Goal: Information Seeking & Learning: Learn about a topic

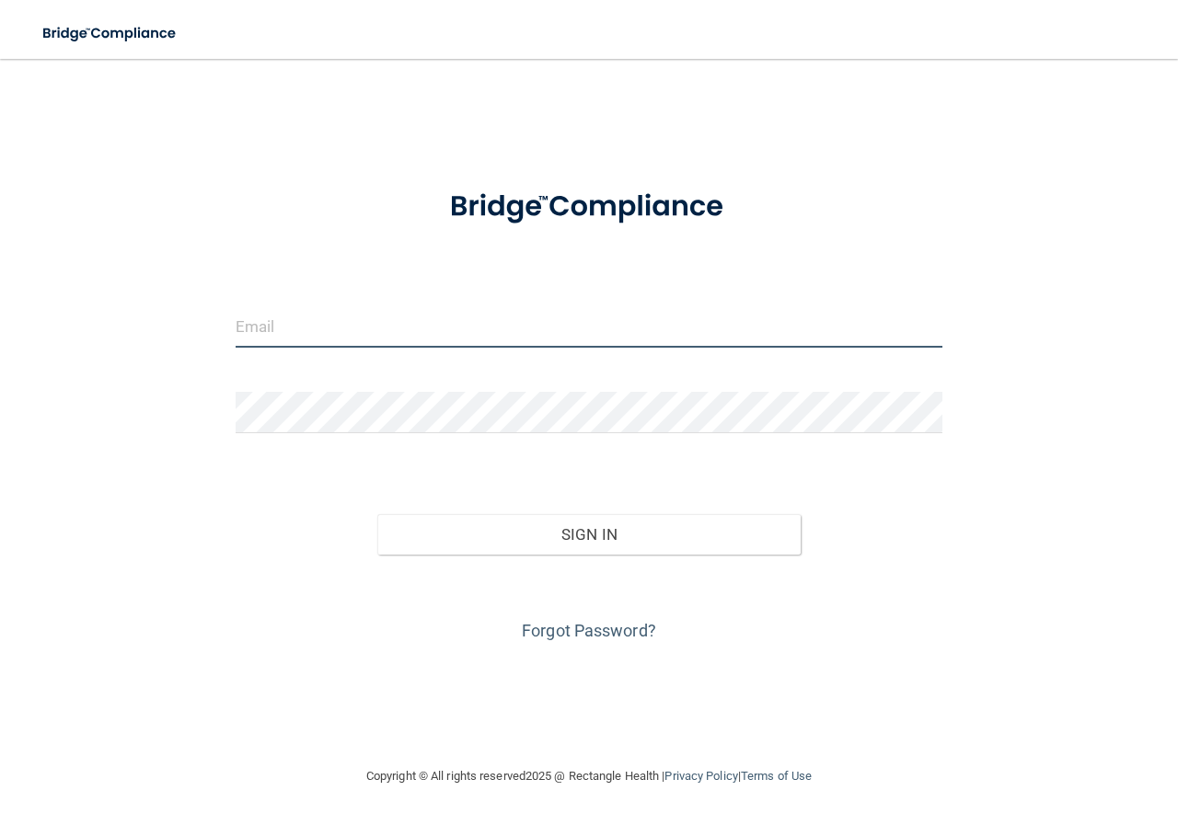
click at [467, 324] on input "email" at bounding box center [589, 326] width 707 height 41
type input "[EMAIL_ADDRESS][DOMAIN_NAME]"
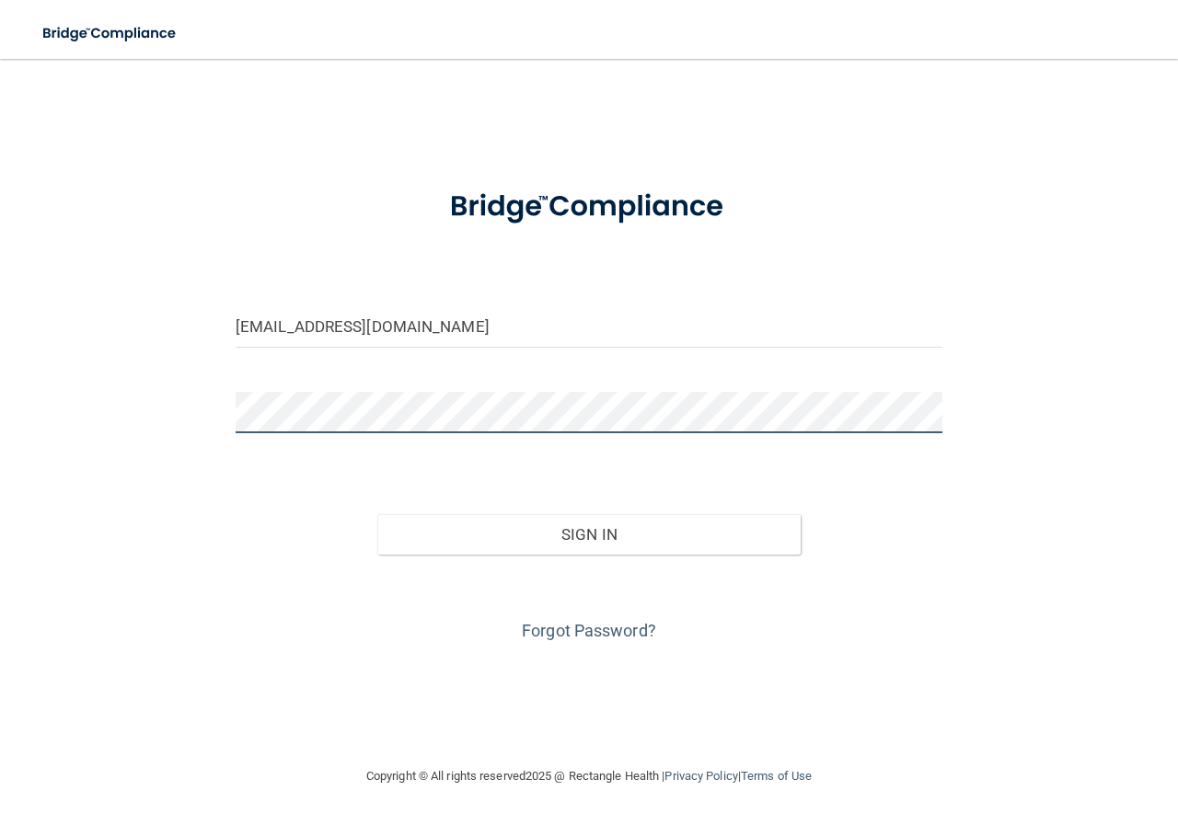
click at [377, 514] on button "Sign In" at bounding box center [589, 534] width 424 height 40
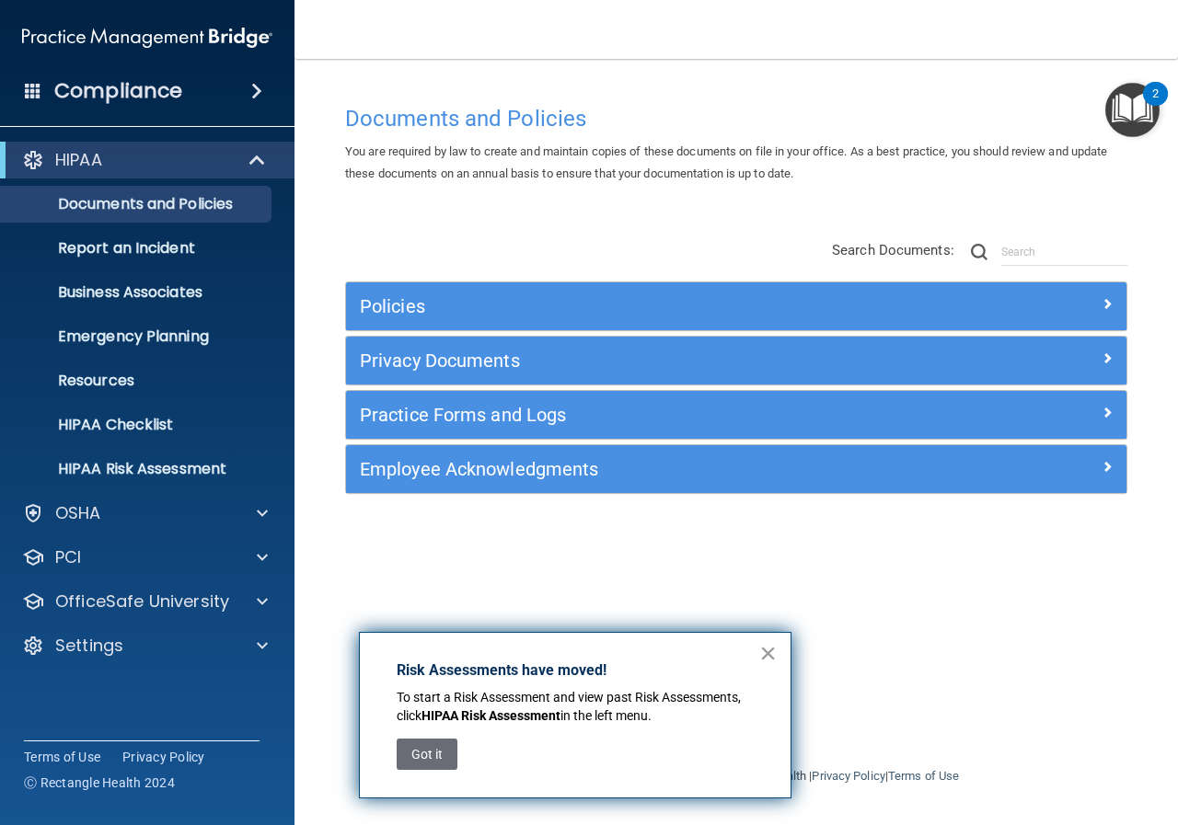
click at [766, 660] on button "×" at bounding box center [767, 653] width 17 height 29
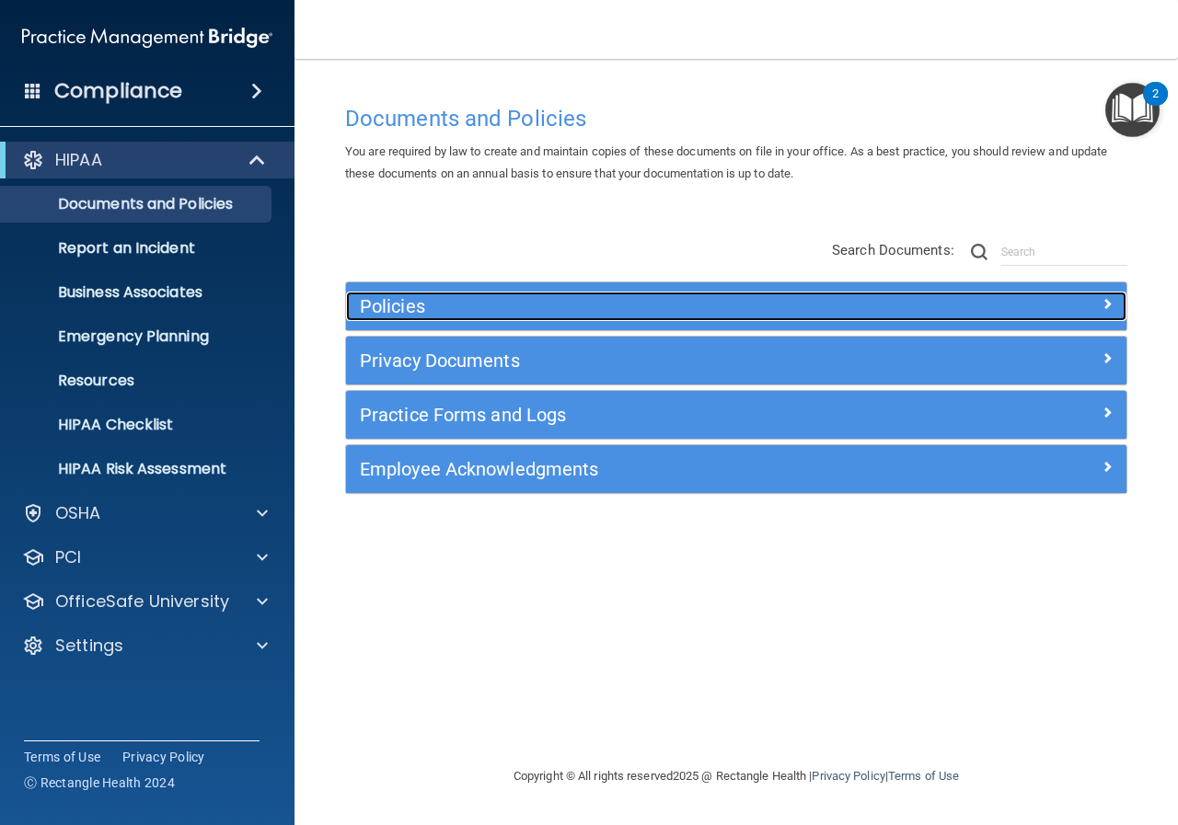
click at [387, 313] on h5 "Policies" at bounding box center [639, 306] width 558 height 20
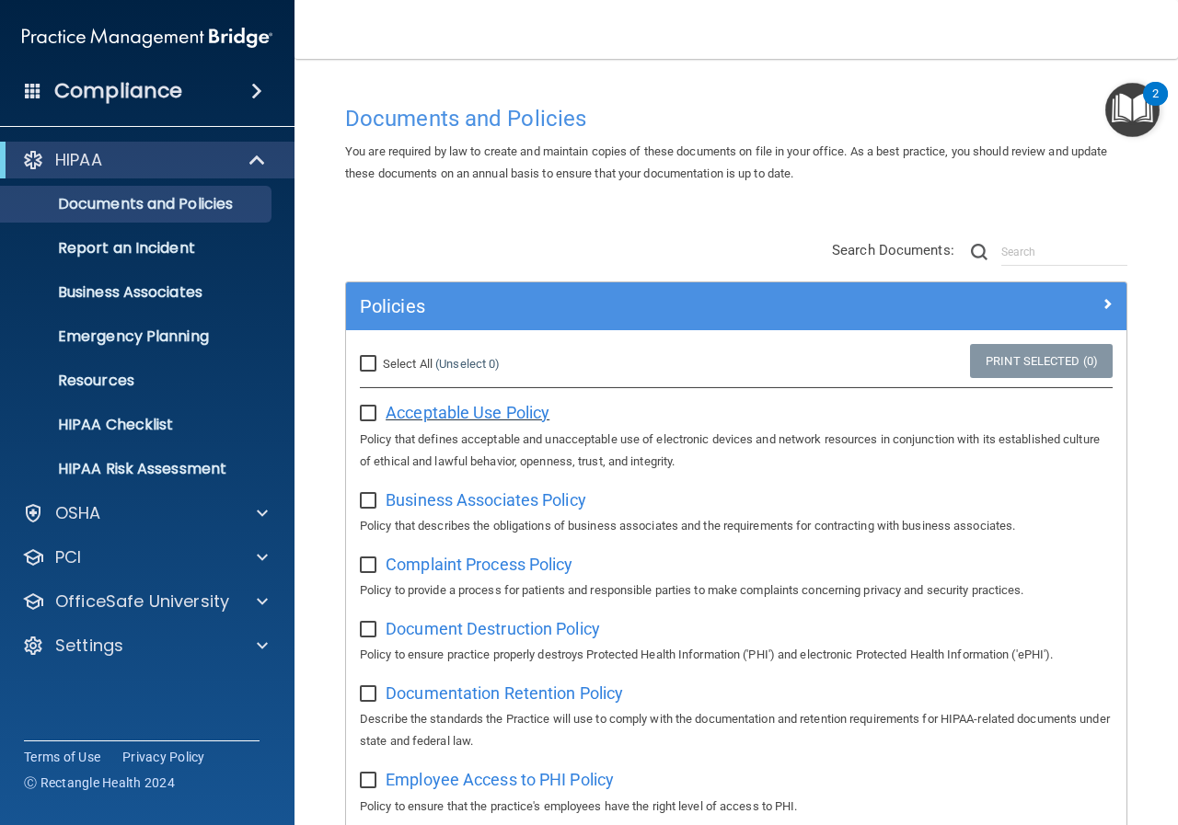
click at [465, 410] on span "Acceptable Use Policy" at bounding box center [468, 412] width 164 height 19
click at [367, 415] on input "checkbox" at bounding box center [370, 414] width 21 height 15
checkbox input "true"
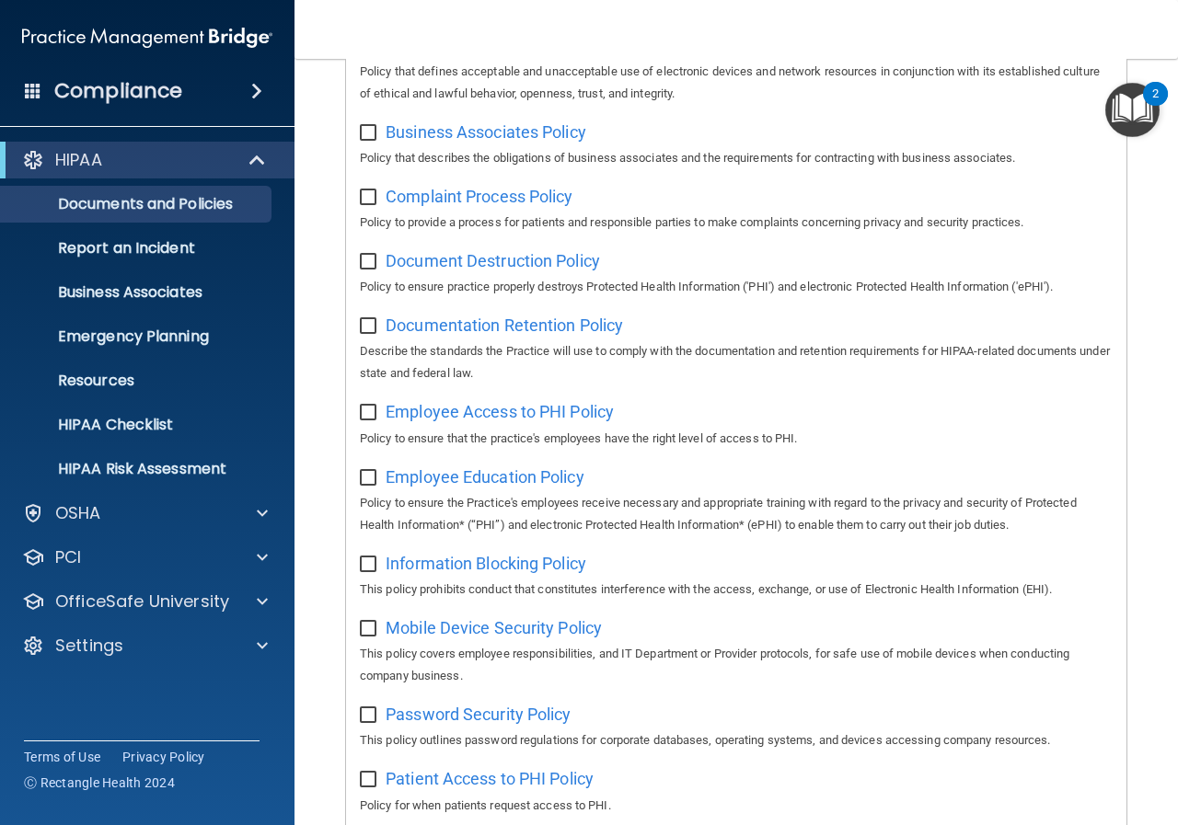
scroll to position [276, 0]
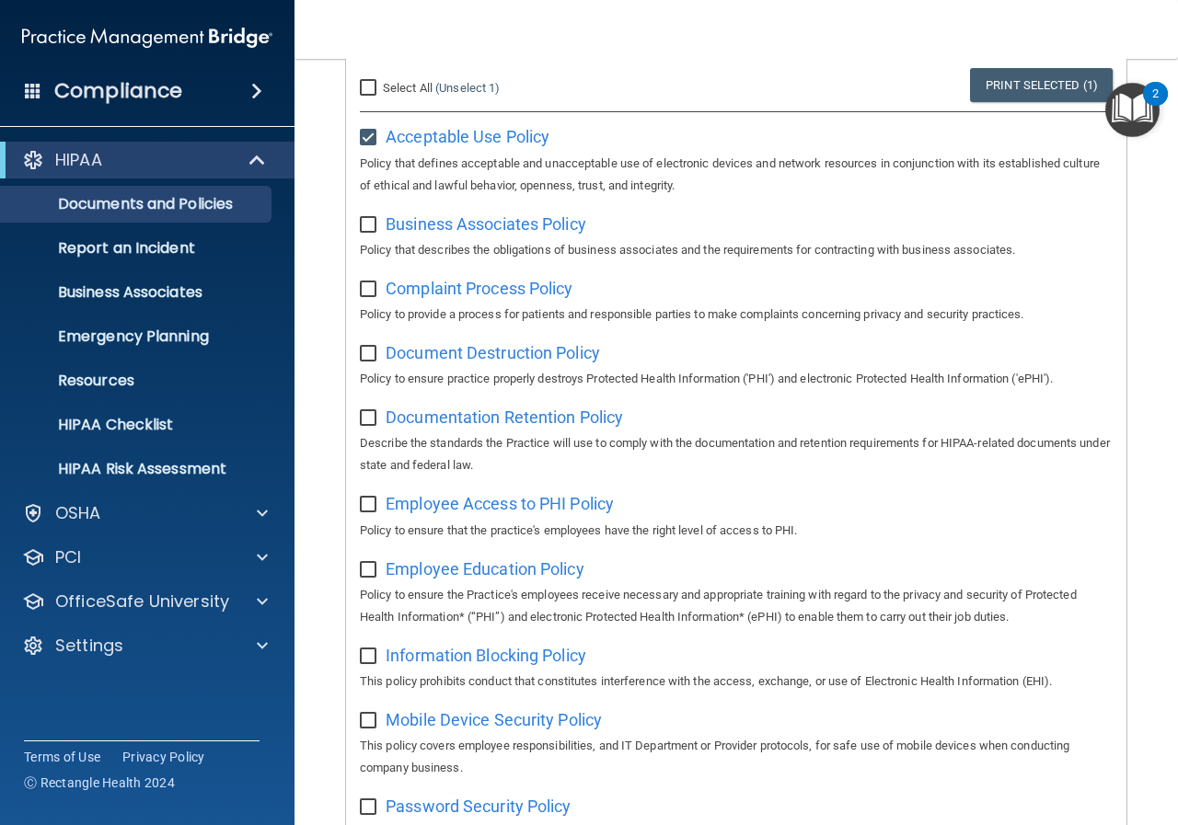
click at [369, 227] on input "checkbox" at bounding box center [370, 225] width 21 height 15
click at [371, 224] on input "checkbox" at bounding box center [370, 225] width 21 height 15
click at [400, 225] on span "Business Associates Policy" at bounding box center [486, 223] width 201 height 19
click at [367, 226] on input "checkbox" at bounding box center [370, 225] width 21 height 15
checkbox input "true"
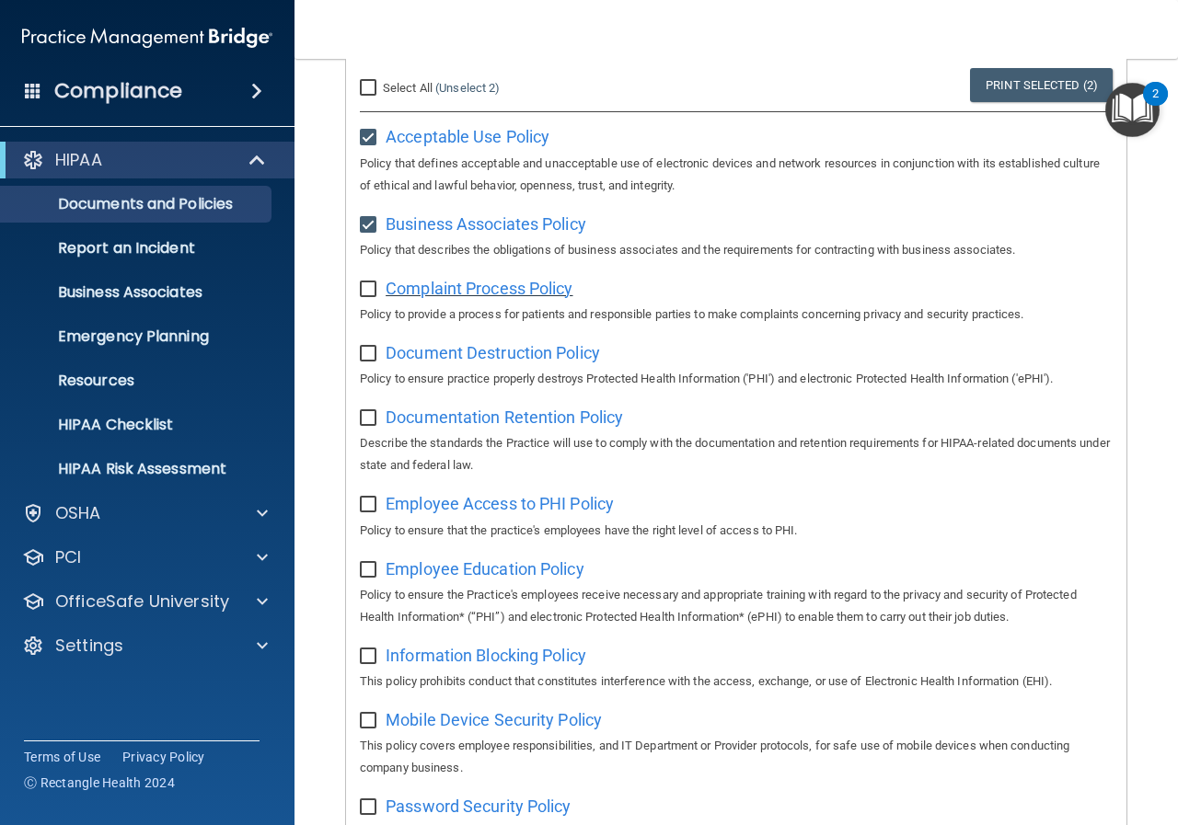
click at [447, 294] on span "Complaint Process Policy" at bounding box center [479, 288] width 187 height 19
click at [370, 290] on input "checkbox" at bounding box center [370, 290] width 21 height 15
checkbox input "true"
click at [459, 362] on span "Document Destruction Policy" at bounding box center [493, 352] width 214 height 19
click at [362, 351] on input "checkbox" at bounding box center [370, 354] width 21 height 15
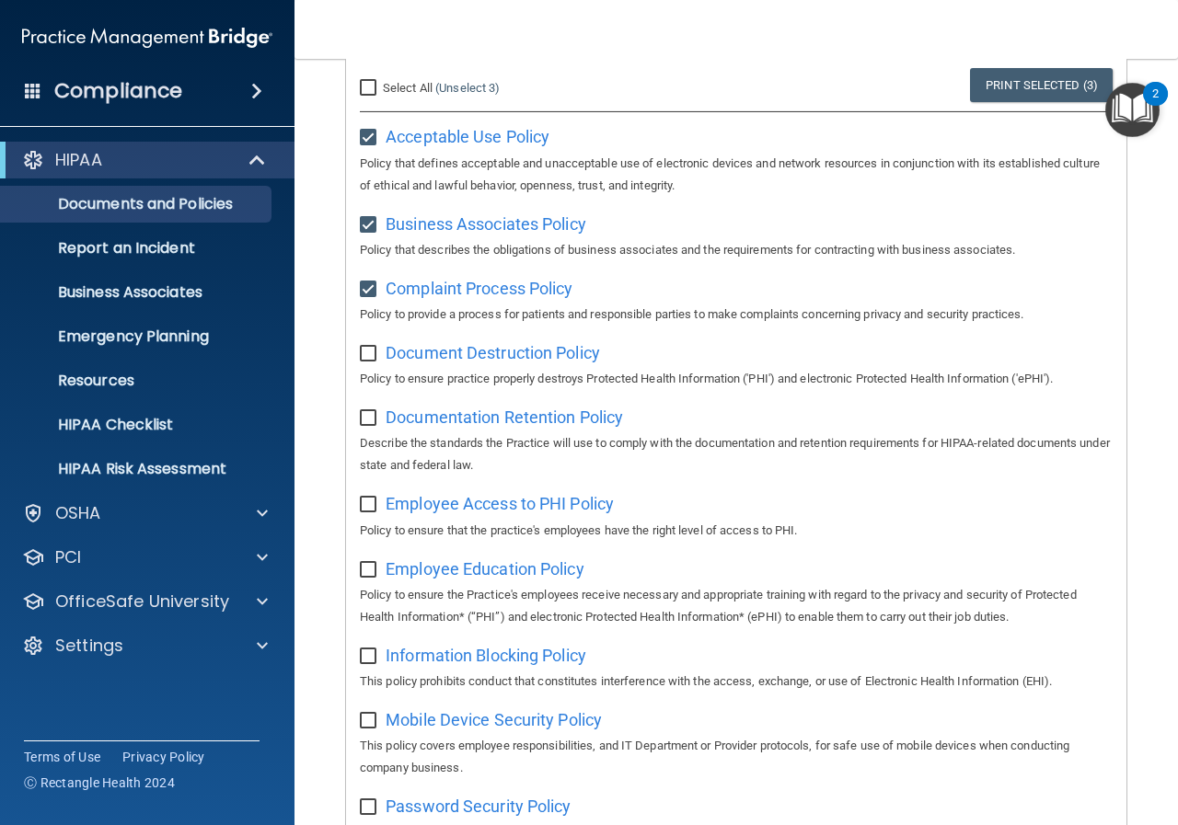
checkbox input "true"
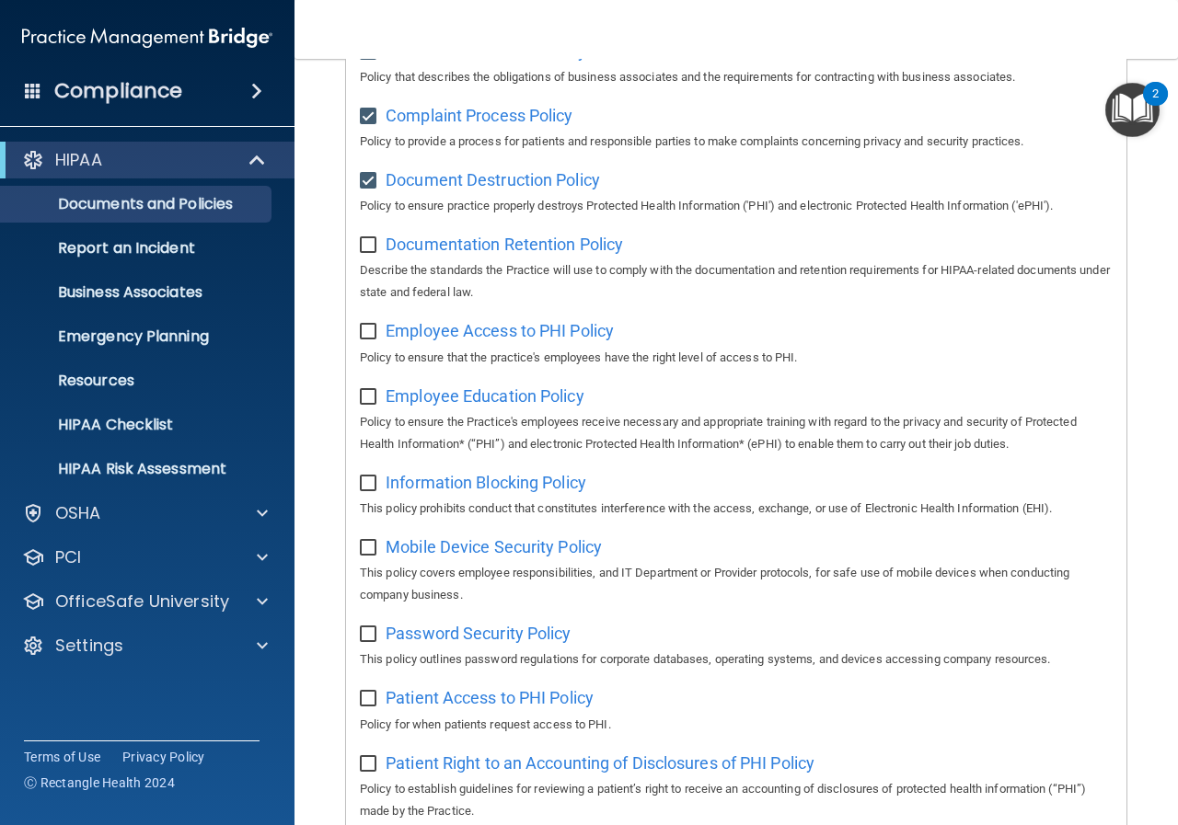
scroll to position [460, 0]
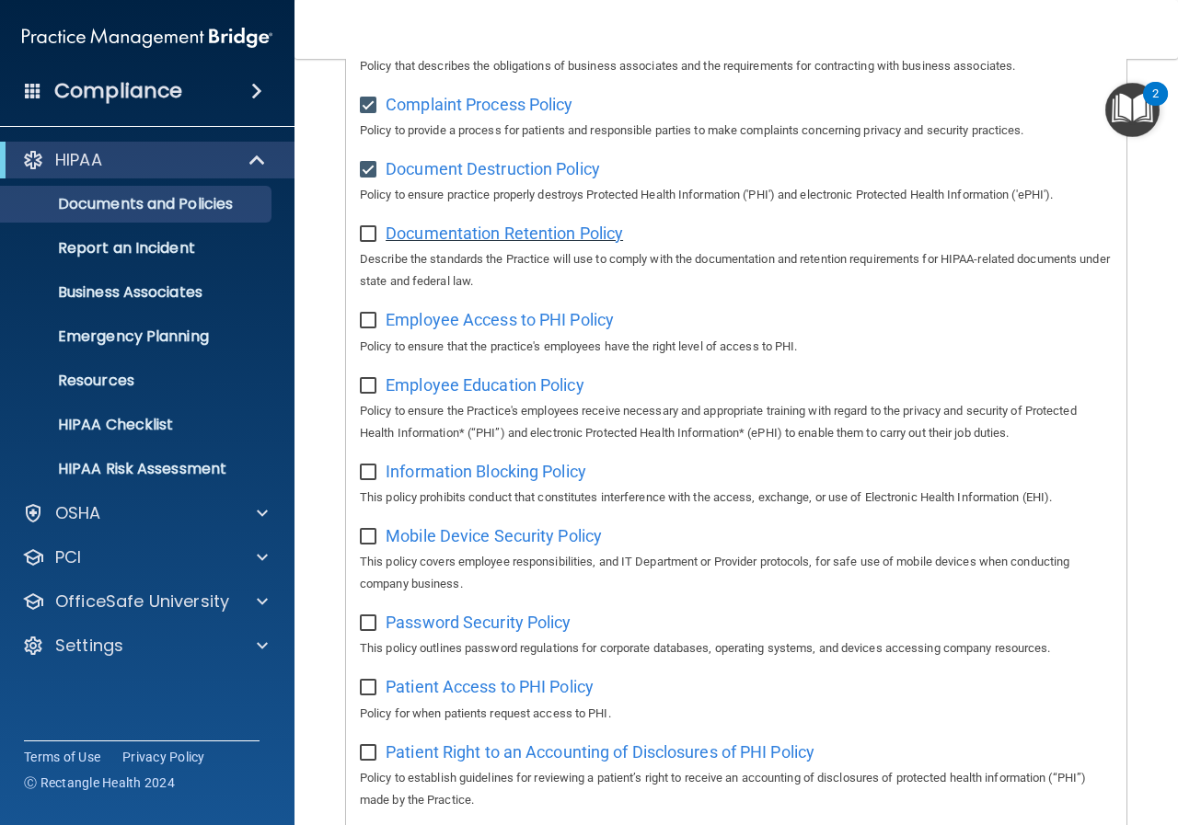
click at [537, 243] on span "Documentation Retention Policy" at bounding box center [504, 233] width 237 height 19
drag, startPoint x: 375, startPoint y: 238, endPoint x: 417, endPoint y: 237, distance: 42.3
click at [377, 238] on input "checkbox" at bounding box center [370, 234] width 21 height 15
checkbox input "true"
click at [503, 322] on span "Employee Access to PHI Policy" at bounding box center [500, 319] width 228 height 19
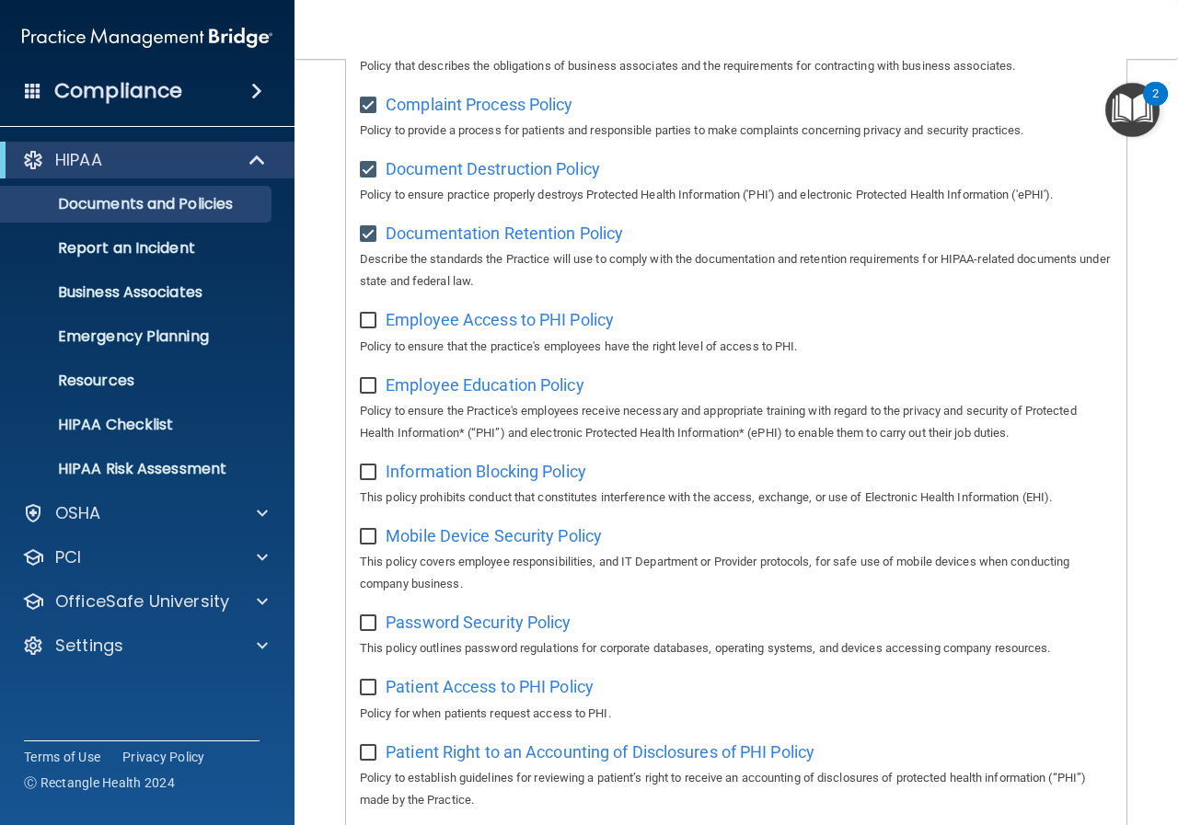
click at [365, 325] on input "checkbox" at bounding box center [370, 321] width 21 height 15
checkbox input "true"
click at [467, 393] on span "Employee Education Policy" at bounding box center [485, 384] width 199 height 19
drag, startPoint x: 370, startPoint y: 386, endPoint x: 405, endPoint y: 407, distance: 40.9
click at [372, 389] on input "checkbox" at bounding box center [370, 386] width 21 height 15
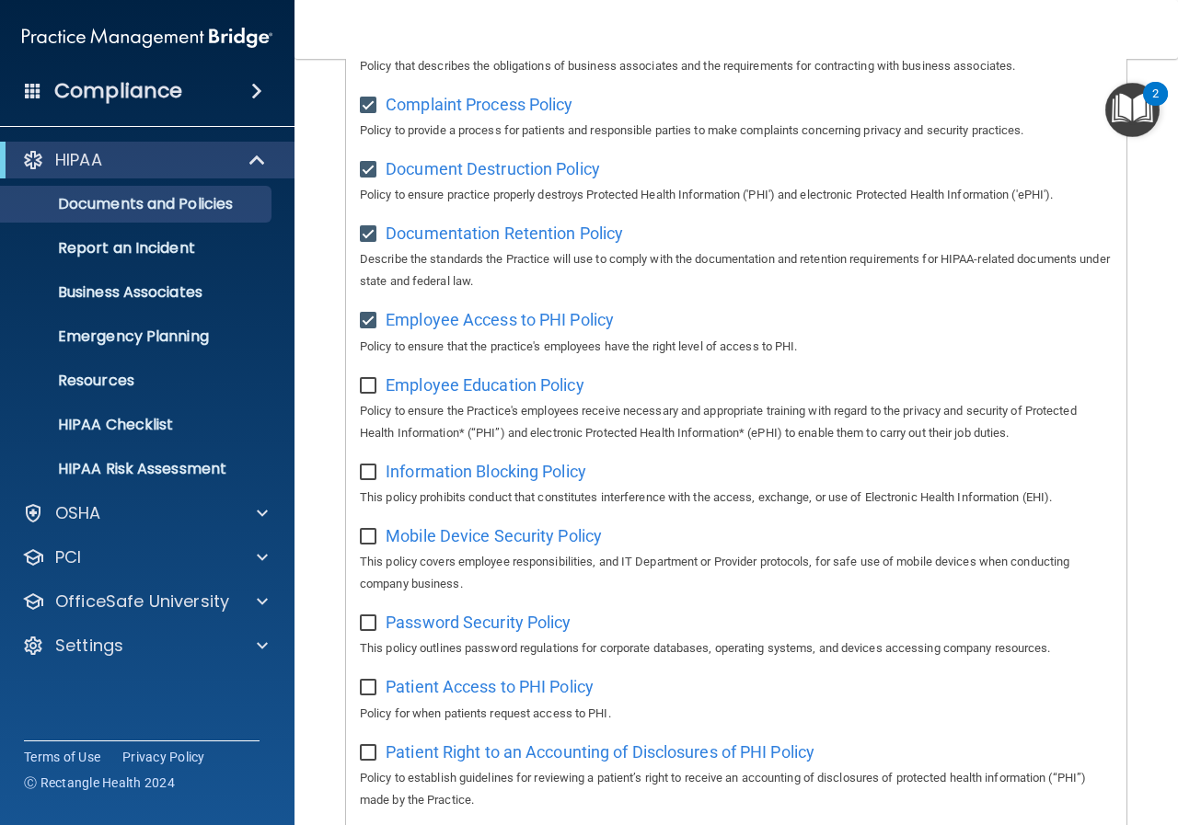
checkbox input "true"
click at [451, 474] on span "Information Blocking Policy" at bounding box center [486, 471] width 201 height 19
click at [364, 480] on input "checkbox" at bounding box center [370, 473] width 21 height 15
checkbox input "true"
click at [480, 546] on span "Mobile Device Security Policy" at bounding box center [494, 535] width 216 height 19
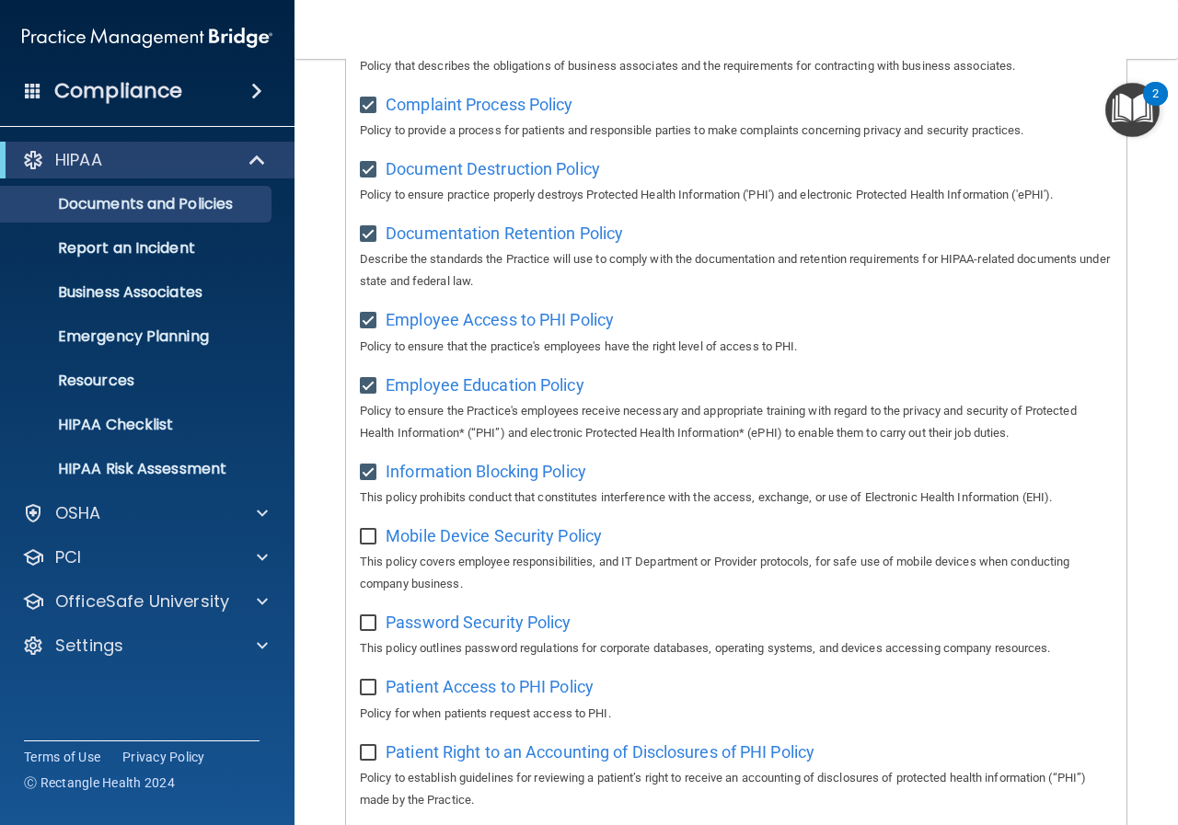
click at [363, 544] on input "checkbox" at bounding box center [370, 537] width 21 height 15
checkbox input "true"
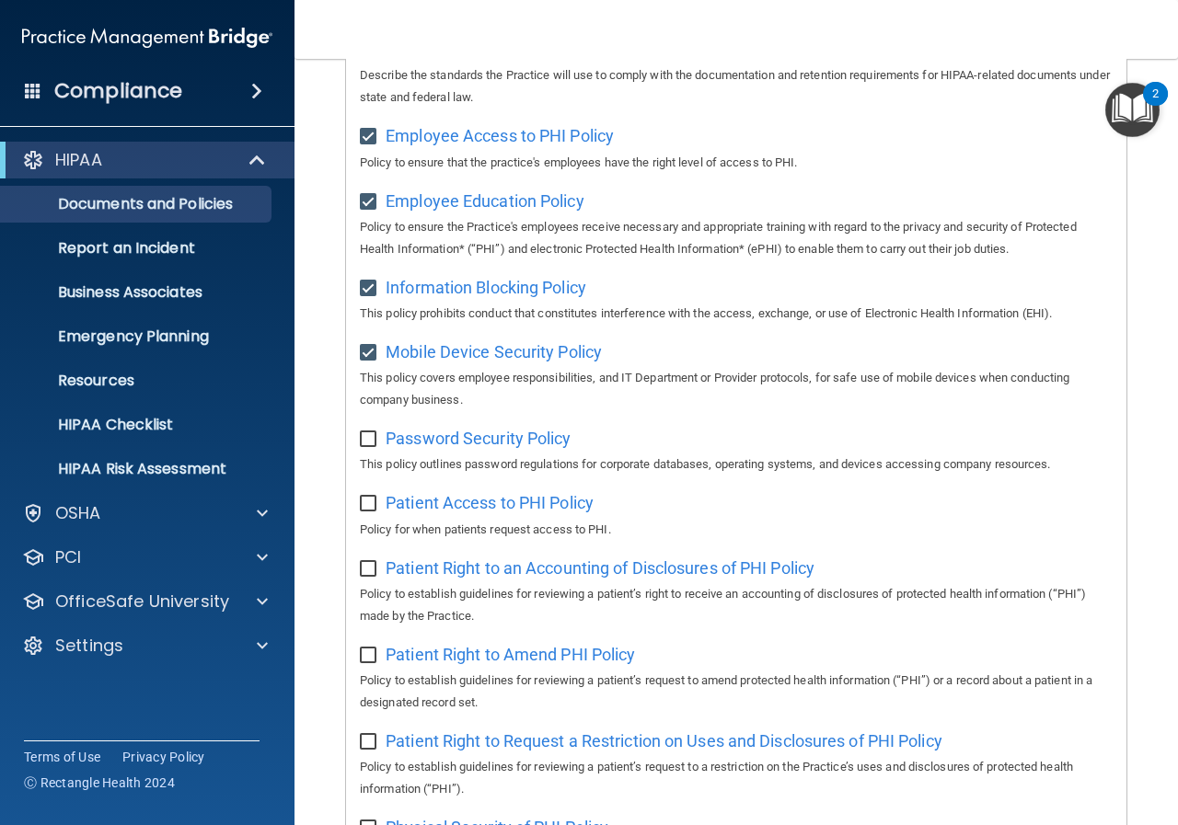
scroll to position [736, 0]
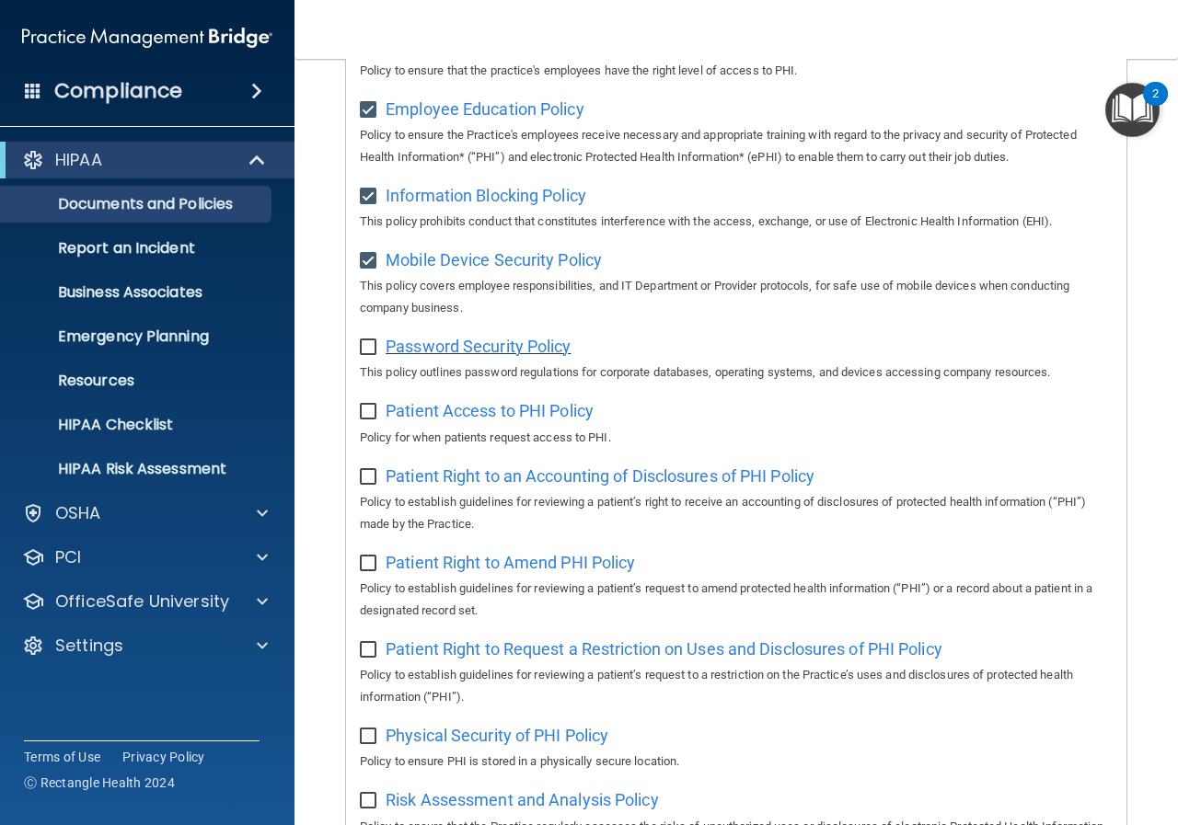
click at [462, 354] on span "Password Security Policy" at bounding box center [478, 346] width 185 height 19
click at [368, 355] on input "checkbox" at bounding box center [370, 347] width 21 height 15
checkbox input "true"
click at [484, 421] on span "Patient Access to PHI Policy" at bounding box center [490, 410] width 208 height 19
click at [367, 417] on input "checkbox" at bounding box center [370, 412] width 21 height 15
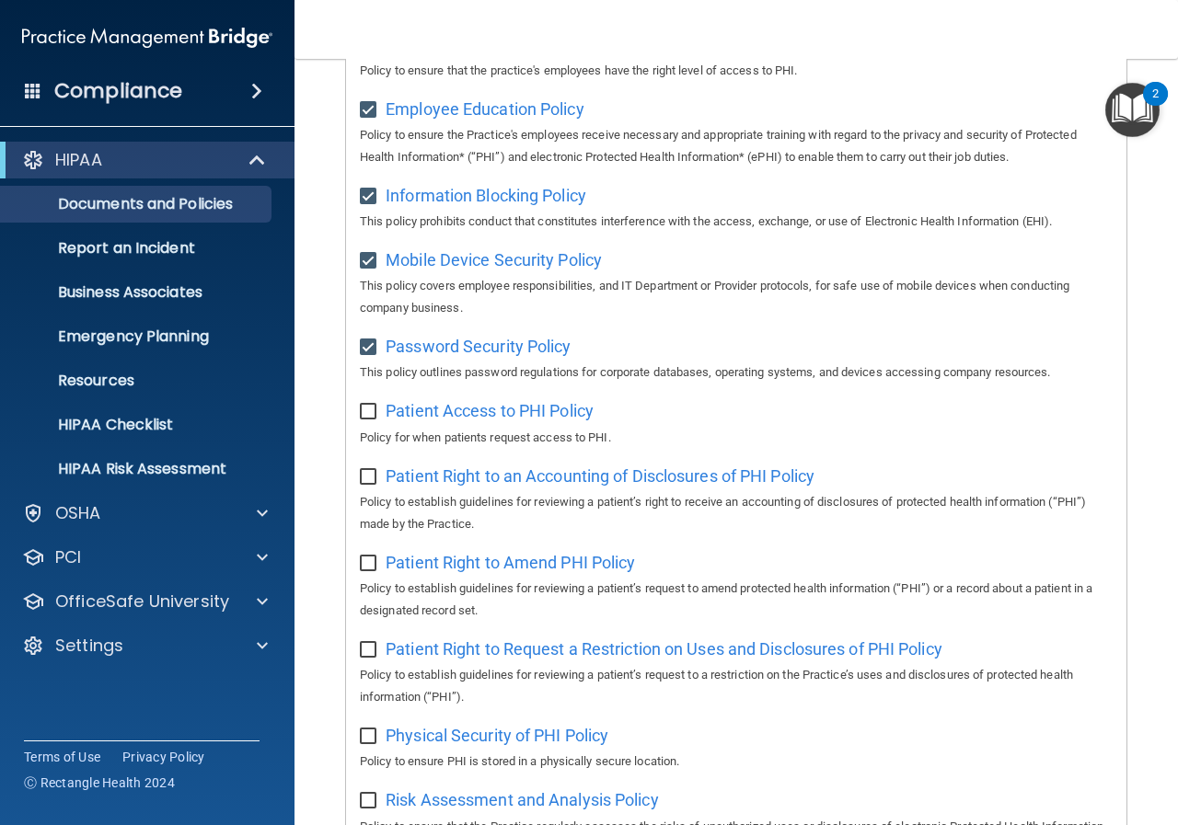
checkbox input "true"
drag, startPoint x: 477, startPoint y: 498, endPoint x: 490, endPoint y: 497, distance: 12.9
click at [481, 498] on div "Patient Right to an Accounting of Disclosures of PHI Policy Policy to establish…" at bounding box center [736, 498] width 753 height 75
click at [492, 486] on span "Patient Right to an Accounting of Disclosures of PHI Policy" at bounding box center [600, 476] width 429 height 19
drag, startPoint x: 372, startPoint y: 485, endPoint x: 410, endPoint y: 487, distance: 38.7
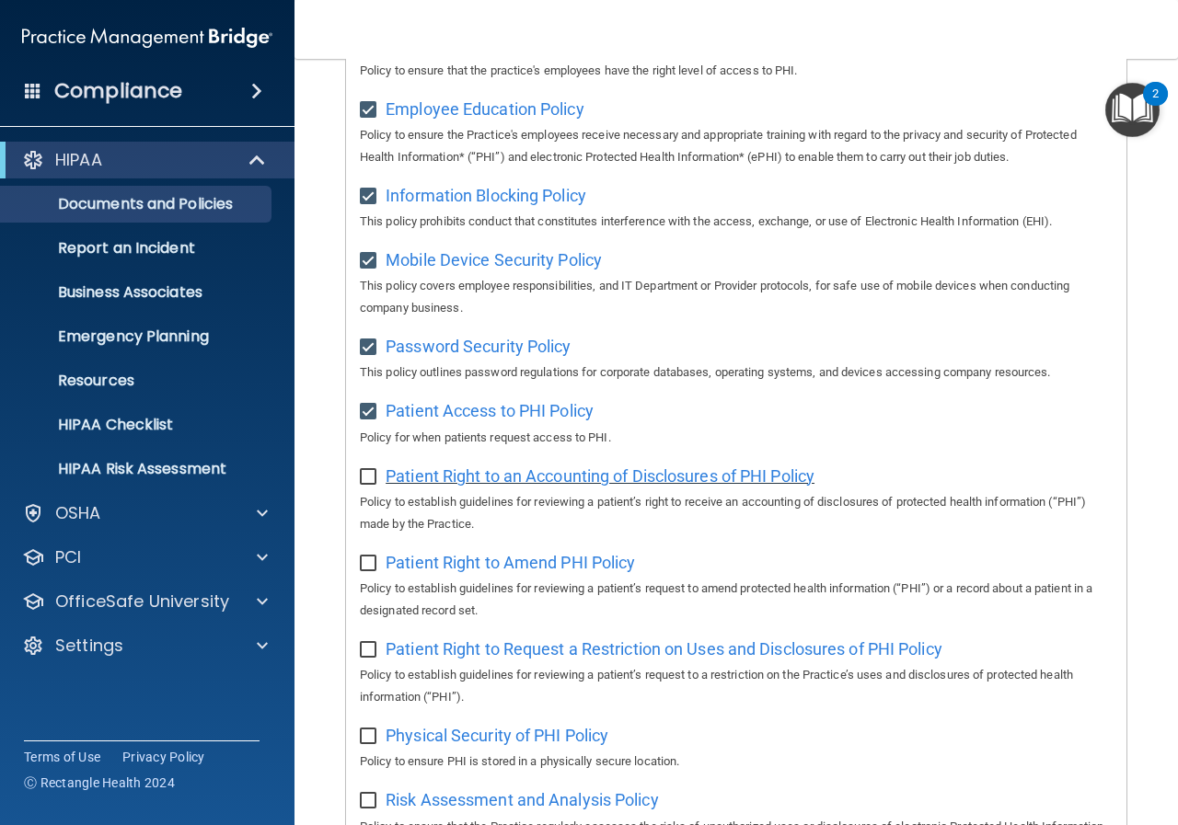
click at [374, 485] on input "checkbox" at bounding box center [370, 477] width 21 height 15
checkbox input "true"
click at [435, 486] on span "Patient Right to an Accounting of Disclosures of PHI Policy" at bounding box center [600, 476] width 429 height 19
click at [409, 572] on span "Patient Right to Amend PHI Policy" at bounding box center [510, 562] width 249 height 19
click at [381, 581] on div "Patient Right to Amend PHI Policy Policy to establish guidelines for reviewing …" at bounding box center [736, 585] width 753 height 75
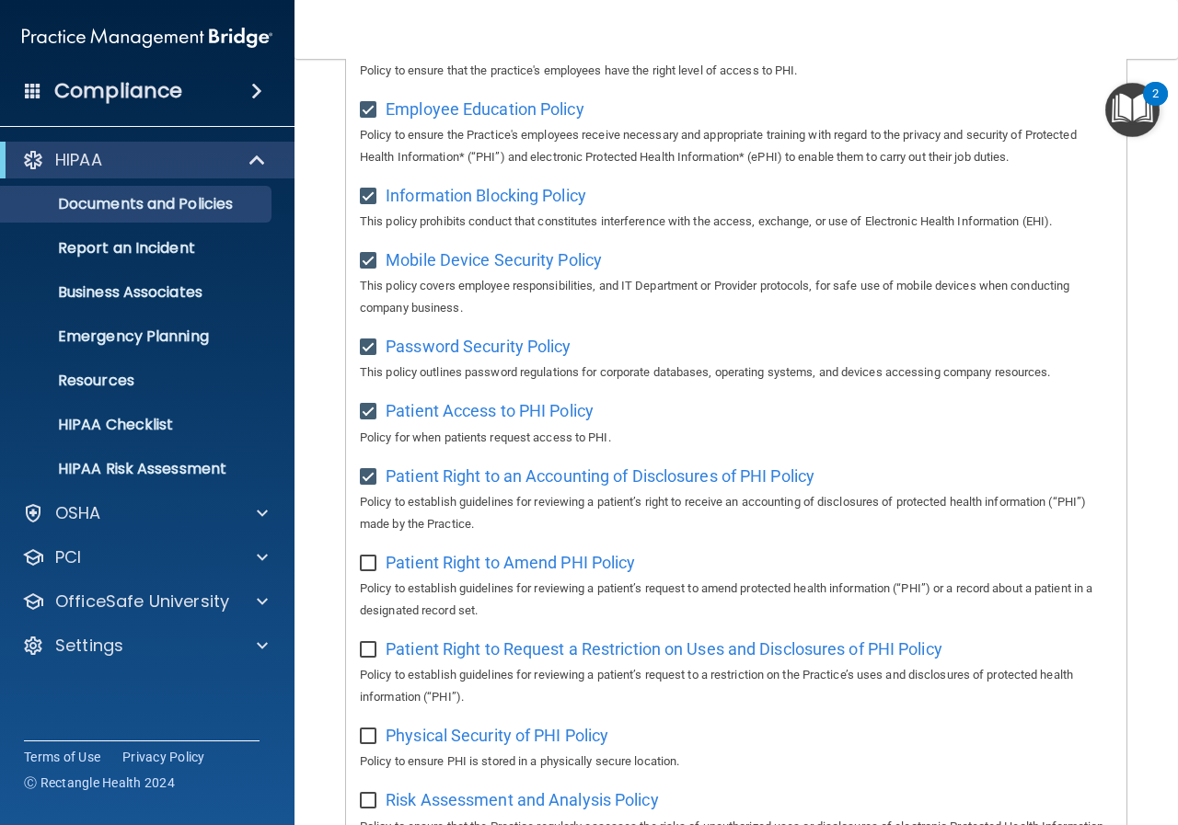
click at [363, 571] on input "checkbox" at bounding box center [370, 564] width 21 height 15
checkbox input "true"
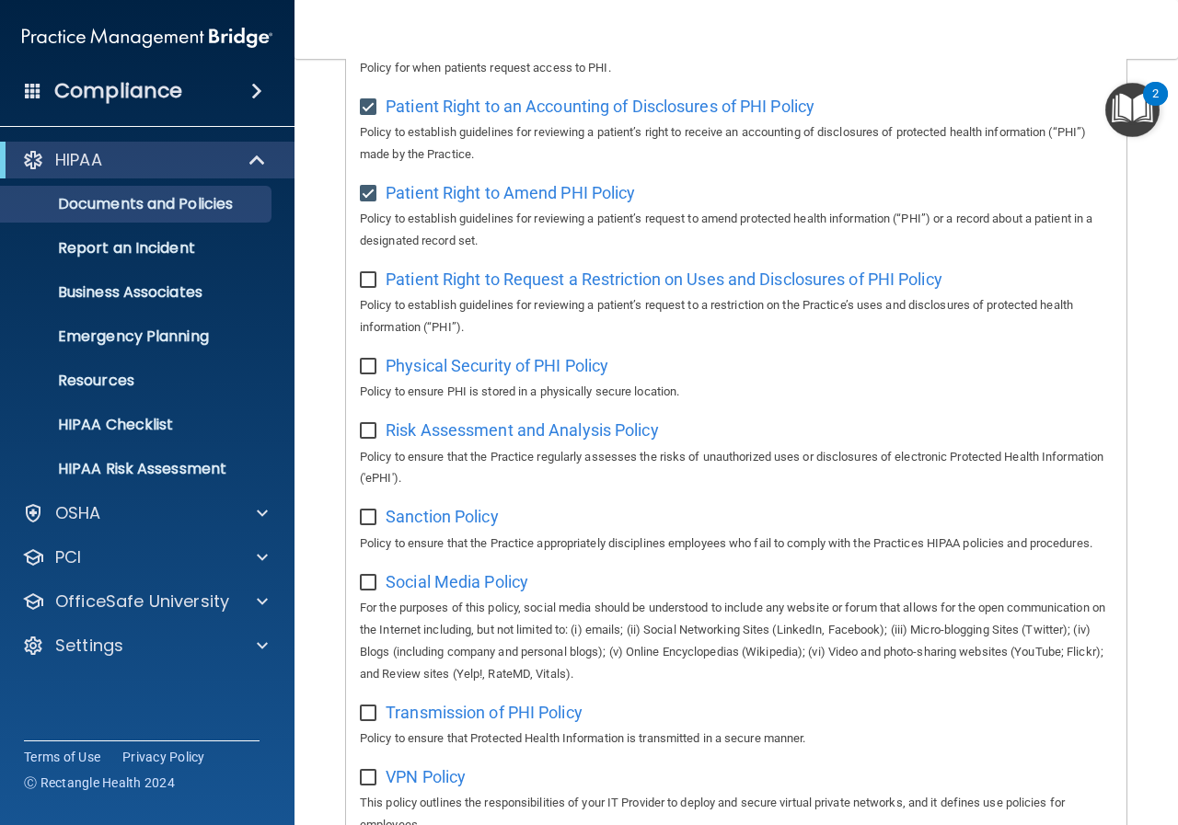
scroll to position [1196, 0]
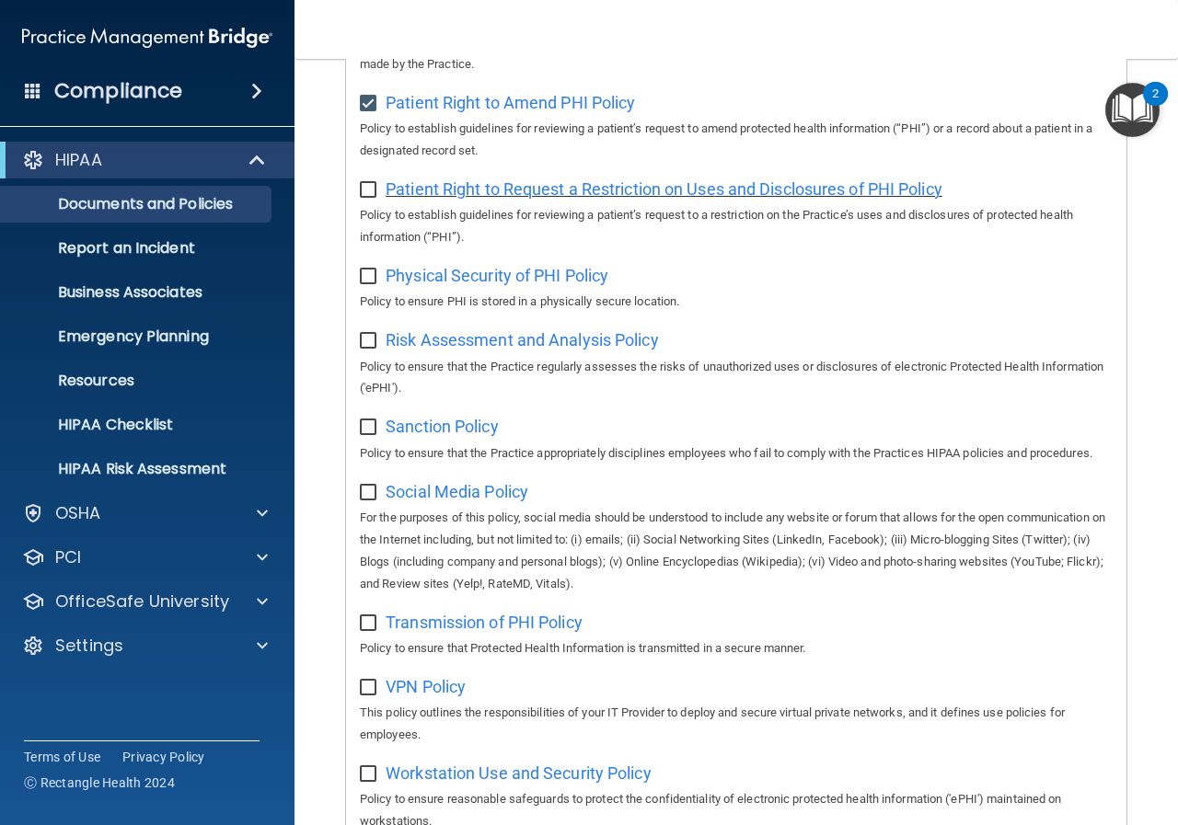
click at [573, 199] on span "Patient Right to Request a Restriction on Uses and Disclosures of PHI Policy" at bounding box center [664, 188] width 557 height 19
click at [373, 284] on input "checkbox" at bounding box center [370, 277] width 21 height 15
checkbox input "true"
click at [383, 211] on div "Patient Right to Request a Restriction on Uses and Disclosures of PHI Policy Po…" at bounding box center [736, 211] width 753 height 75
click at [363, 197] on input "checkbox" at bounding box center [370, 190] width 21 height 15
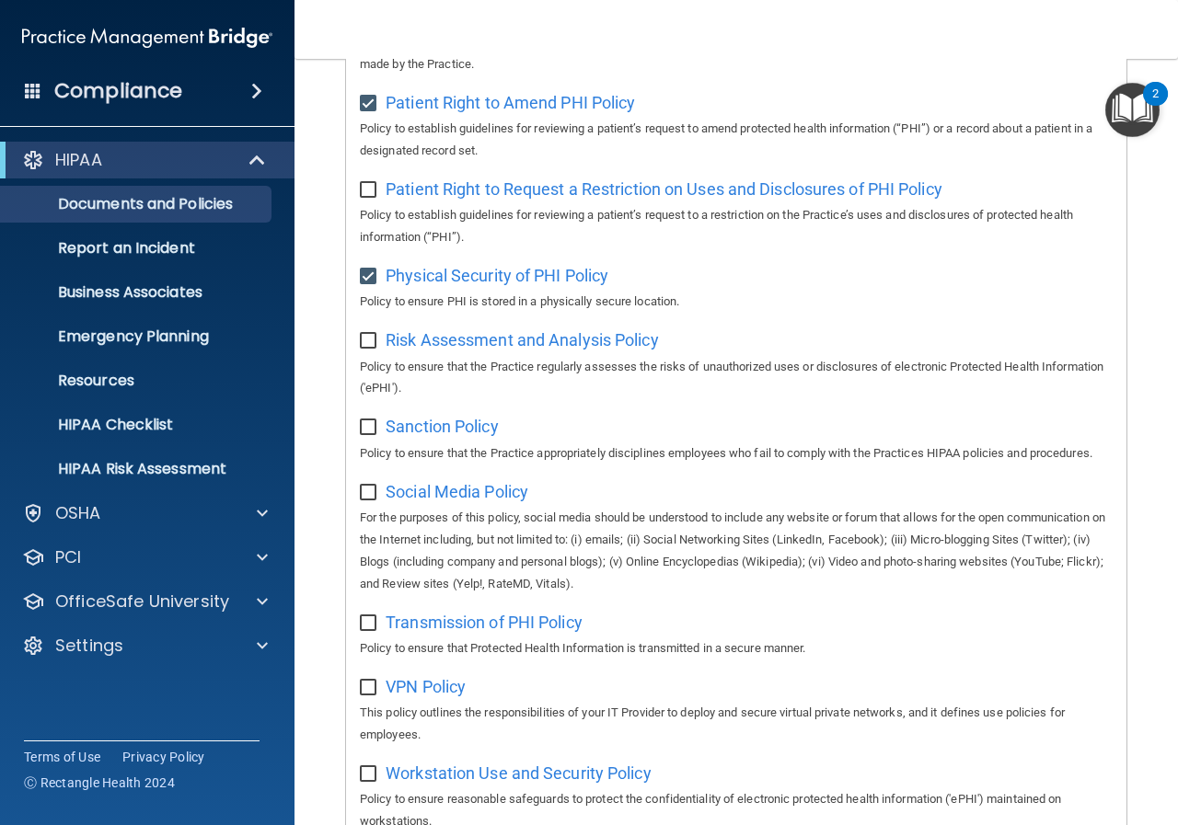
checkbox input "true"
click at [425, 285] on span "Physical Security of PHI Policy" at bounding box center [497, 275] width 223 height 19
click at [417, 350] on span "Risk Assessment and Analysis Policy" at bounding box center [522, 339] width 273 height 19
click at [373, 349] on input "checkbox" at bounding box center [370, 341] width 21 height 15
checkbox input "true"
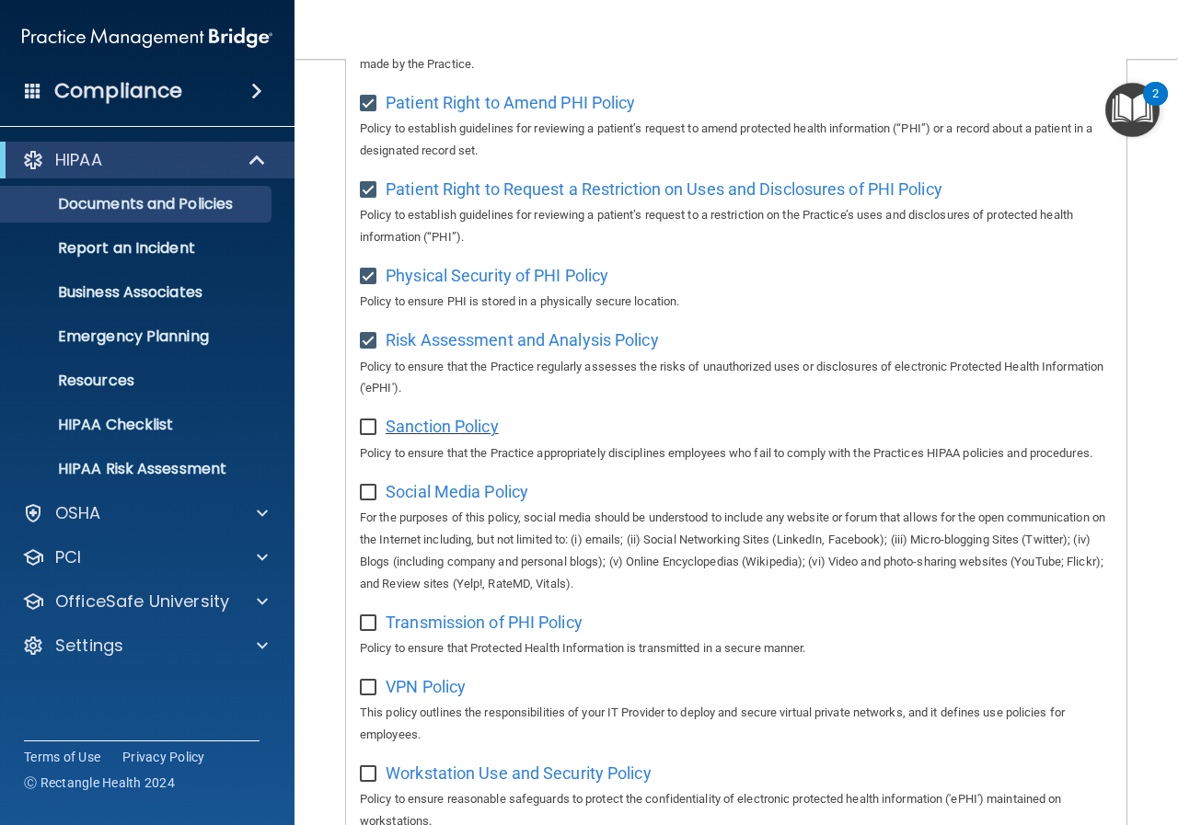
click at [428, 436] on span "Sanction Policy" at bounding box center [442, 426] width 113 height 19
click at [371, 435] on input "checkbox" at bounding box center [370, 428] width 21 height 15
checkbox input "true"
click at [441, 502] on span "Social Media Policy" at bounding box center [457, 491] width 143 height 19
click at [368, 501] on input "checkbox" at bounding box center [370, 493] width 21 height 15
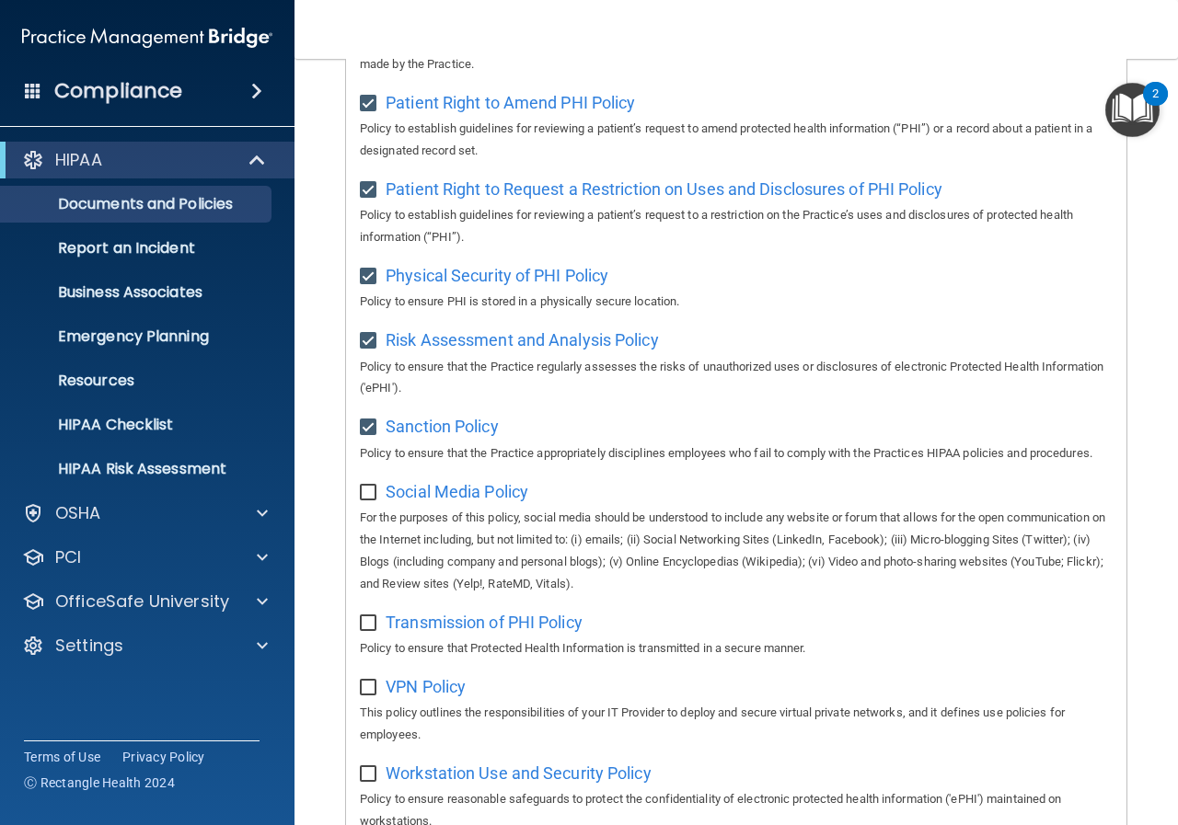
checkbox input "true"
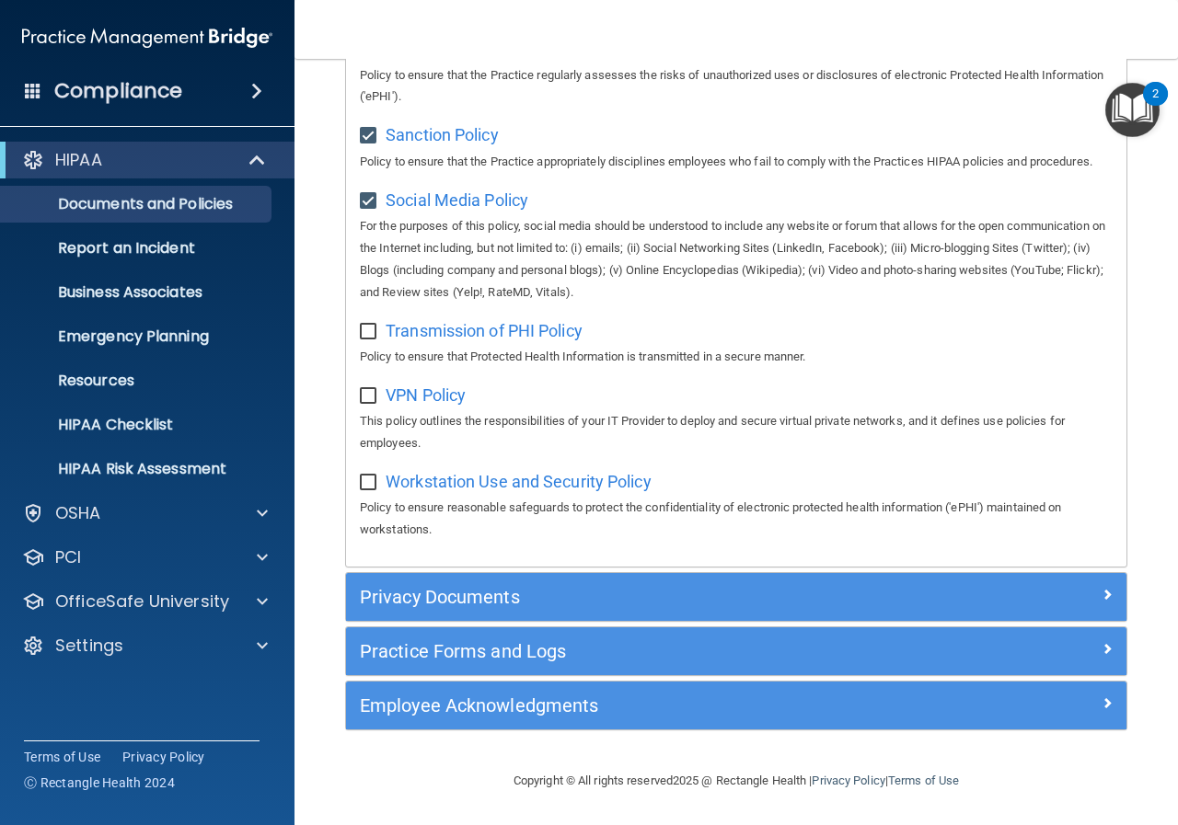
scroll to position [1345, 0]
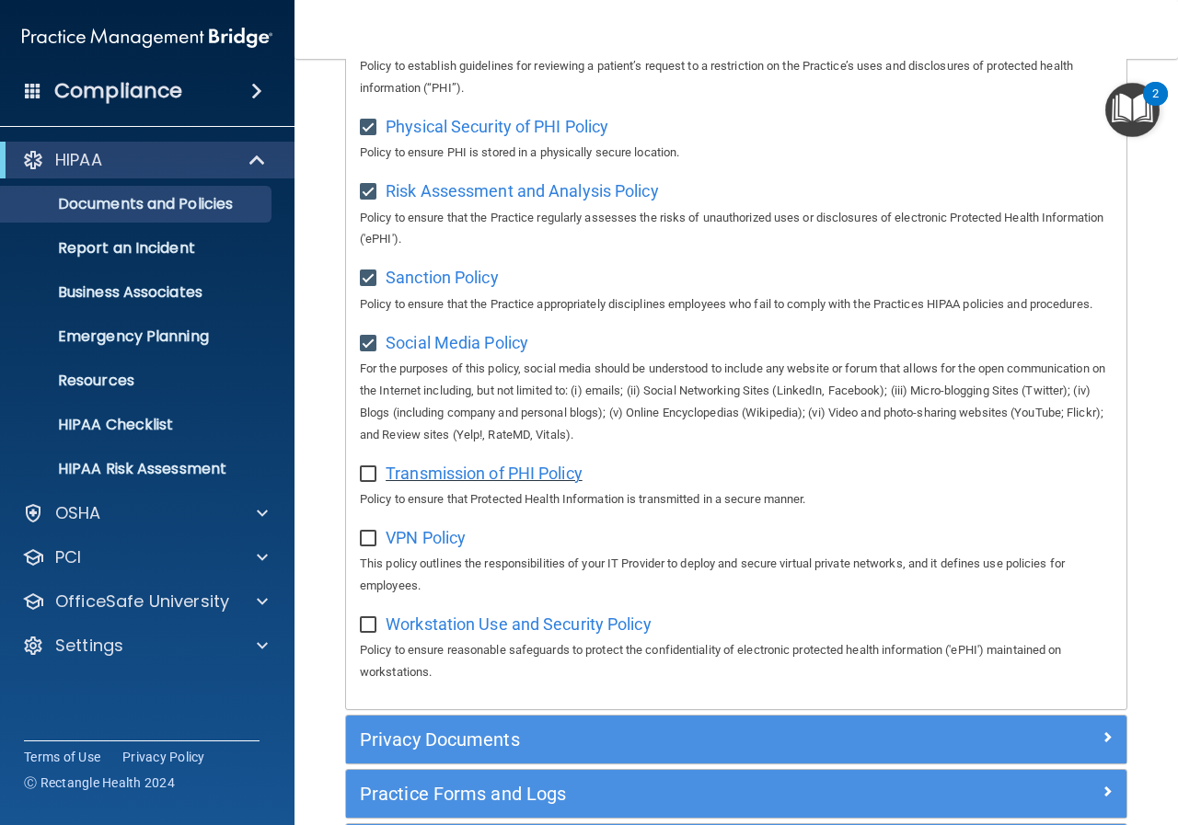
click at [468, 483] on span "Transmission of PHI Policy" at bounding box center [484, 473] width 197 height 19
click at [370, 482] on input "checkbox" at bounding box center [370, 474] width 21 height 15
checkbox input "true"
click at [439, 548] on span "VPN Policy" at bounding box center [426, 537] width 80 height 19
click at [372, 547] on input "checkbox" at bounding box center [370, 539] width 21 height 15
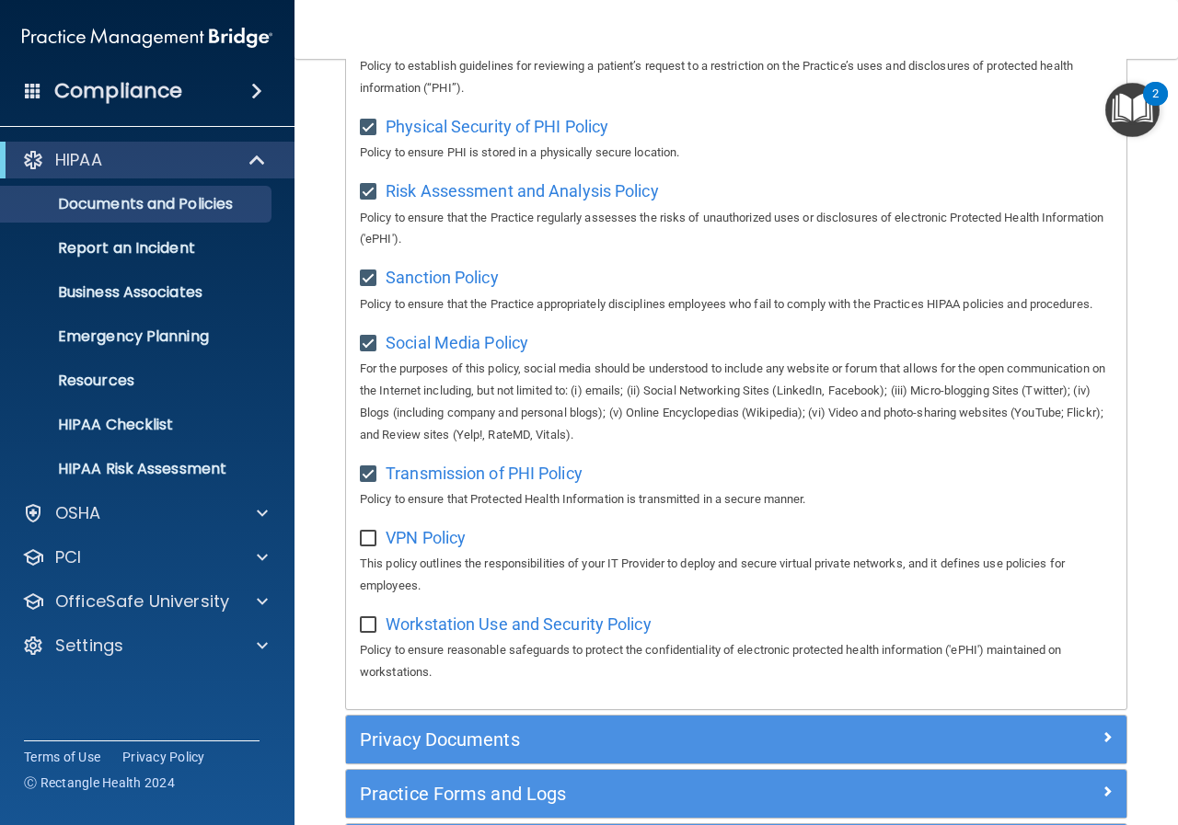
checkbox input "true"
click at [447, 634] on span "Workstation Use and Security Policy" at bounding box center [519, 624] width 266 height 19
click at [464, 634] on span "Workstation Use and Security Policy" at bounding box center [519, 624] width 266 height 19
click at [369, 633] on input "checkbox" at bounding box center [370, 625] width 21 height 15
checkbox input "true"
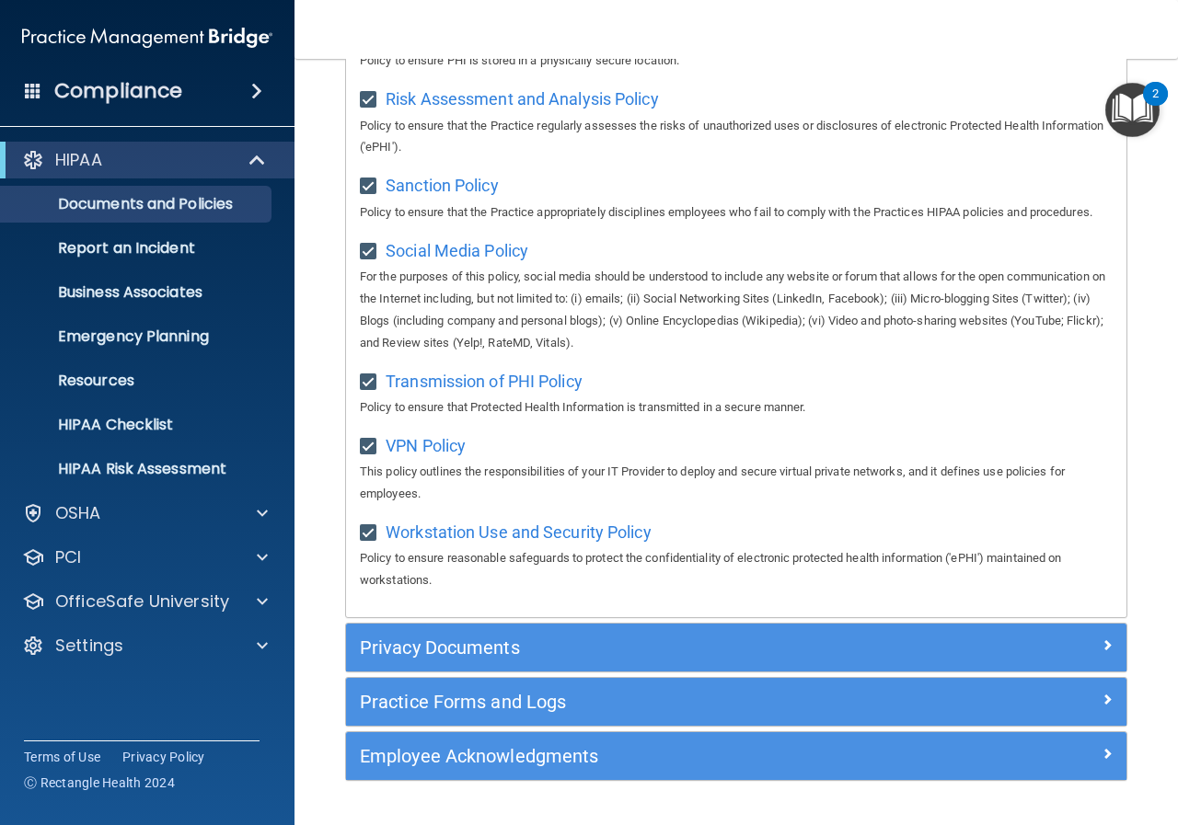
scroll to position [1529, 0]
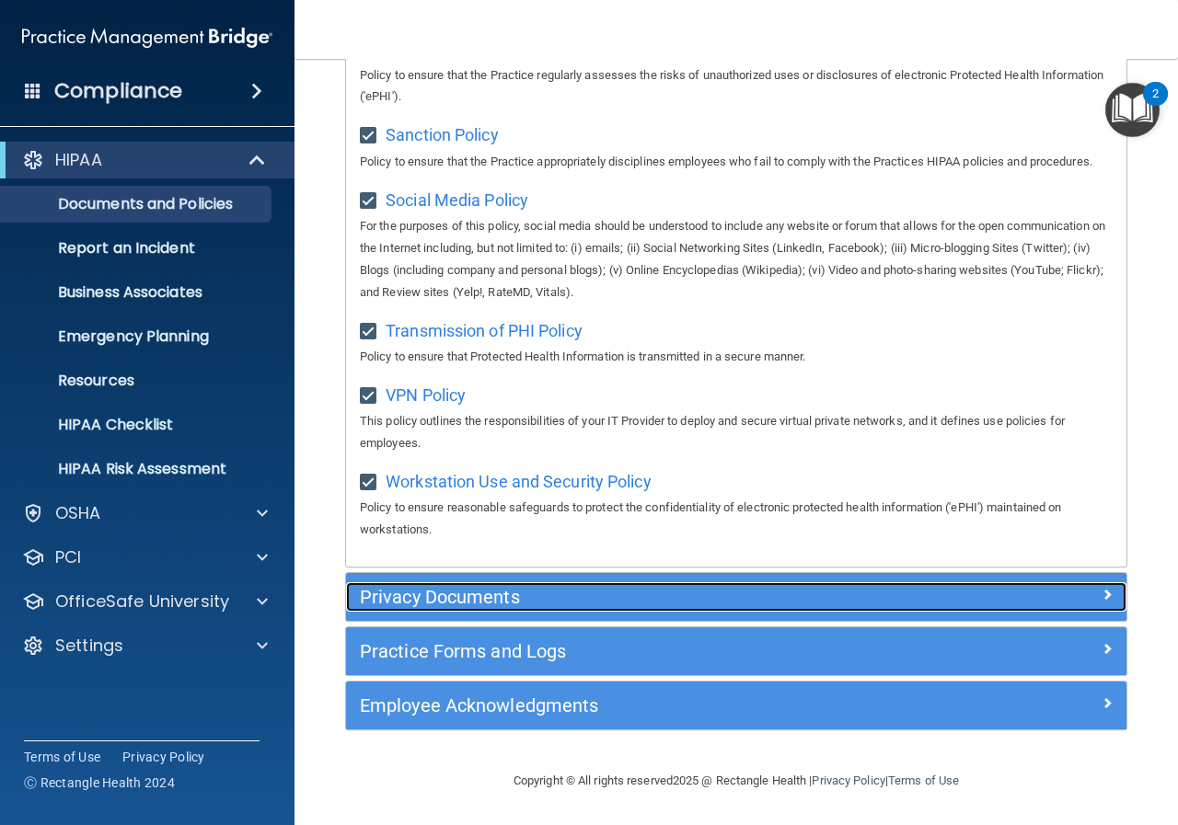
click at [500, 602] on h5 "Privacy Documents" at bounding box center [639, 597] width 558 height 20
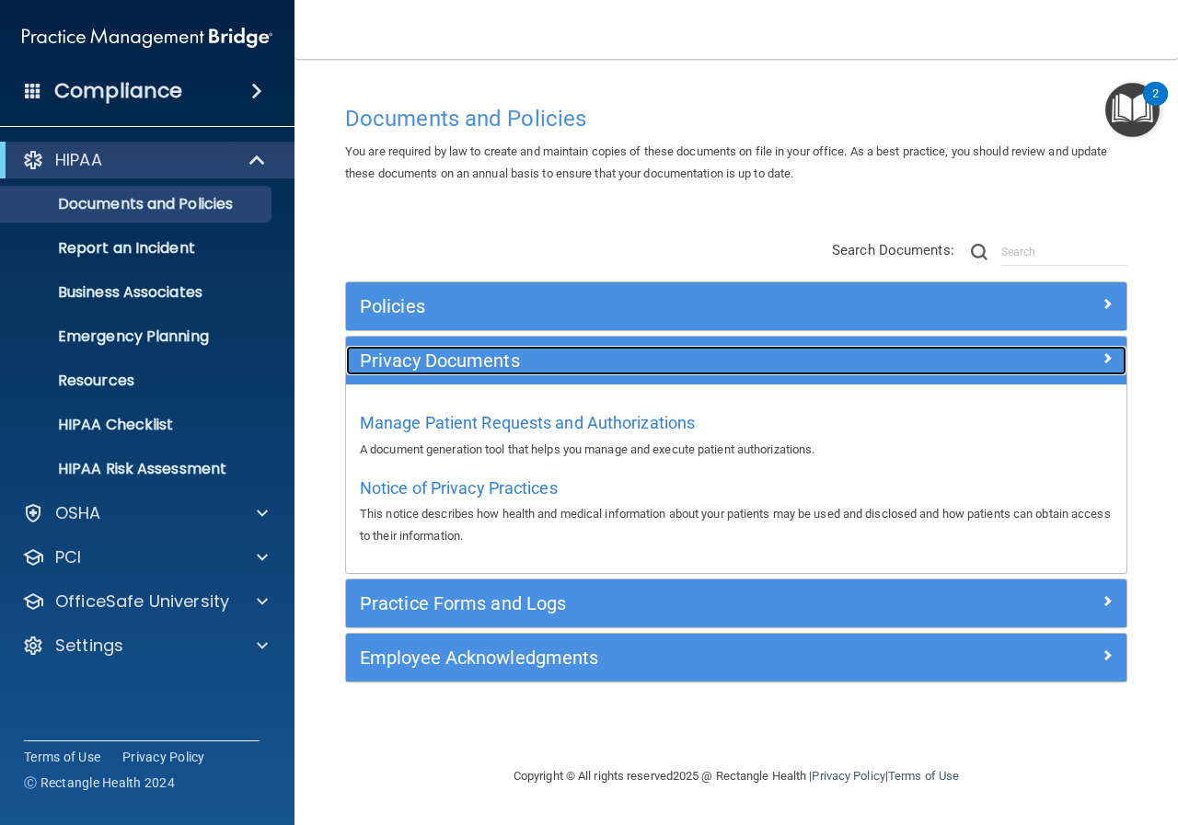
scroll to position [0, 0]
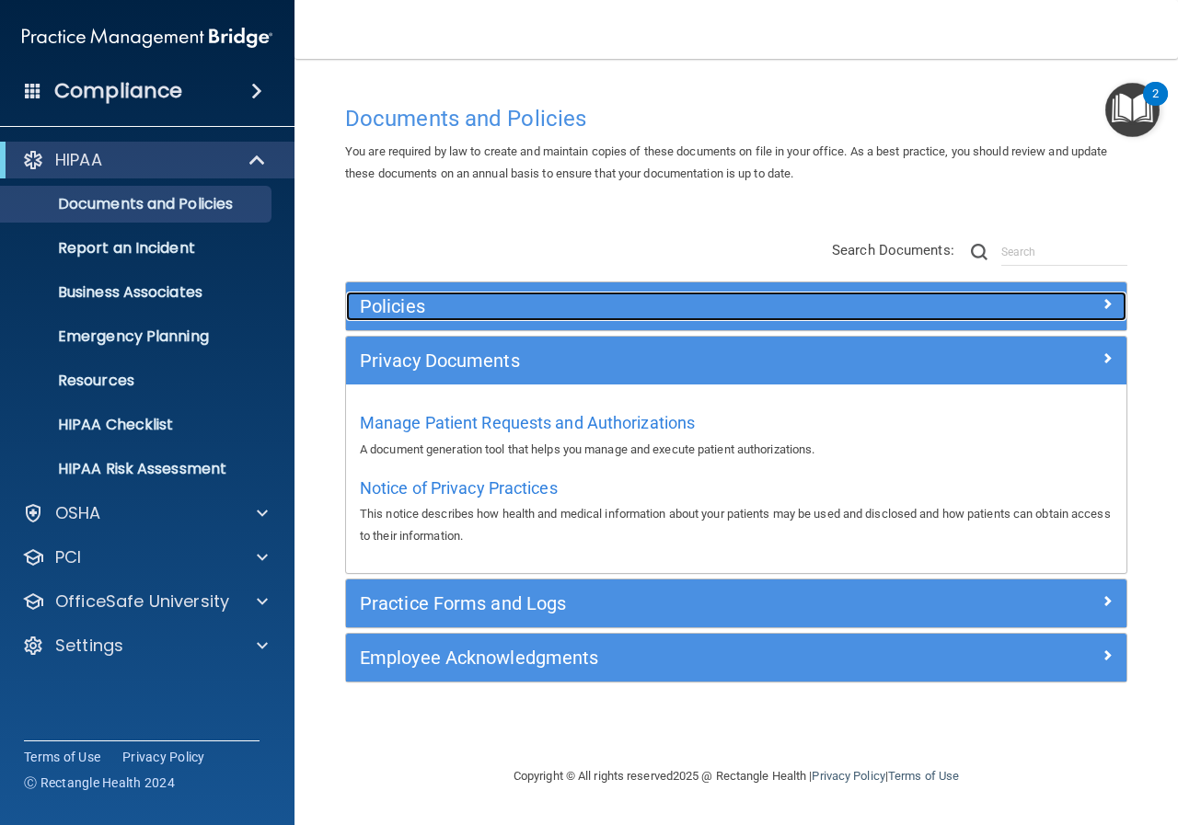
click at [494, 307] on h5 "Policies" at bounding box center [639, 306] width 558 height 20
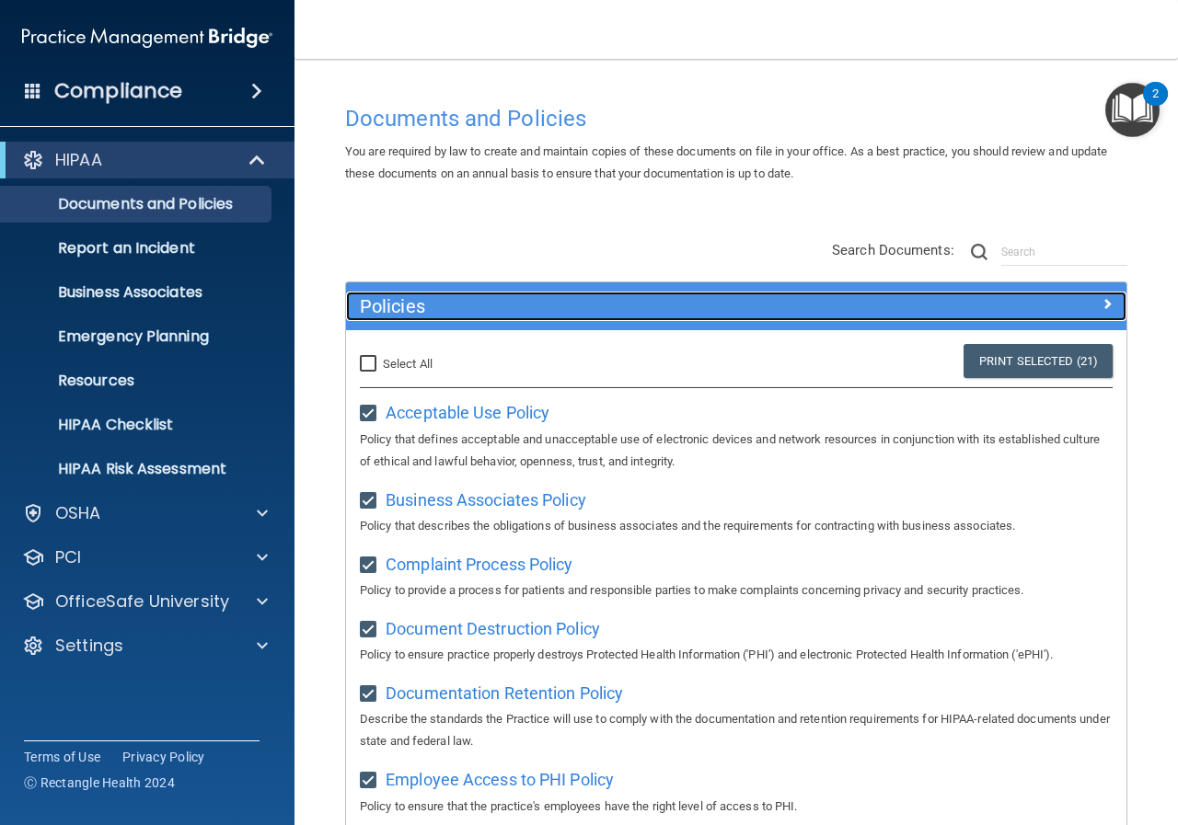
click at [1102, 300] on span at bounding box center [1107, 304] width 11 height 22
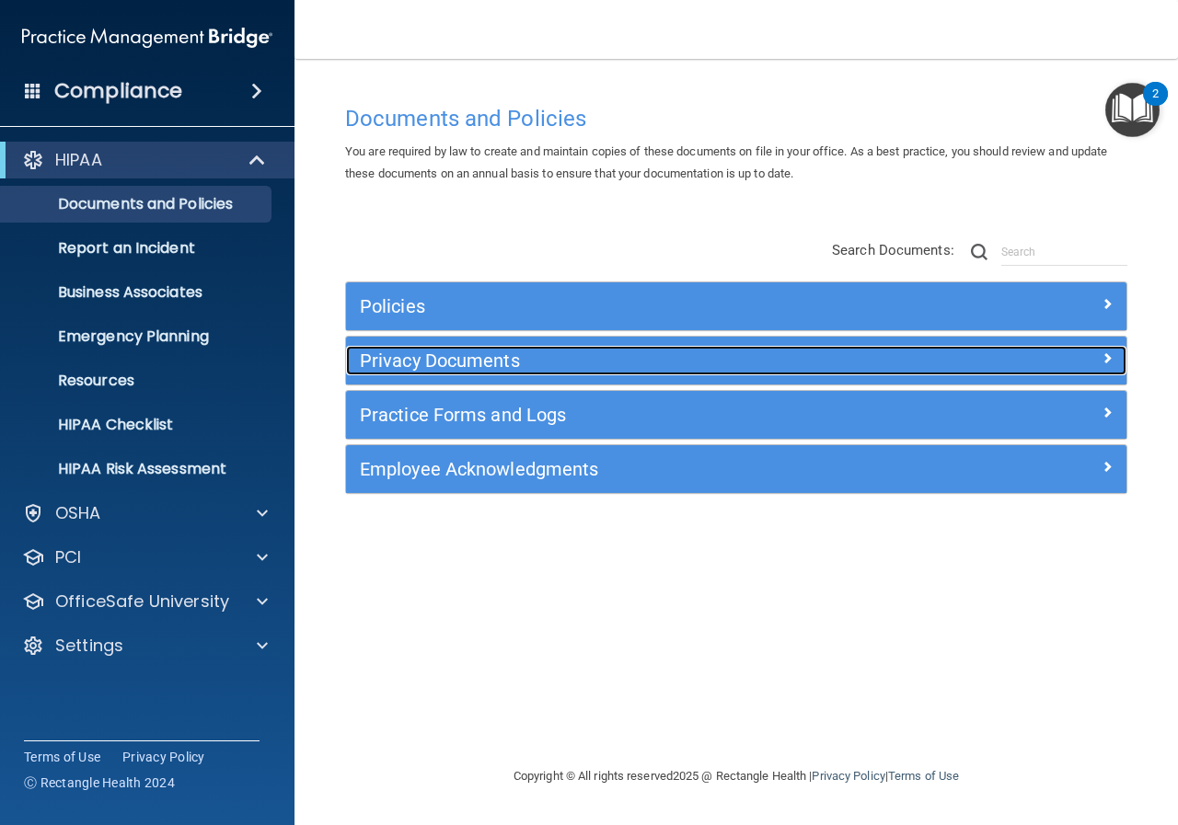
click at [470, 358] on h5 "Privacy Documents" at bounding box center [639, 361] width 558 height 20
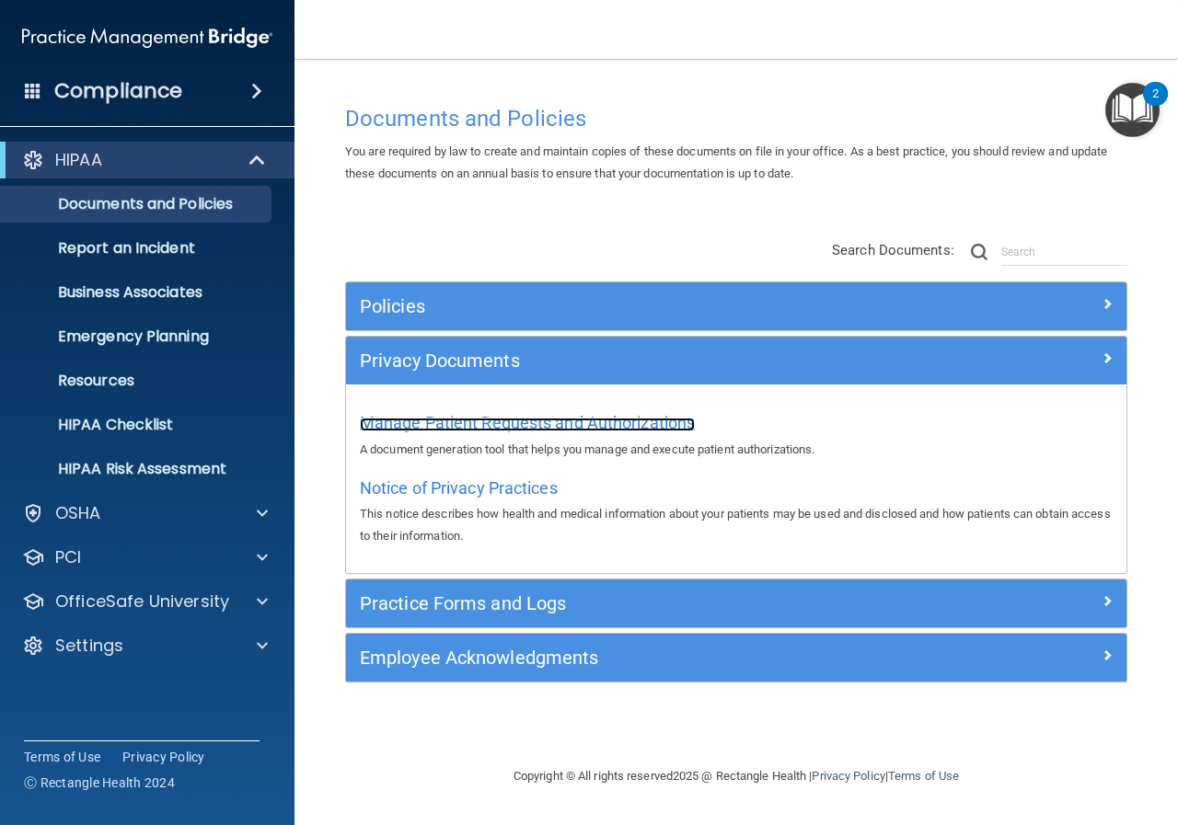
click at [495, 424] on span "Manage Patient Requests and Authorizations" at bounding box center [527, 422] width 335 height 19
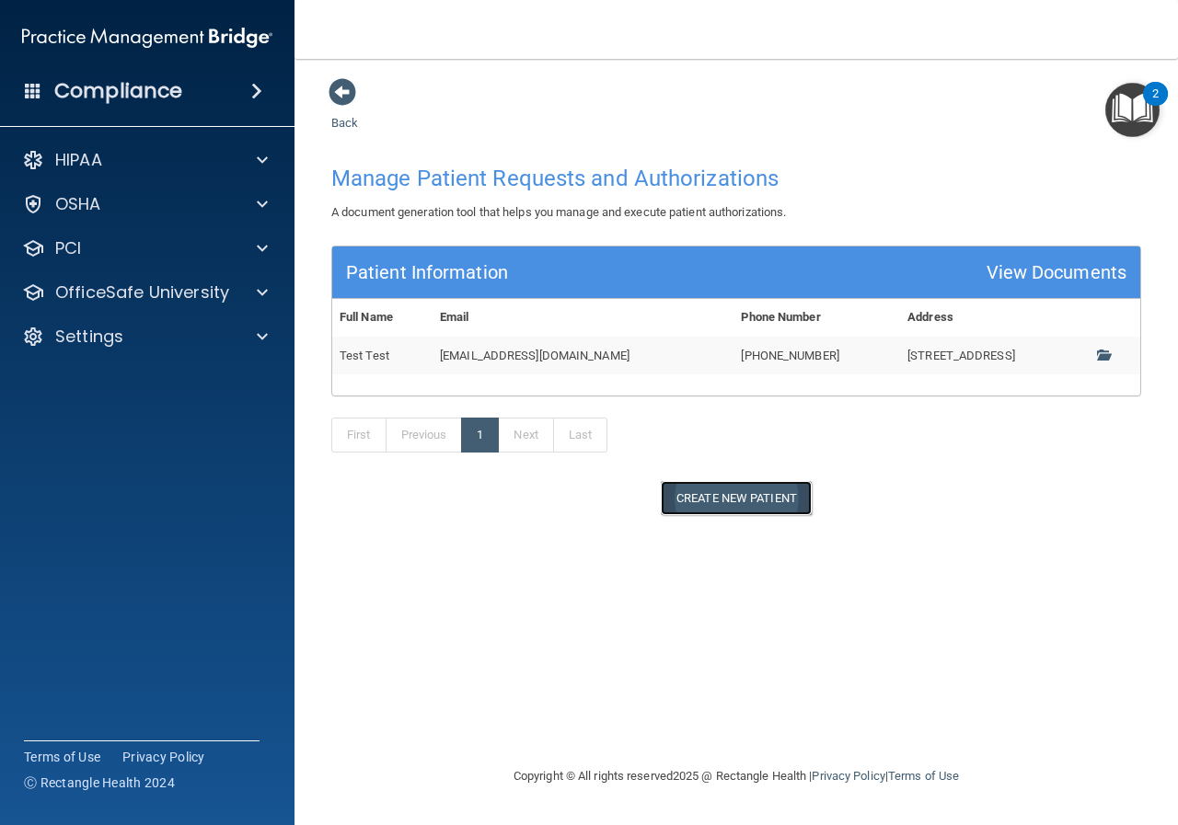
click at [723, 499] on button "Create New Patient" at bounding box center [736, 498] width 151 height 34
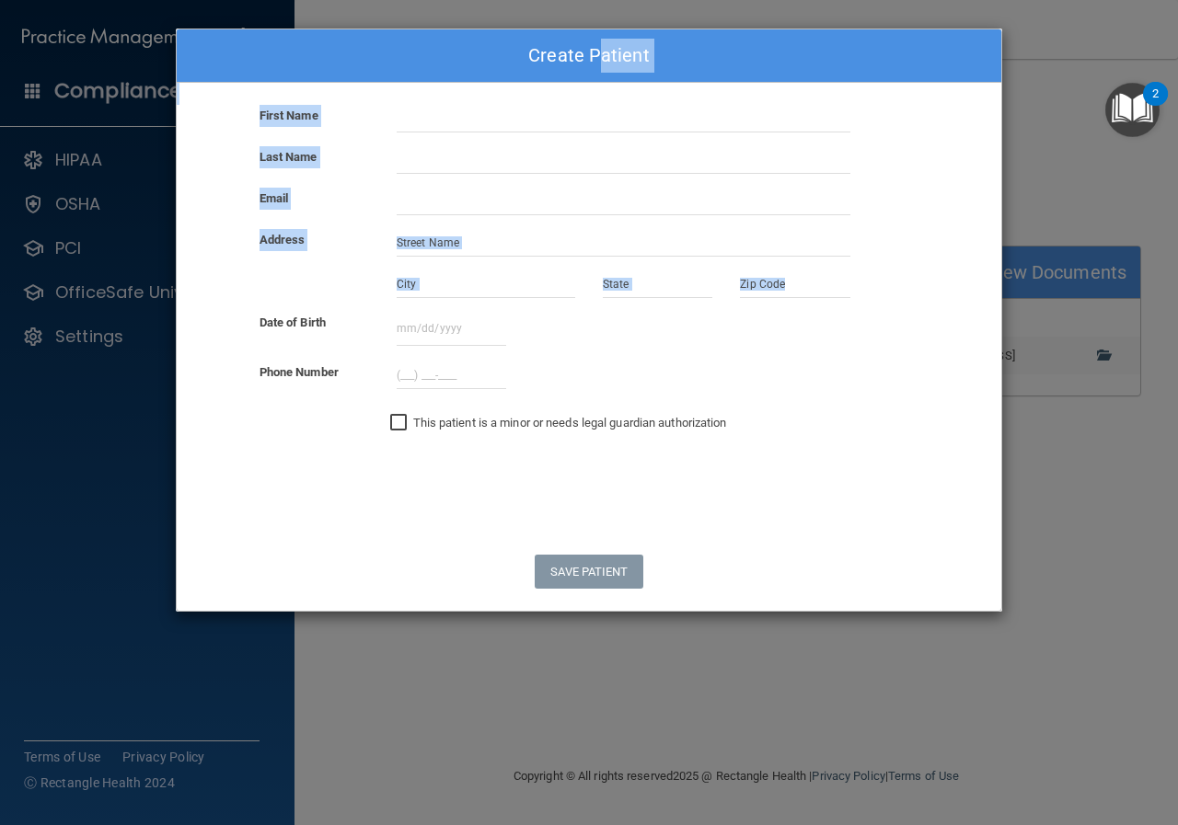
drag, startPoint x: 602, startPoint y: 60, endPoint x: 731, endPoint y: 322, distance: 292.2
click at [731, 322] on div "Create Patient First Name Last Name Email Address Date of Birth October 2025 Su…" at bounding box center [589, 320] width 826 height 583
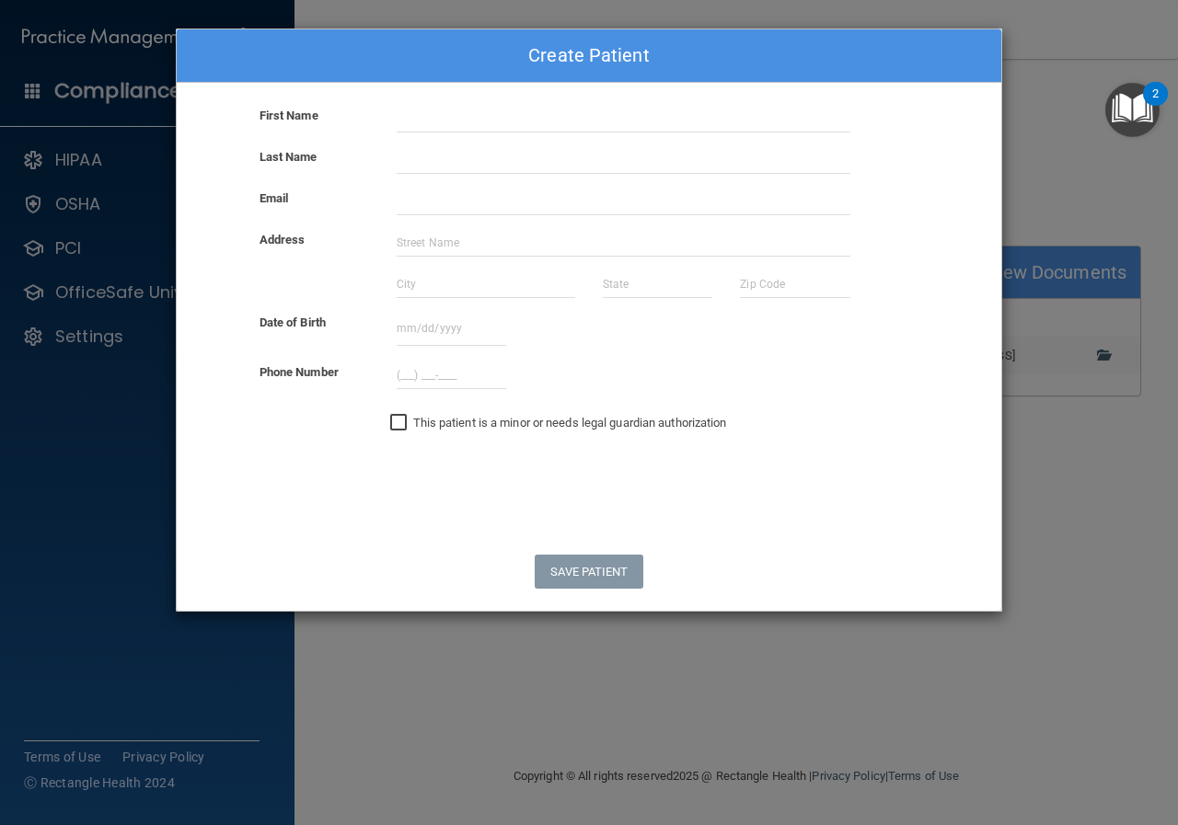
click at [859, 470] on form "First Name Last Name Email Address Date of Birth October 2025 Sun Mon Tue Wed T…" at bounding box center [589, 358] width 825 height 506
click at [456, 119] on input "text" at bounding box center [624, 119] width 454 height 28
drag, startPoint x: 480, startPoint y: 704, endPoint x: 511, endPoint y: 627, distance: 83.1
click at [481, 704] on div "Create Patient First Name Last Name Email Address Date of Birth October 2025 Su…" at bounding box center [589, 412] width 1178 height 825
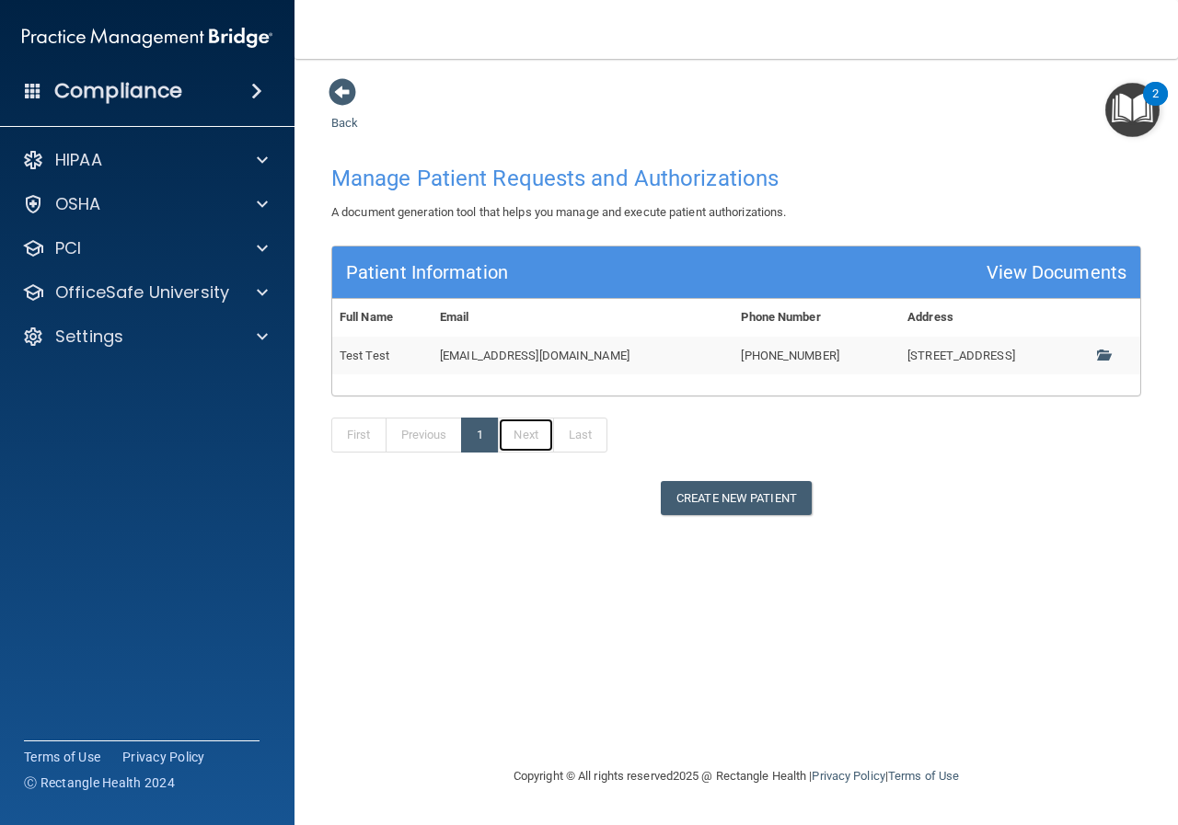
click at [534, 440] on link "Next" at bounding box center [525, 435] width 55 height 35
drag, startPoint x: 570, startPoint y: 433, endPoint x: 473, endPoint y: 428, distance: 96.7
click at [567, 433] on link "Last" at bounding box center [580, 435] width 54 height 35
click at [1123, 110] on img "Open Resource Center, 2 new notifications" at bounding box center [1132, 110] width 54 height 54
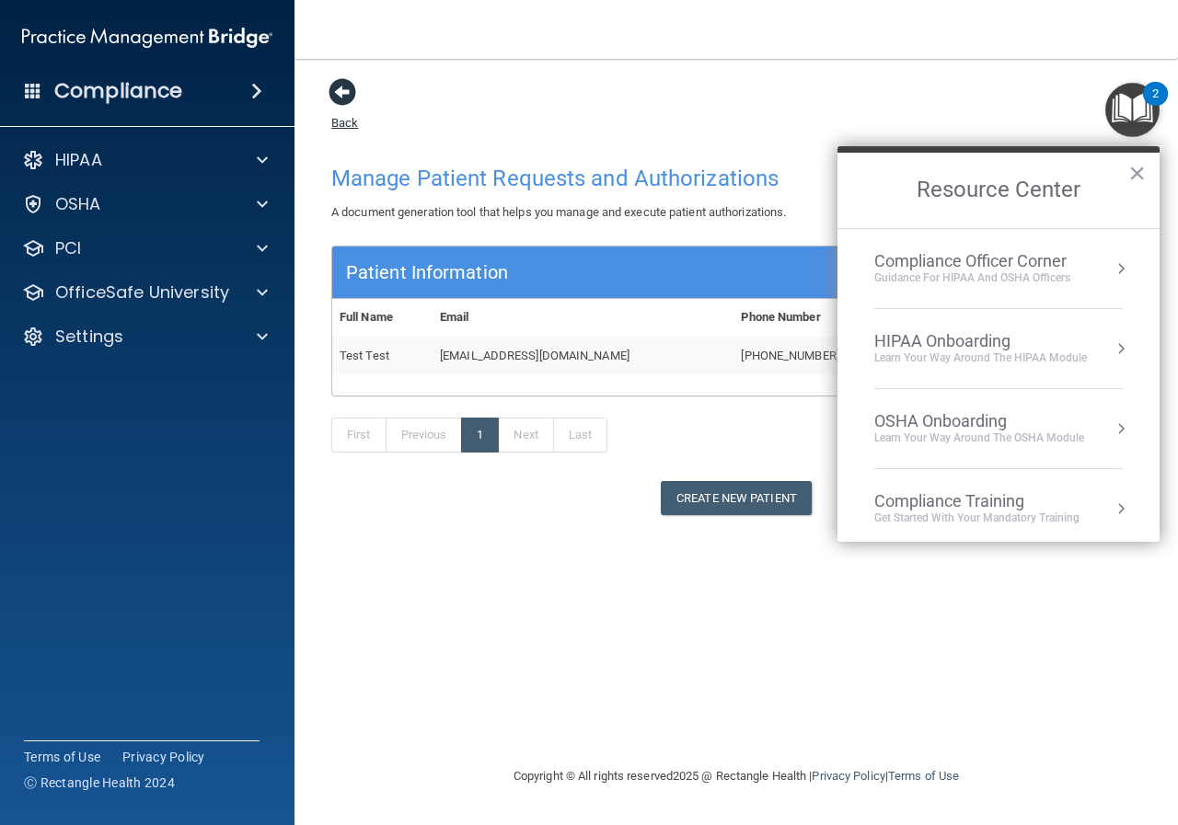
click at [343, 93] on span at bounding box center [343, 92] width 28 height 28
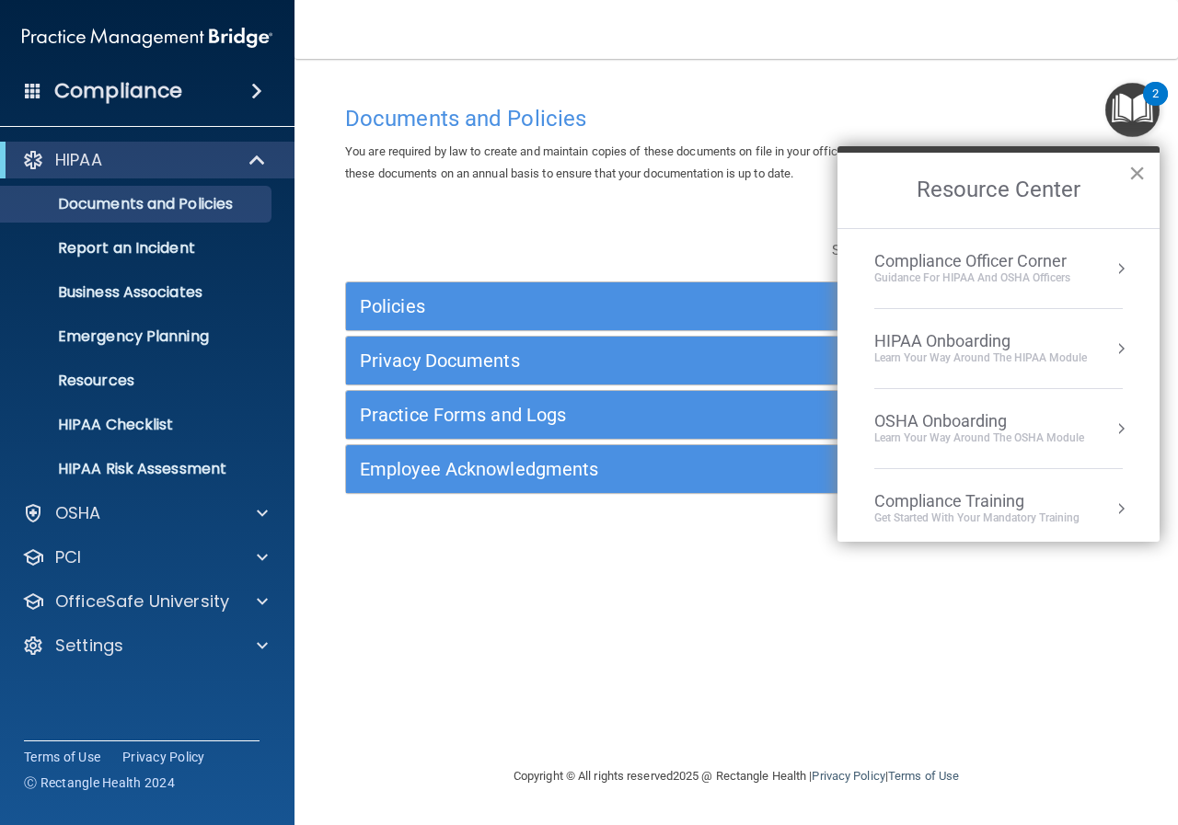
click at [1132, 170] on button "×" at bounding box center [1136, 172] width 17 height 29
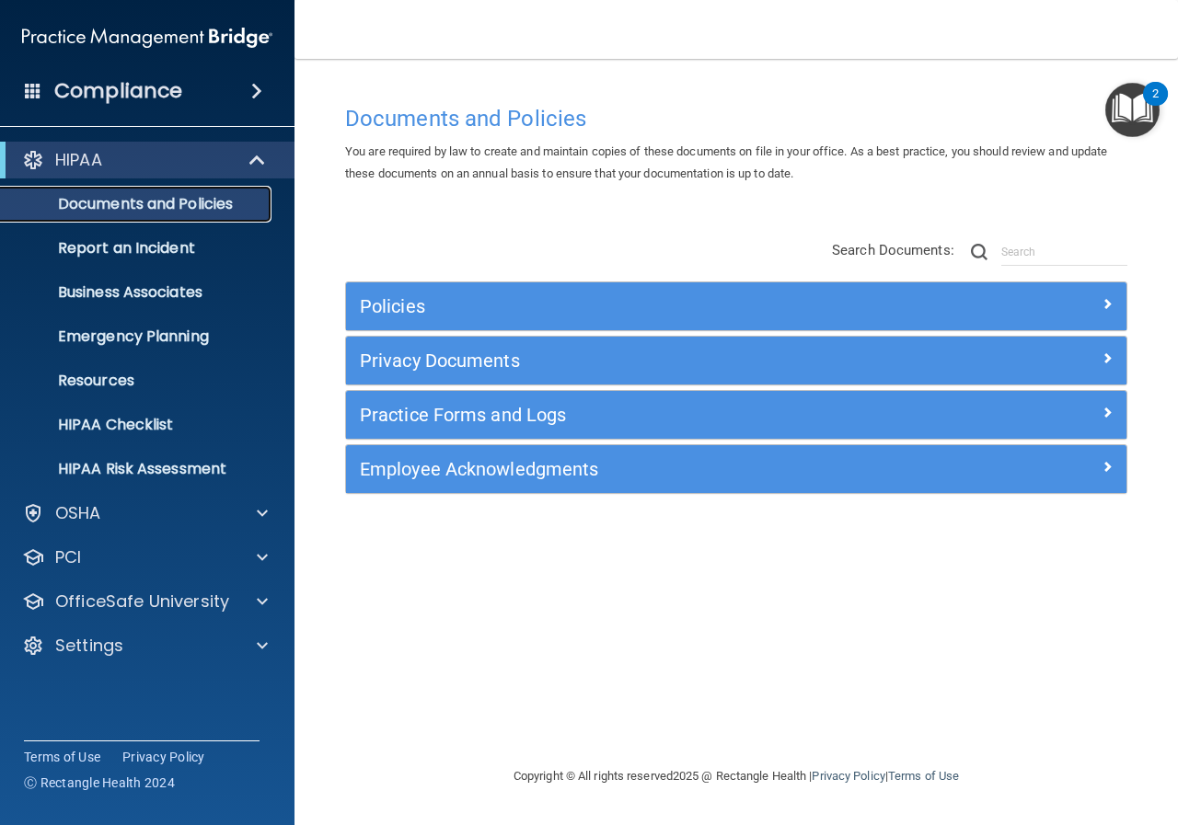
click at [104, 202] on p "Documents and Policies" at bounding box center [137, 204] width 251 height 18
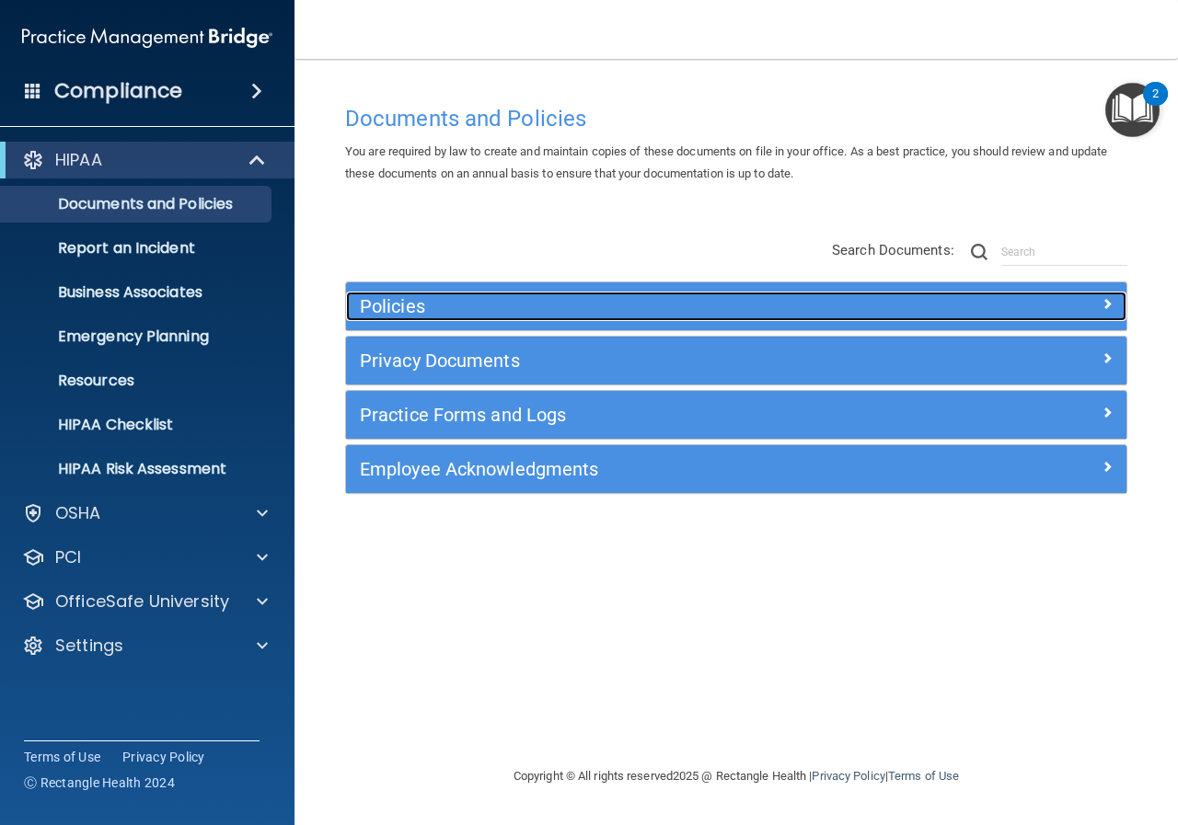
click at [451, 309] on h5 "Policies" at bounding box center [639, 306] width 558 height 20
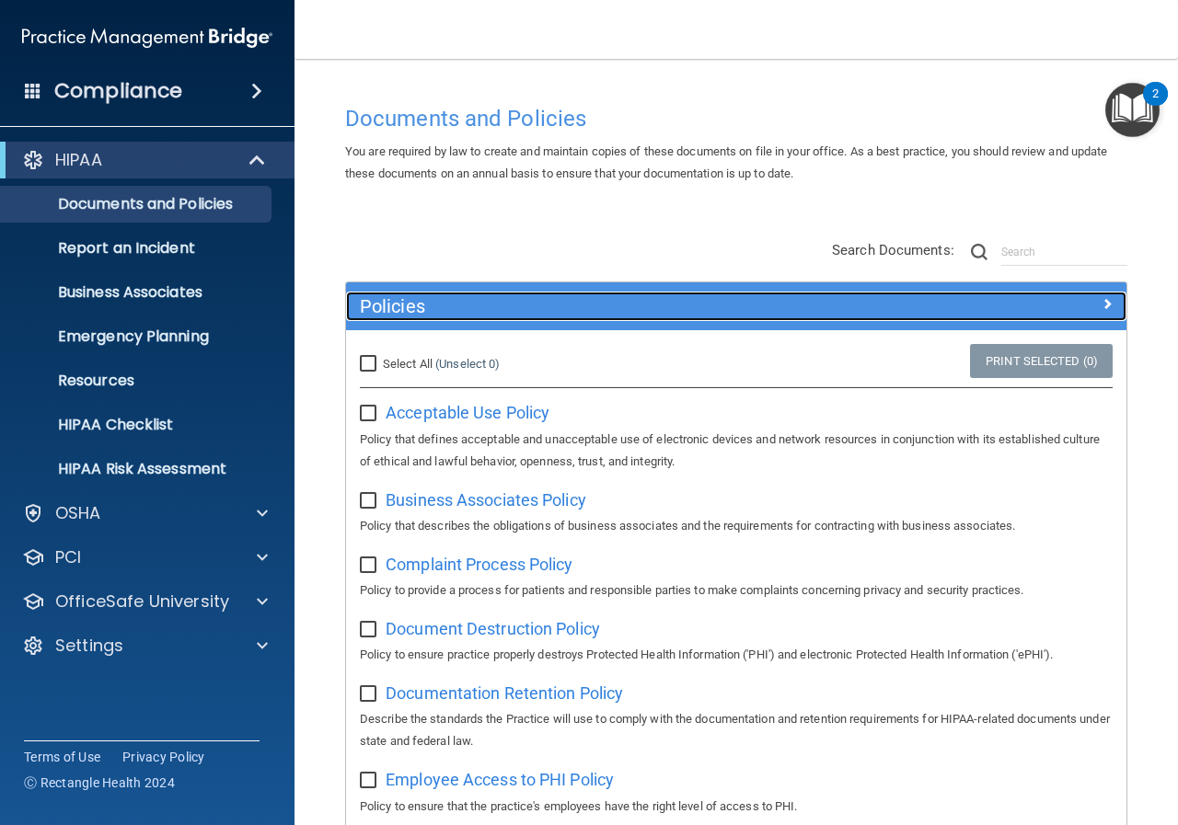
click at [1102, 301] on span at bounding box center [1107, 304] width 11 height 22
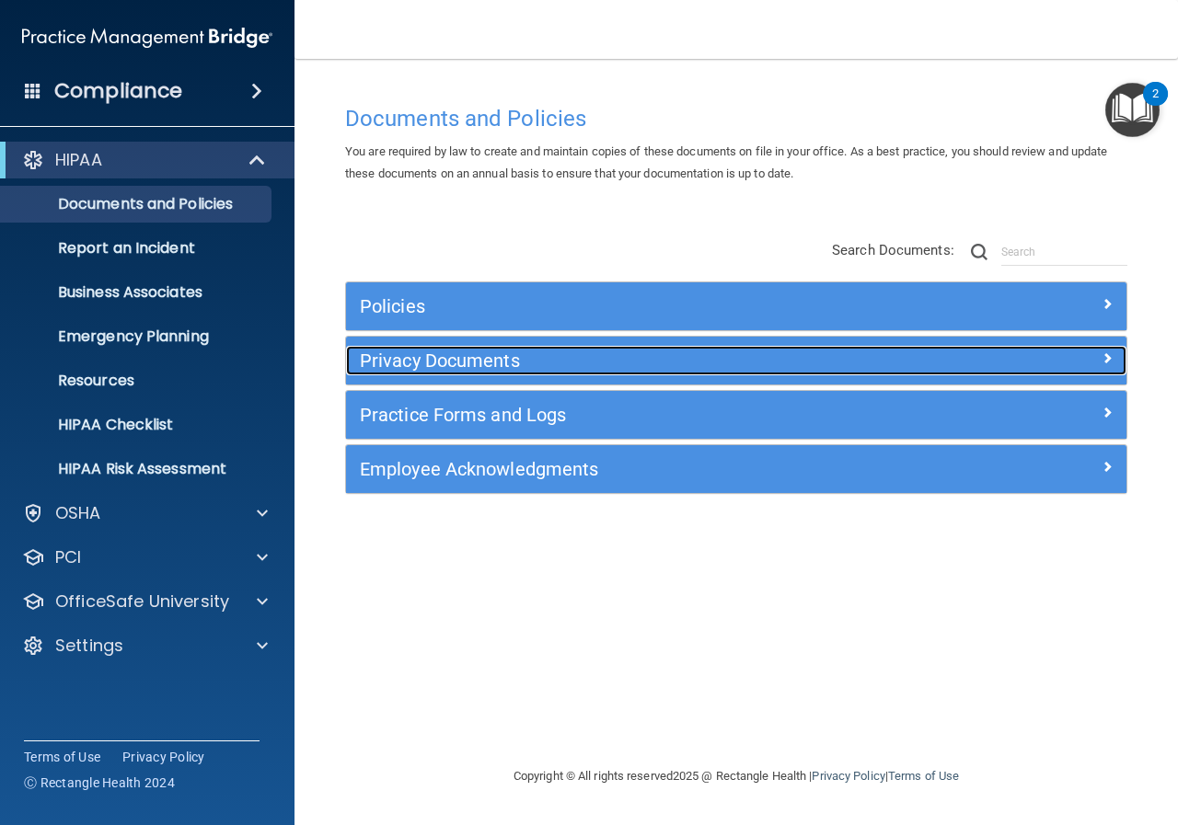
click at [460, 369] on h5 "Privacy Documents" at bounding box center [639, 361] width 558 height 20
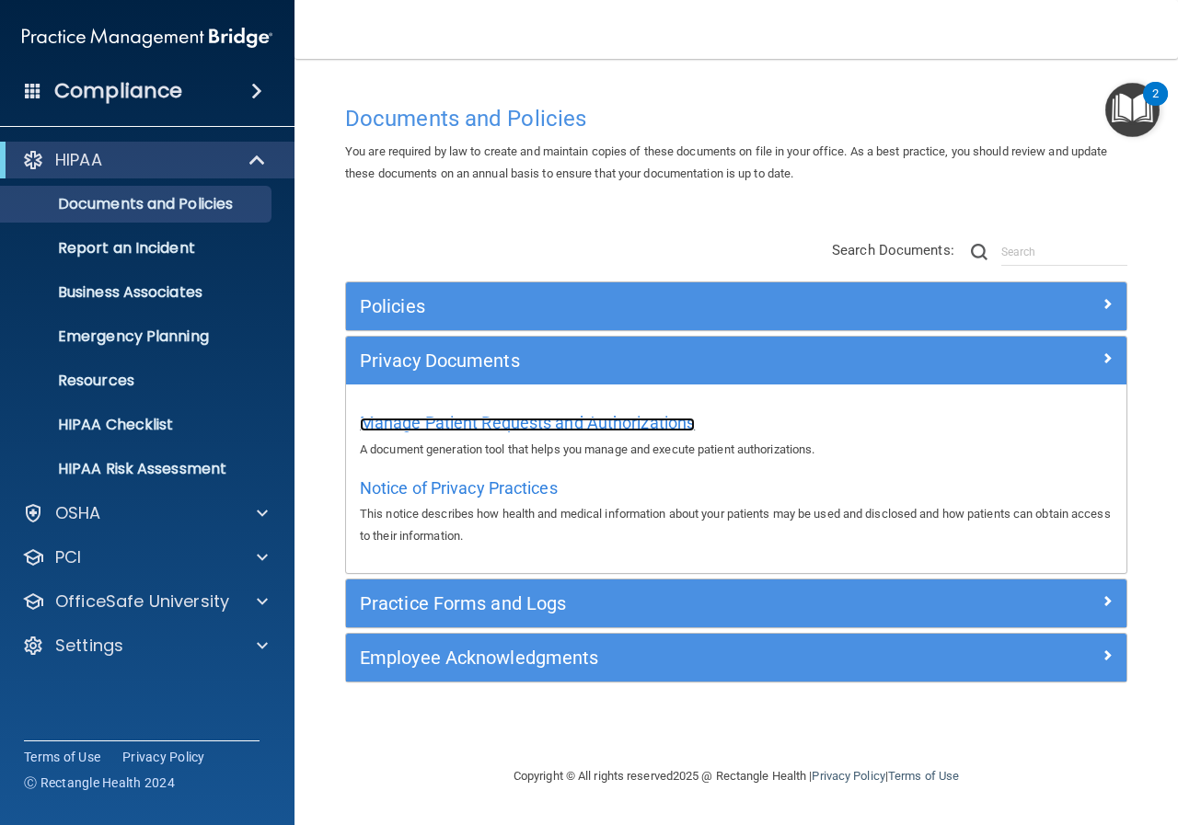
click at [513, 420] on span "Manage Patient Requests and Authorizations" at bounding box center [527, 422] width 335 height 19
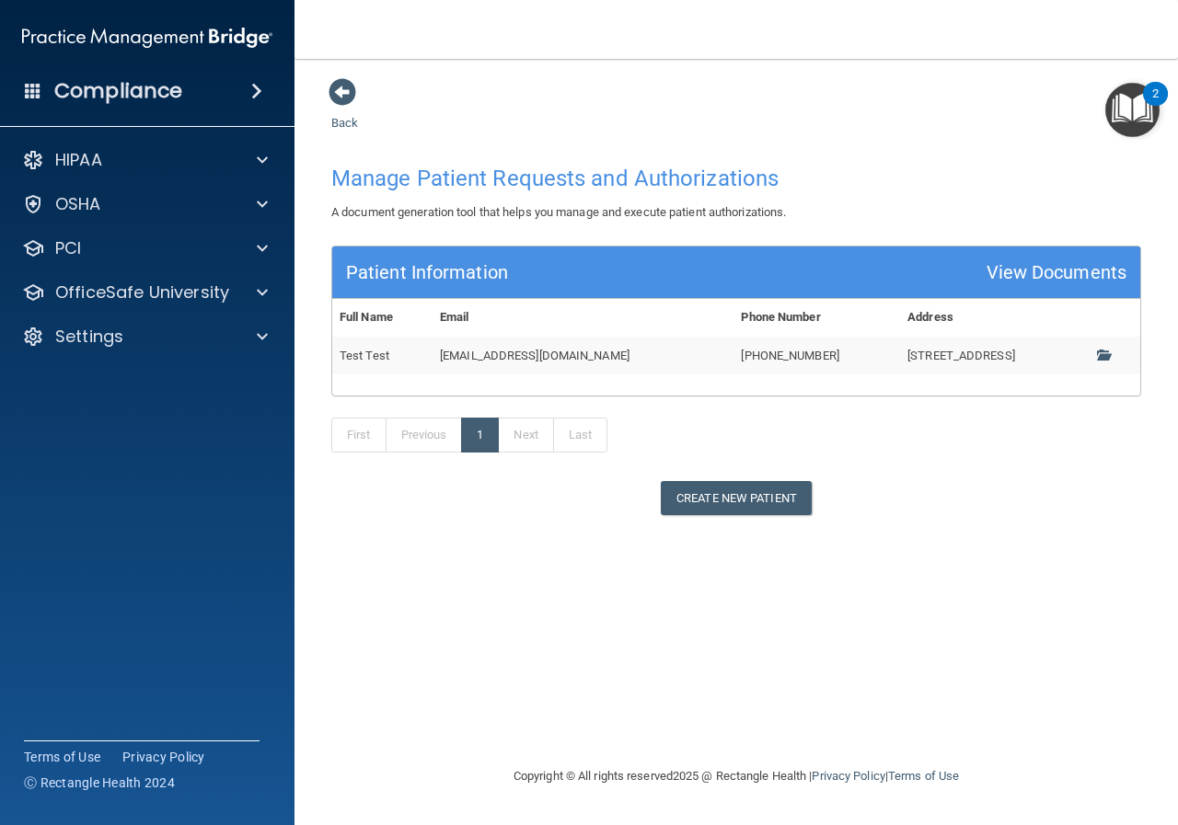
click at [1074, 271] on div "View Documents" at bounding box center [1057, 273] width 140 height 34
click at [1108, 358] on span at bounding box center [1103, 355] width 12 height 12
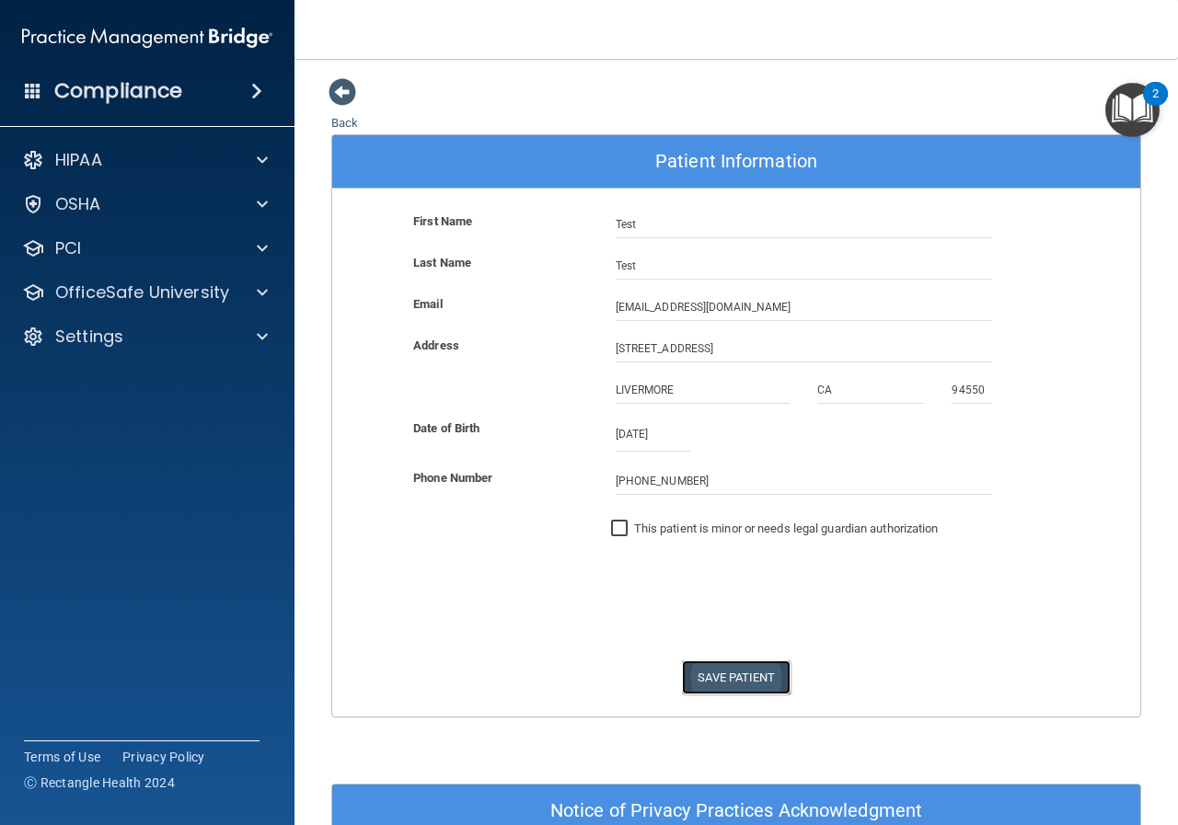
click at [739, 678] on button "Save Patient" at bounding box center [736, 678] width 108 height 34
click at [340, 91] on span at bounding box center [343, 92] width 28 height 28
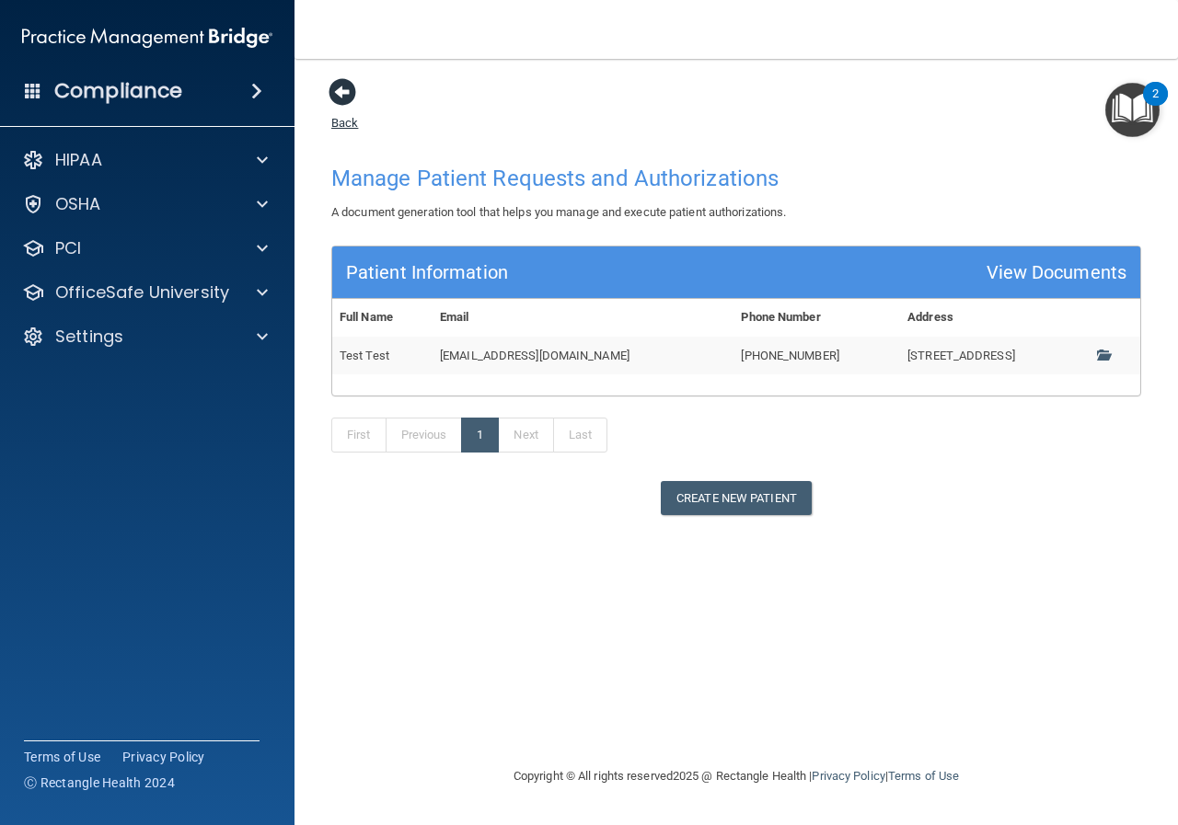
click at [338, 90] on span at bounding box center [343, 92] width 28 height 28
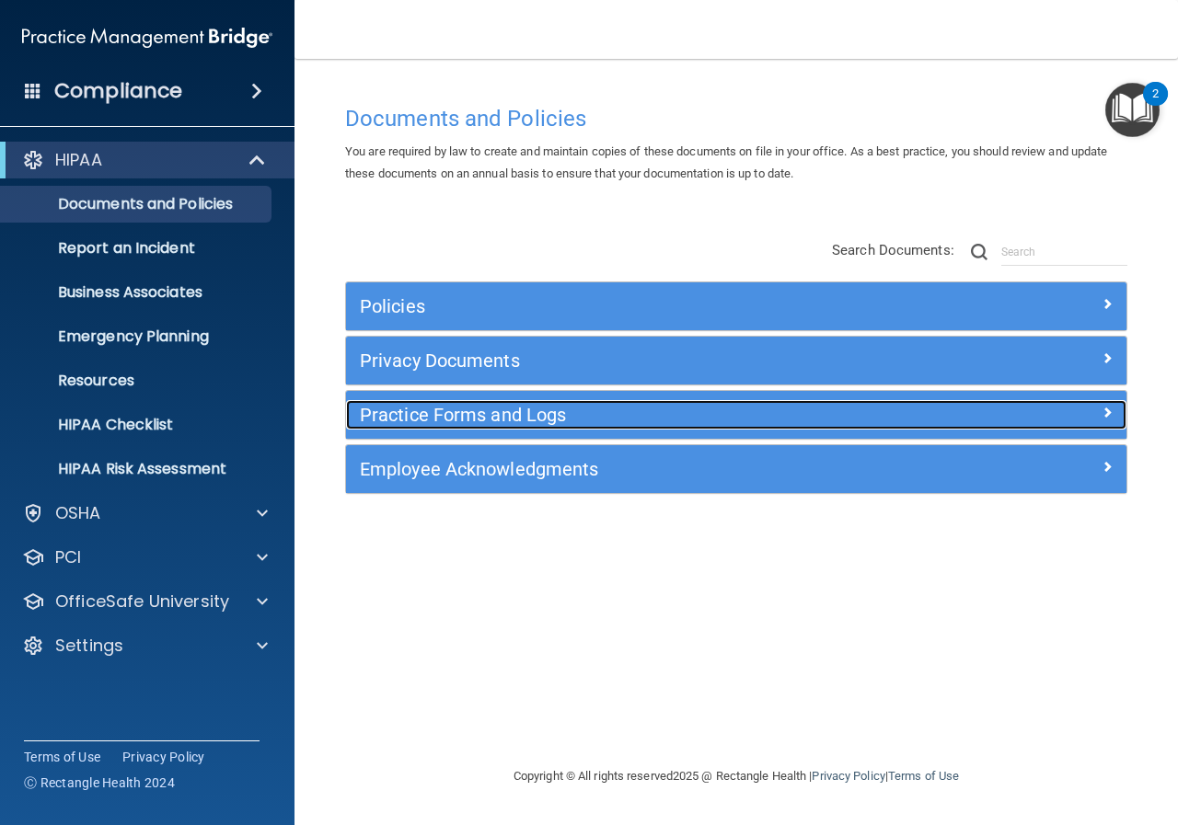
click at [478, 409] on h5 "Practice Forms and Logs" at bounding box center [639, 415] width 558 height 20
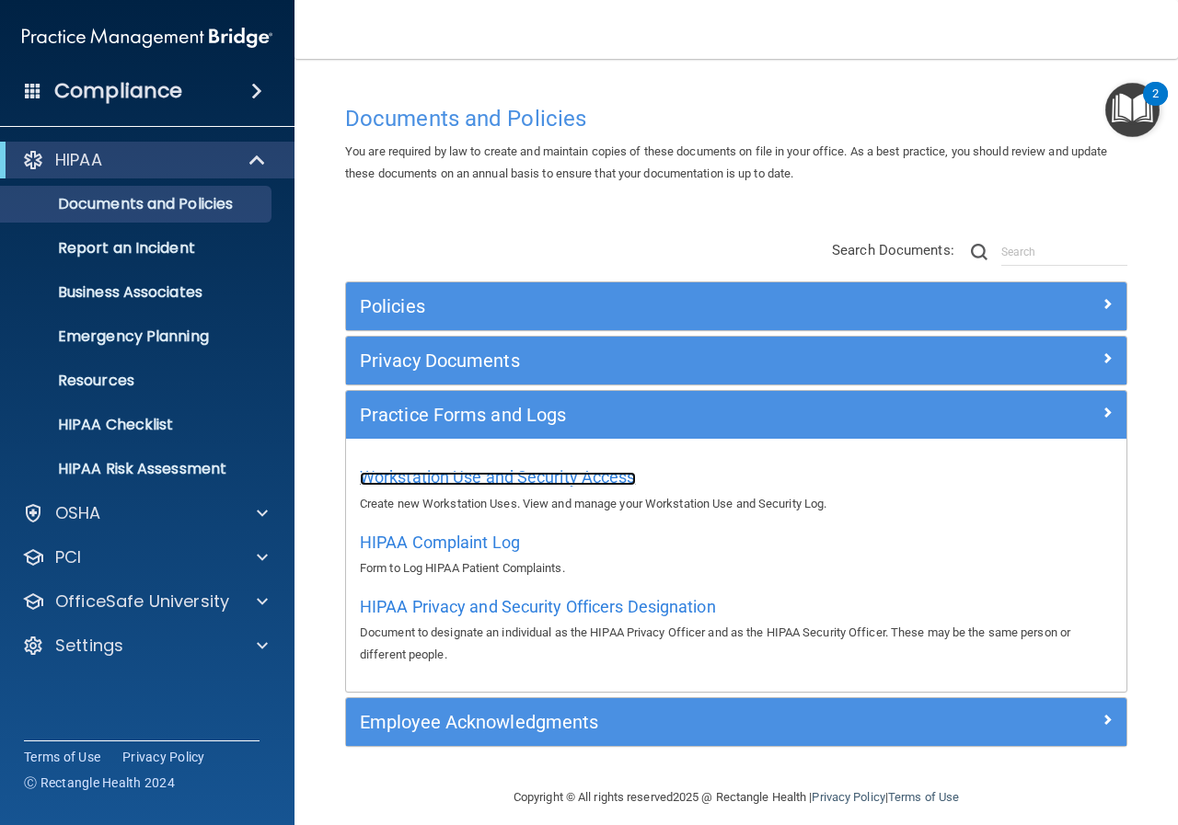
click at [567, 480] on span "Workstation Use and Security Access" at bounding box center [498, 476] width 276 height 19
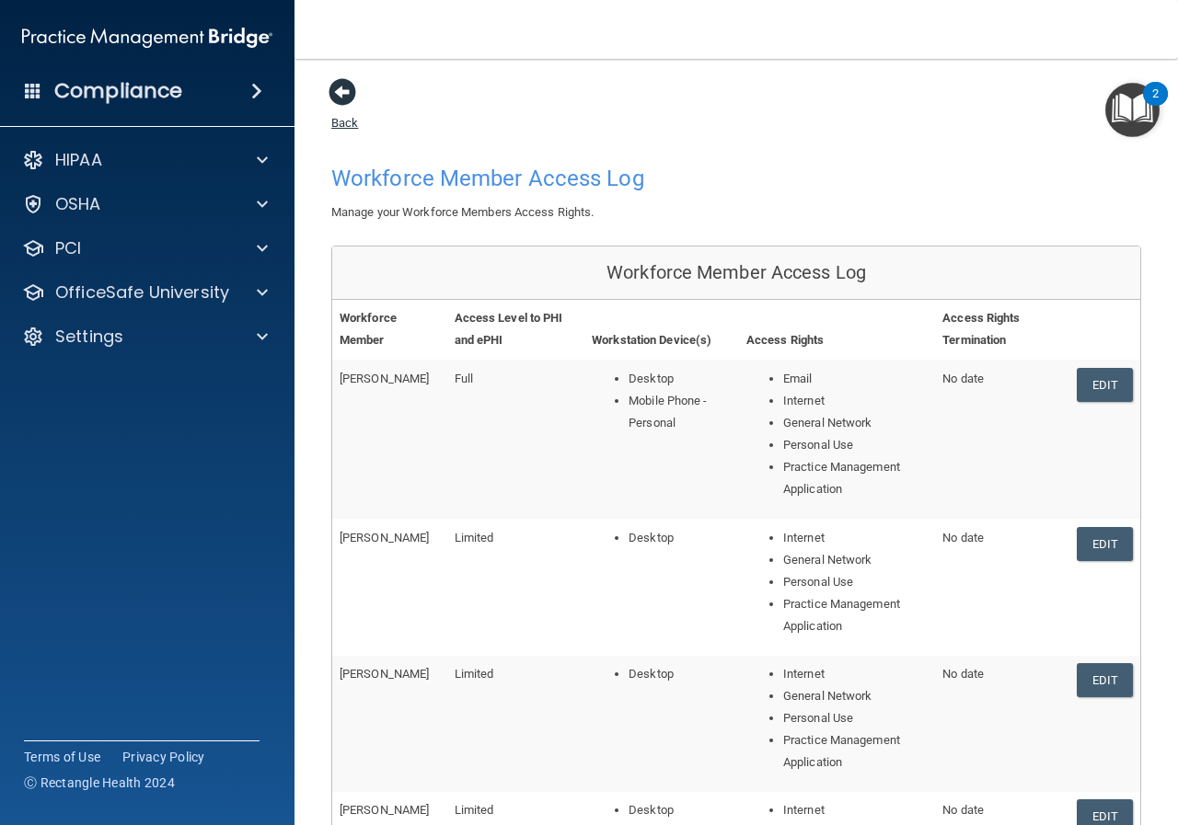
click at [352, 94] on span at bounding box center [343, 92] width 28 height 28
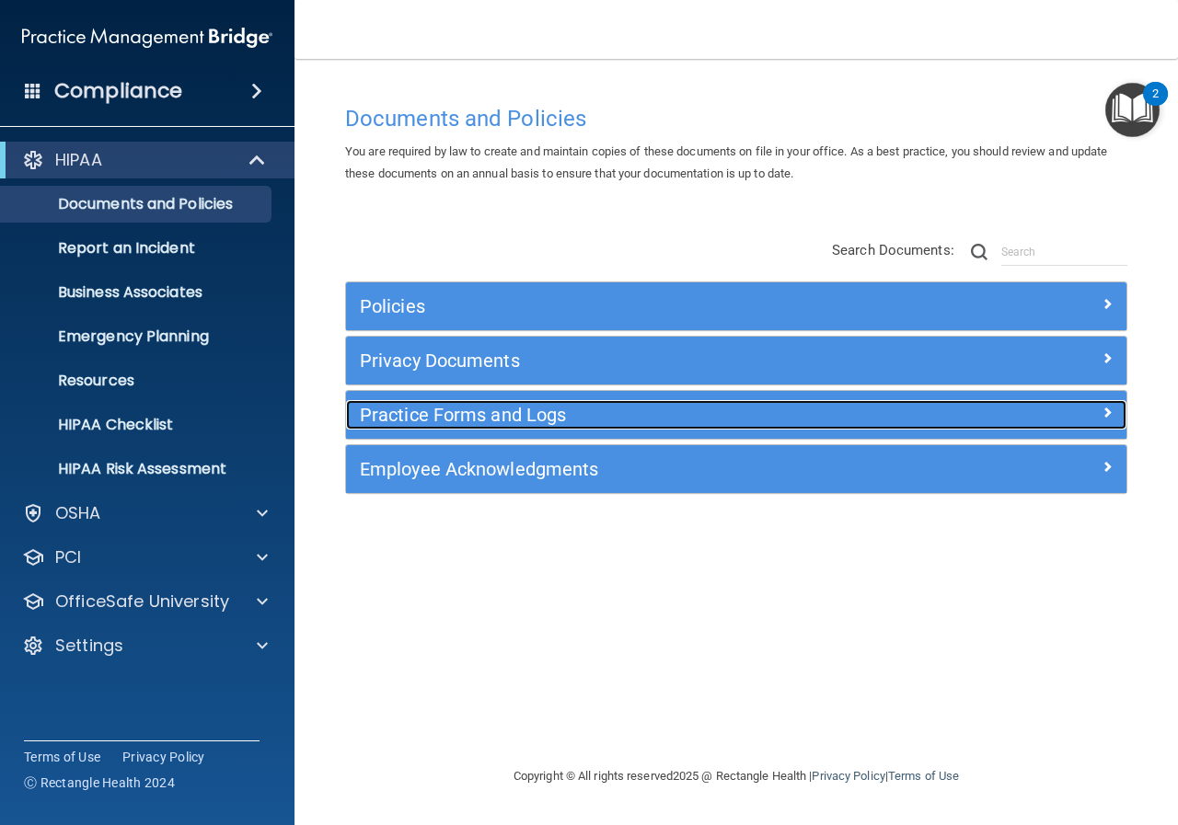
click at [427, 419] on h5 "Practice Forms and Logs" at bounding box center [639, 415] width 558 height 20
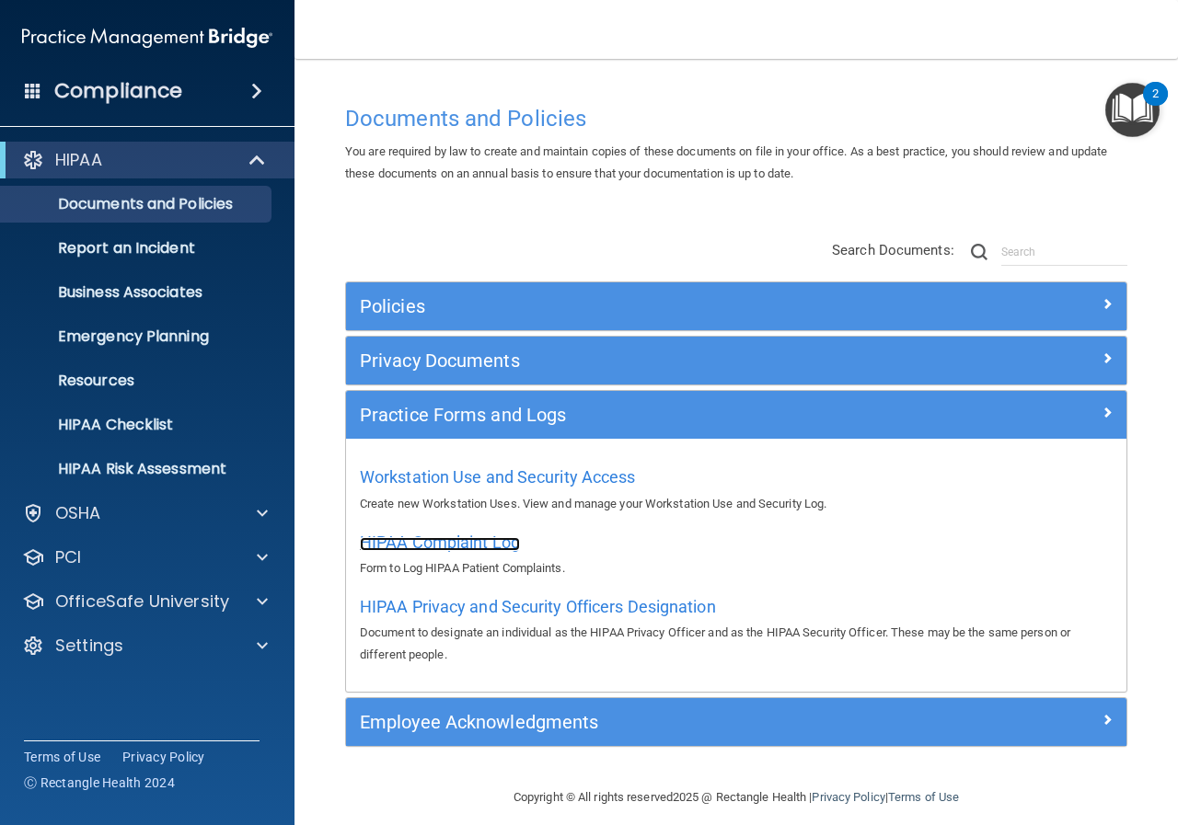
click at [433, 538] on span "HIPAA Complaint Log" at bounding box center [440, 542] width 160 height 19
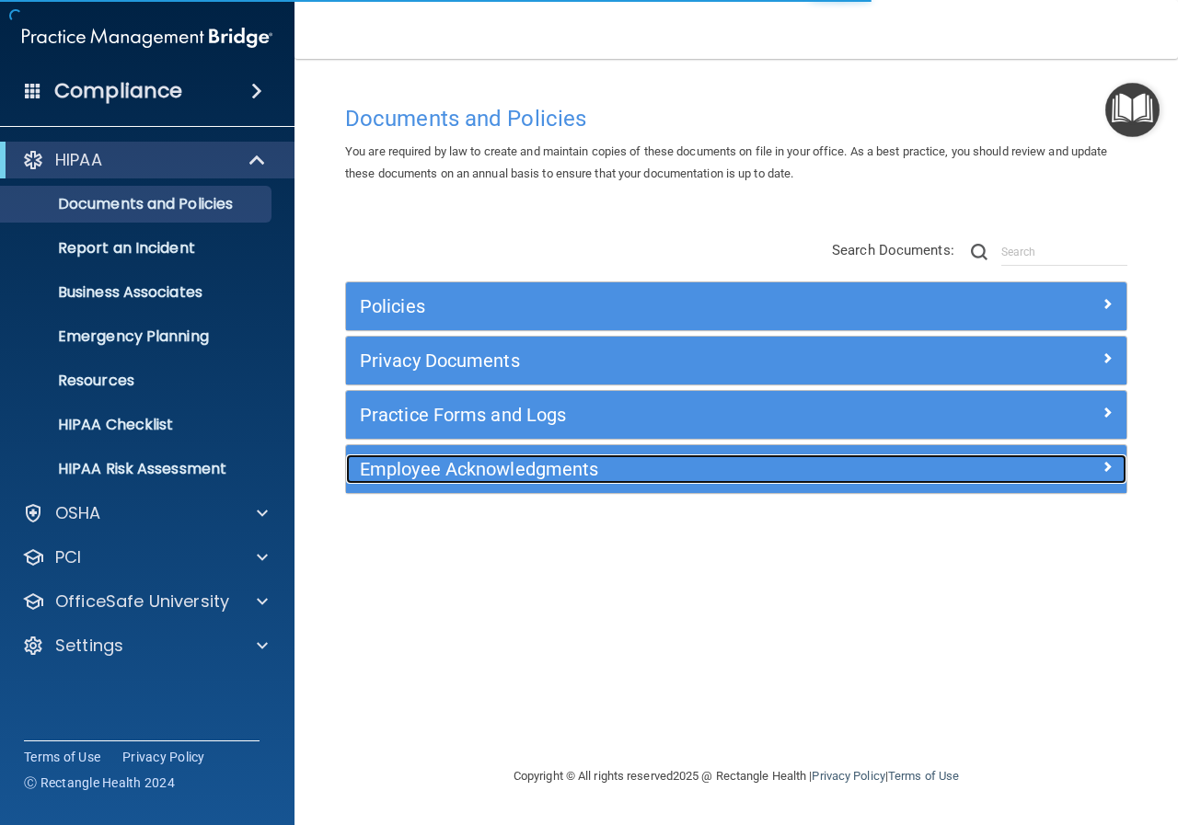
click at [474, 477] on h5 "Employee Acknowledgments" at bounding box center [639, 469] width 558 height 20
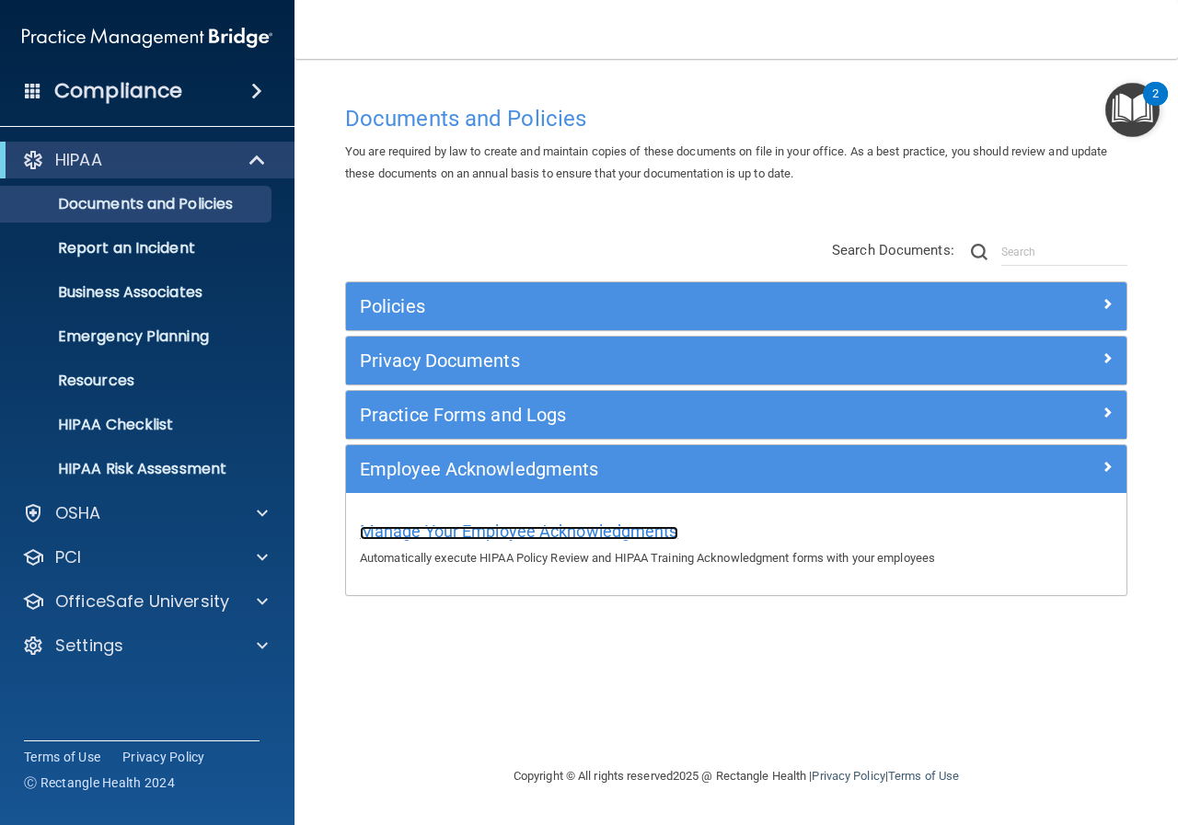
click at [493, 535] on span "Manage Your Employee Acknowledgments" at bounding box center [519, 531] width 318 height 19
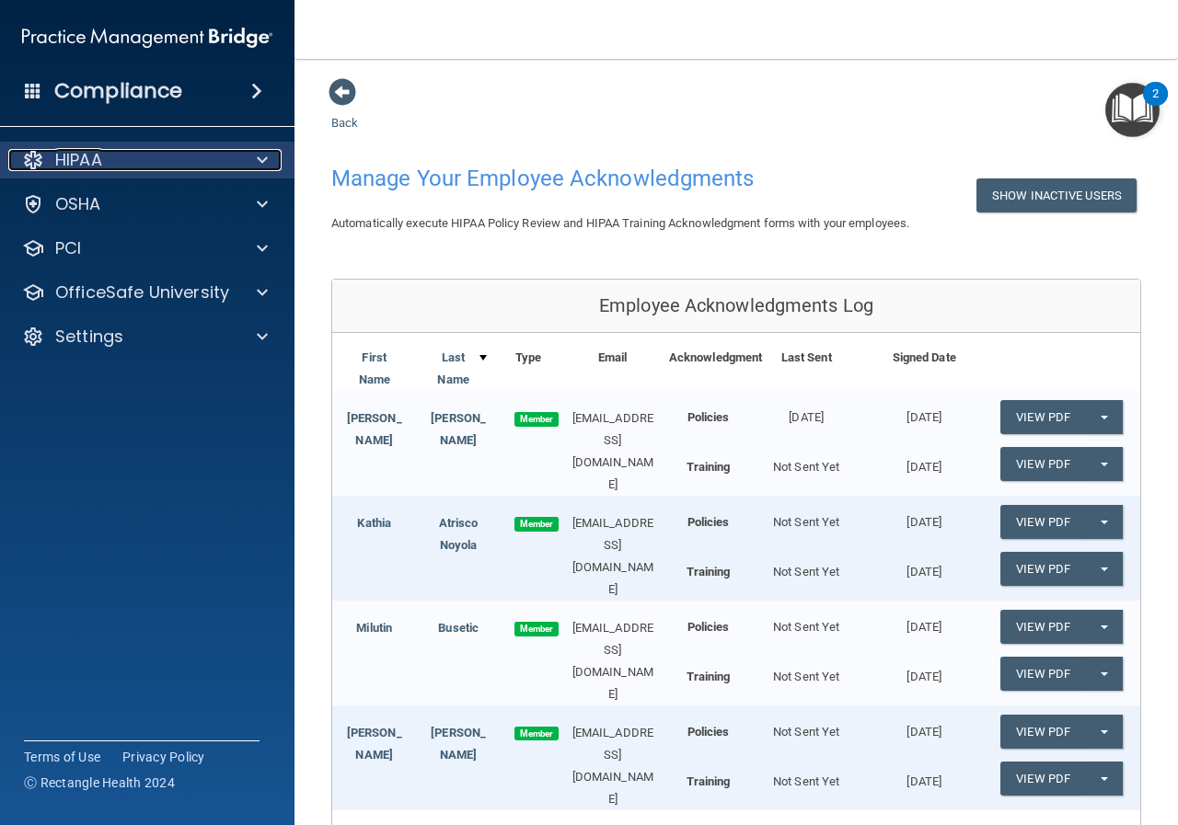
click at [104, 153] on div "HIPAA" at bounding box center [122, 160] width 228 height 22
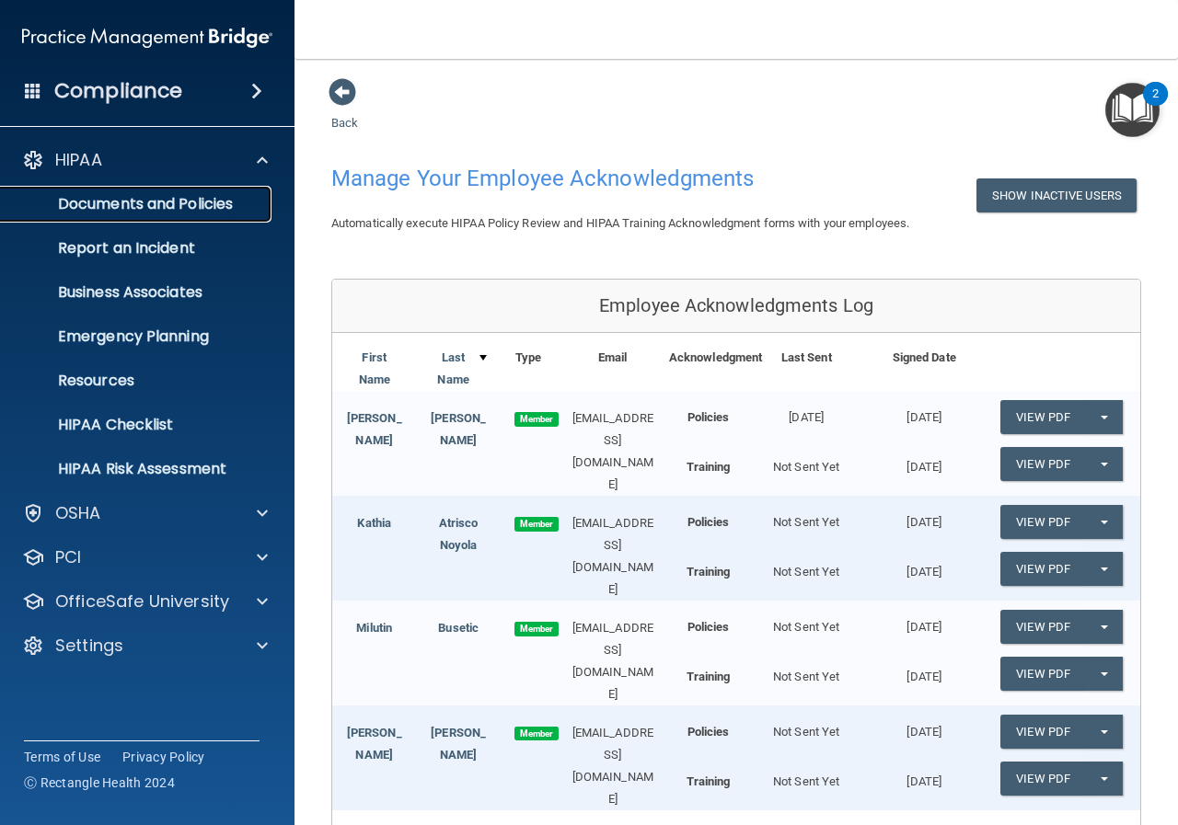
click at [115, 202] on p "Documents and Policies" at bounding box center [137, 204] width 251 height 18
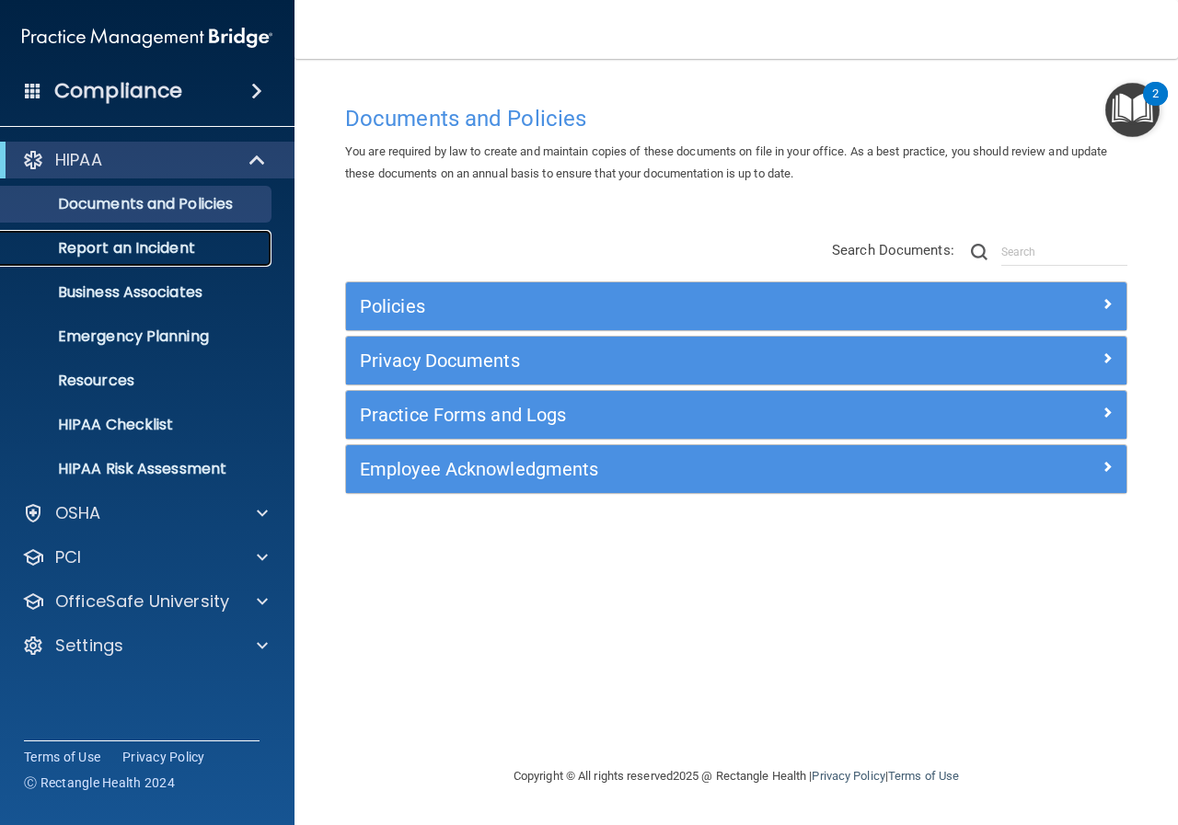
click at [115, 246] on p "Report an Incident" at bounding box center [137, 248] width 251 height 18
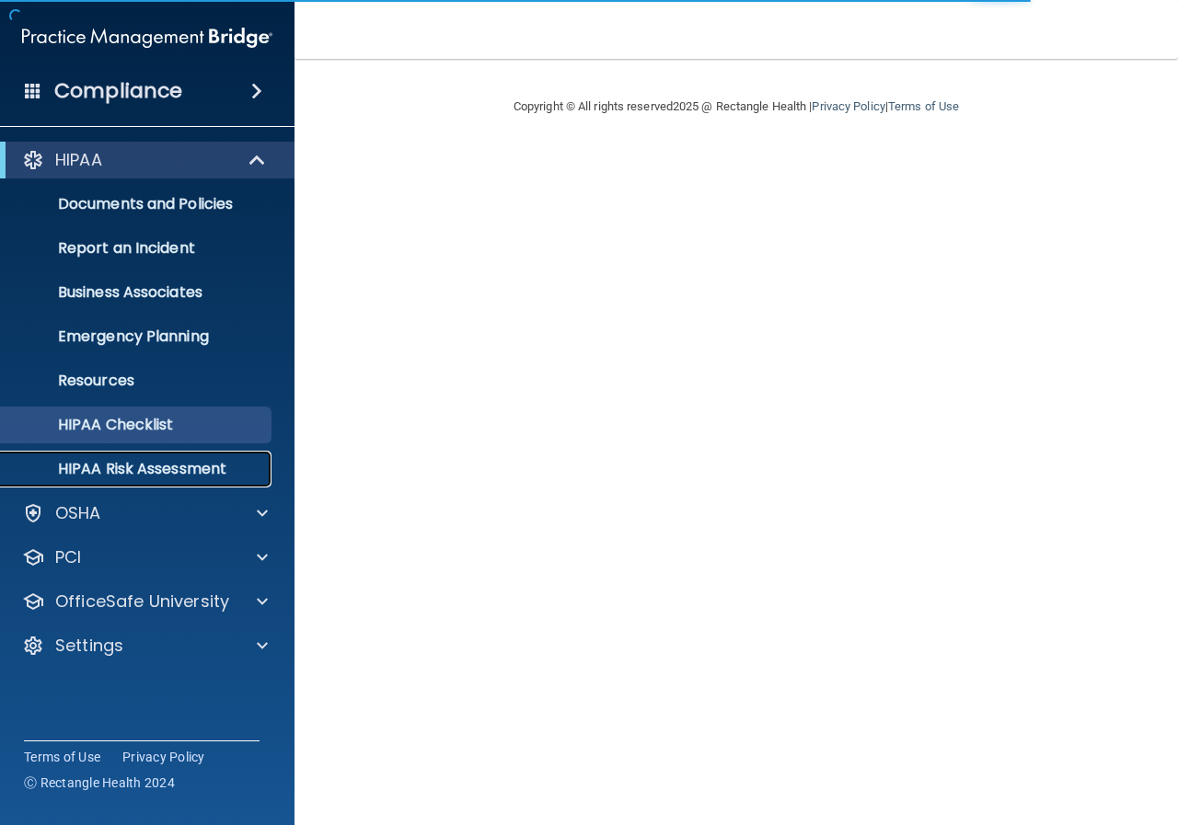
click at [165, 472] on p "HIPAA Risk Assessment" at bounding box center [137, 469] width 251 height 18
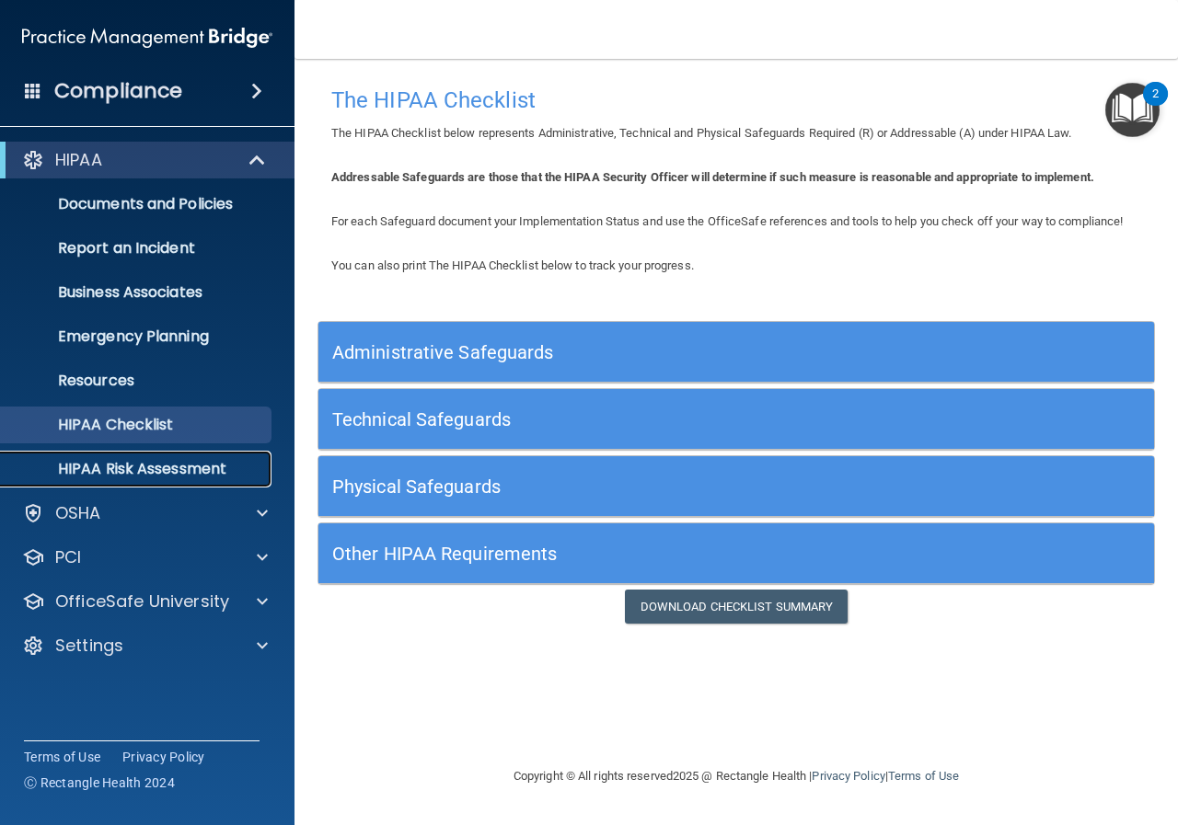
click at [127, 473] on p "HIPAA Risk Assessment" at bounding box center [137, 469] width 251 height 18
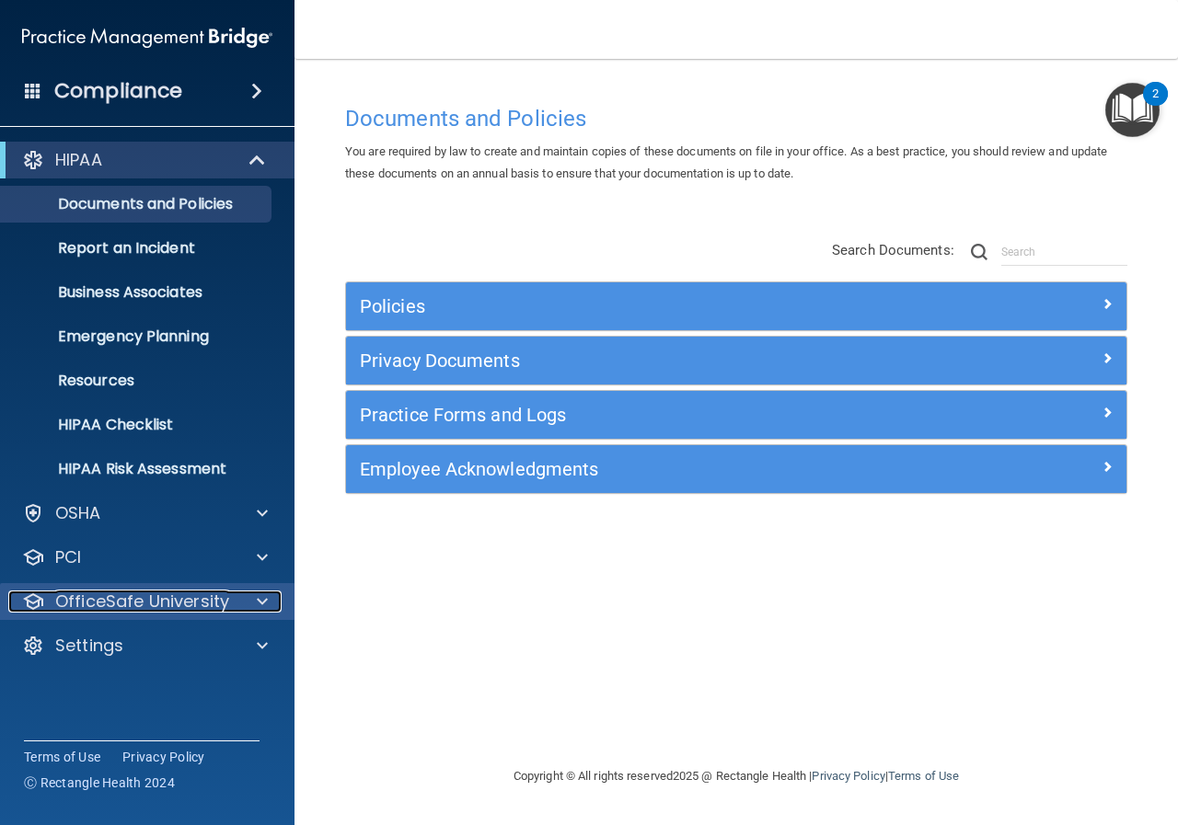
click at [193, 604] on p "OfficeSafe University" at bounding box center [142, 602] width 174 height 22
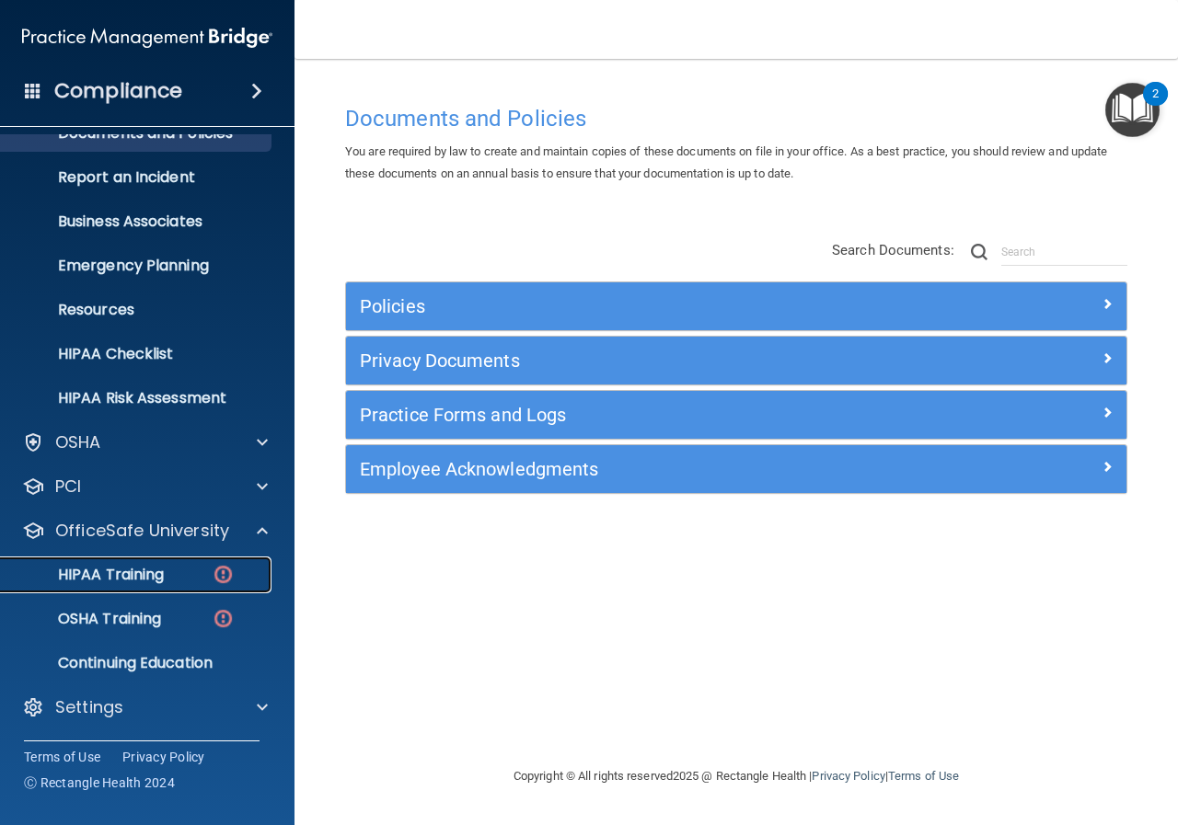
click at [155, 572] on p "HIPAA Training" at bounding box center [88, 575] width 152 height 18
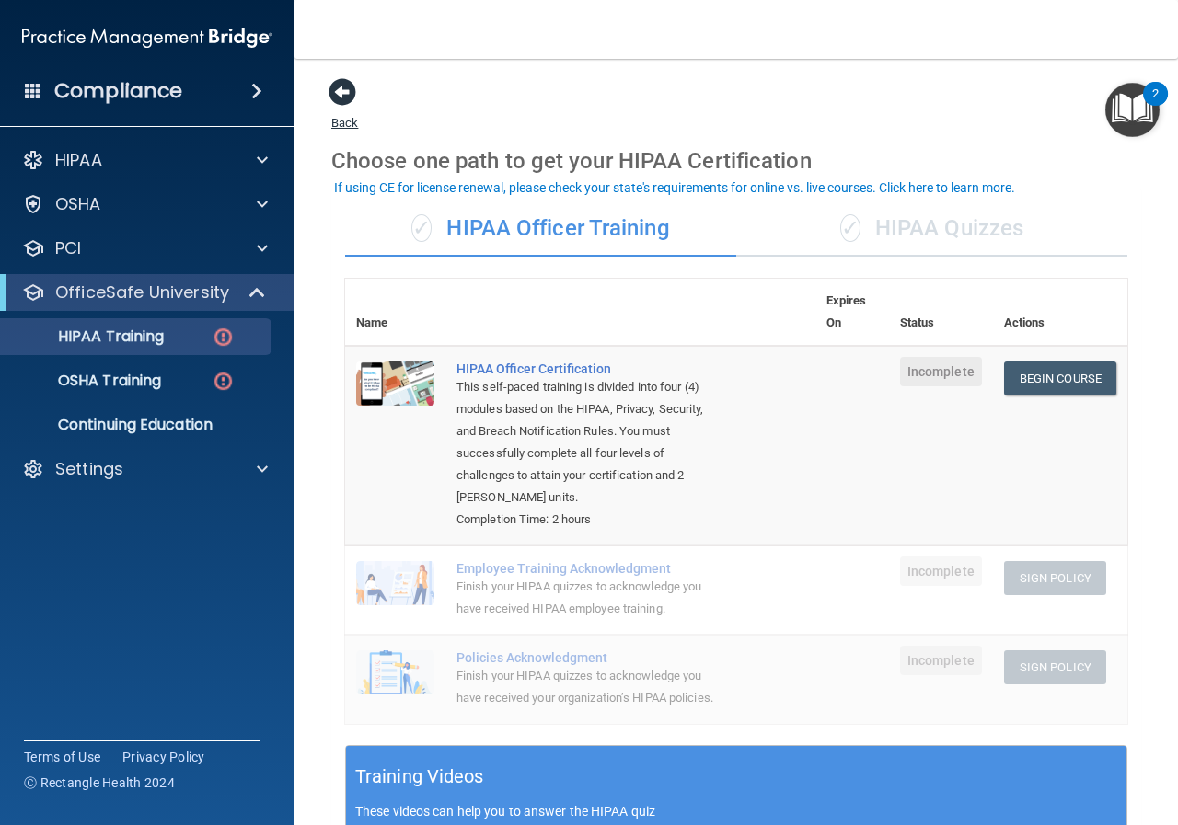
click at [341, 91] on span at bounding box center [343, 92] width 28 height 28
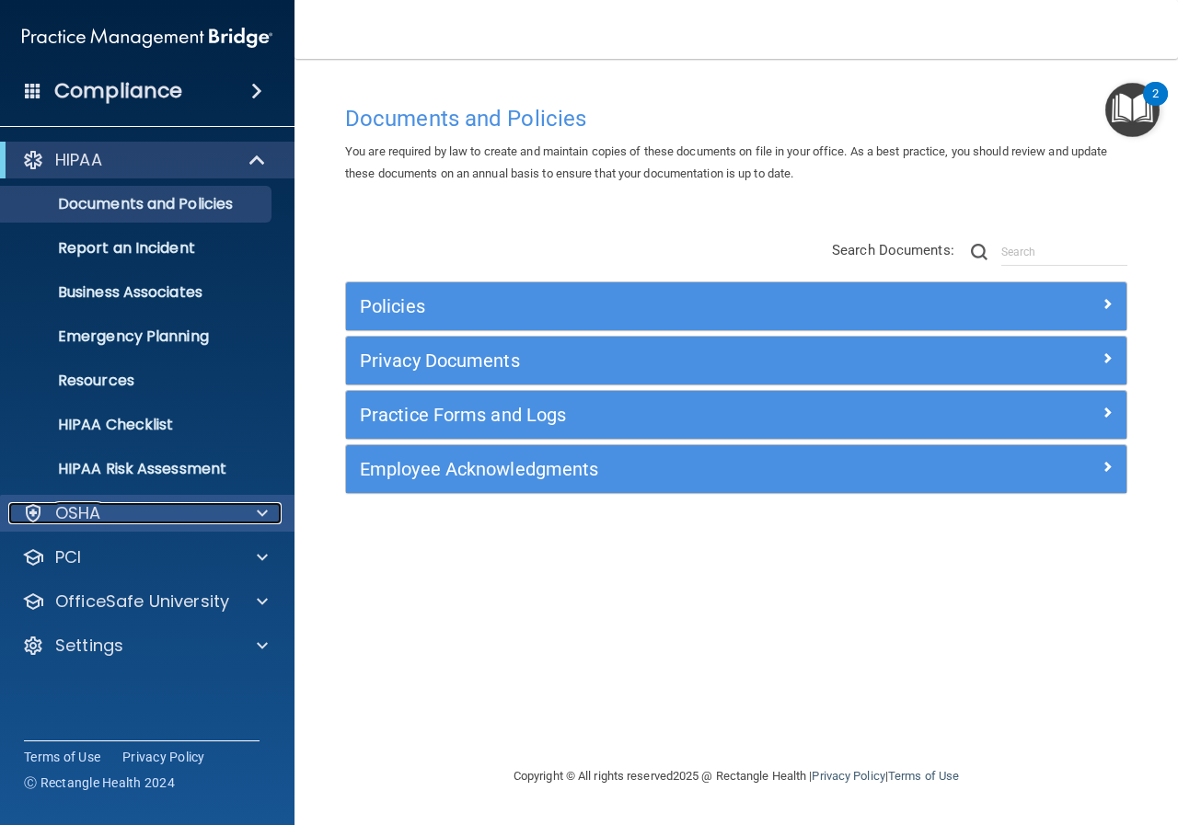
click at [138, 506] on div "OSHA" at bounding box center [122, 513] width 228 height 22
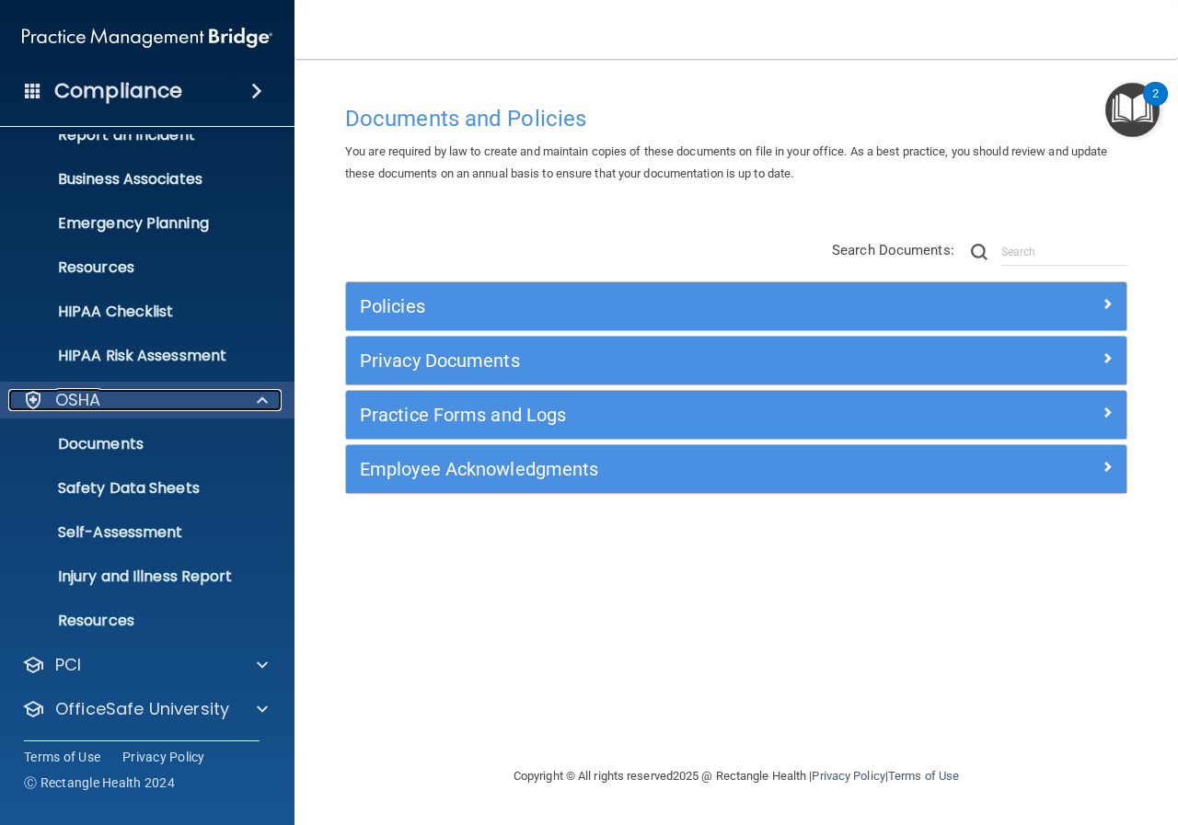
scroll to position [159, 0]
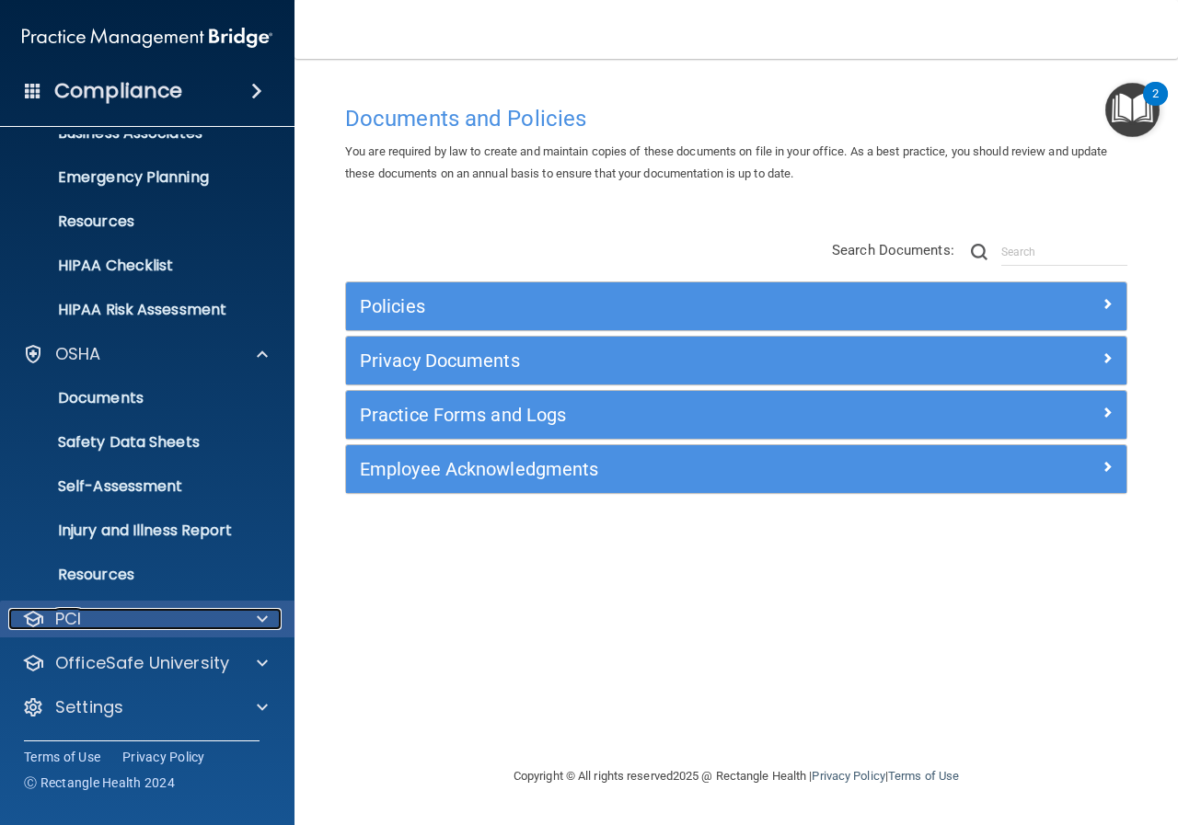
click at [213, 626] on div "PCI" at bounding box center [122, 619] width 228 height 22
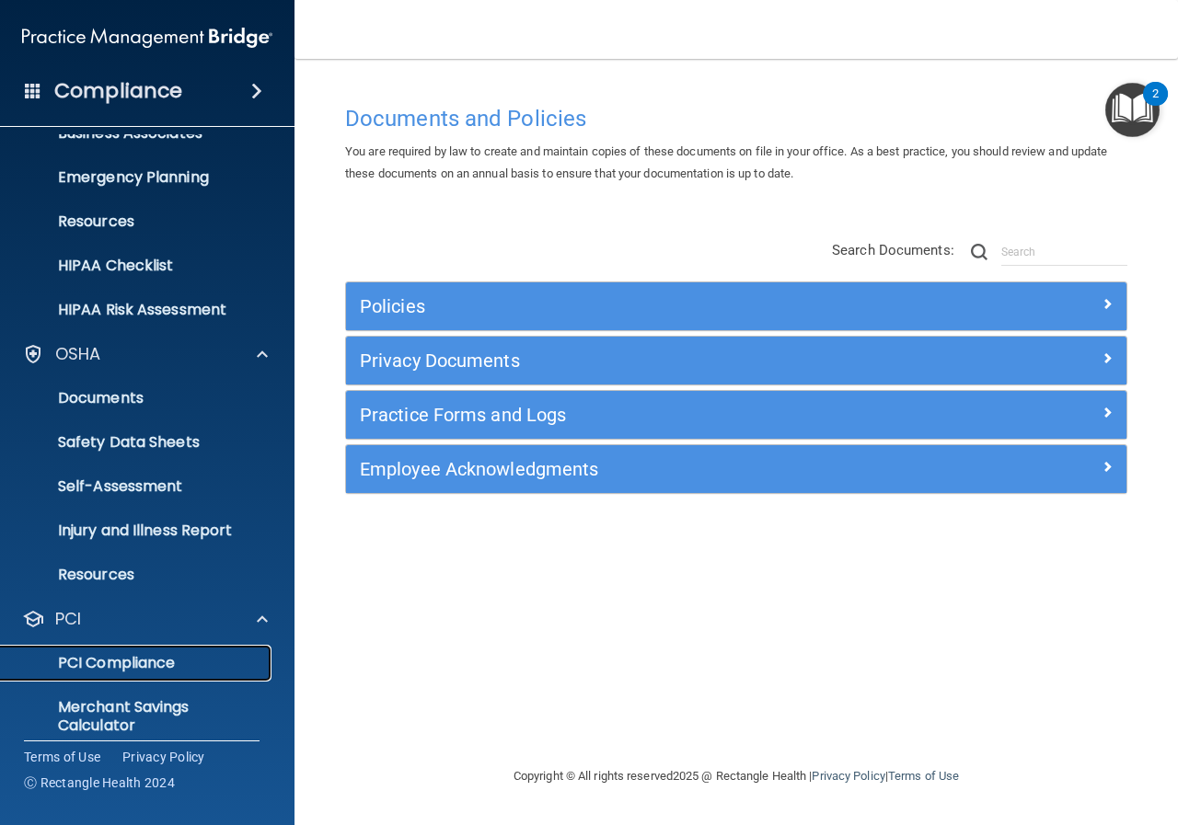
click at [197, 658] on p "PCI Compliance" at bounding box center [137, 663] width 251 height 18
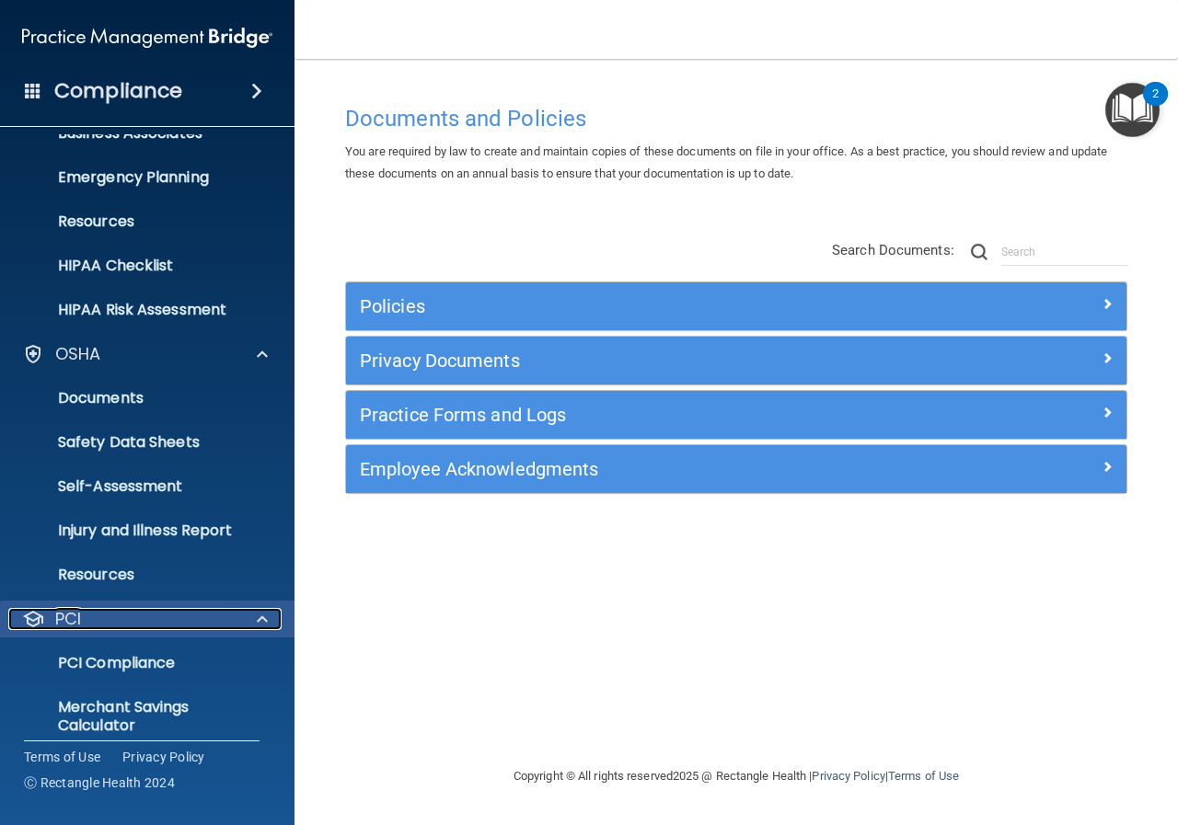
click at [186, 623] on div "PCI" at bounding box center [122, 619] width 228 height 22
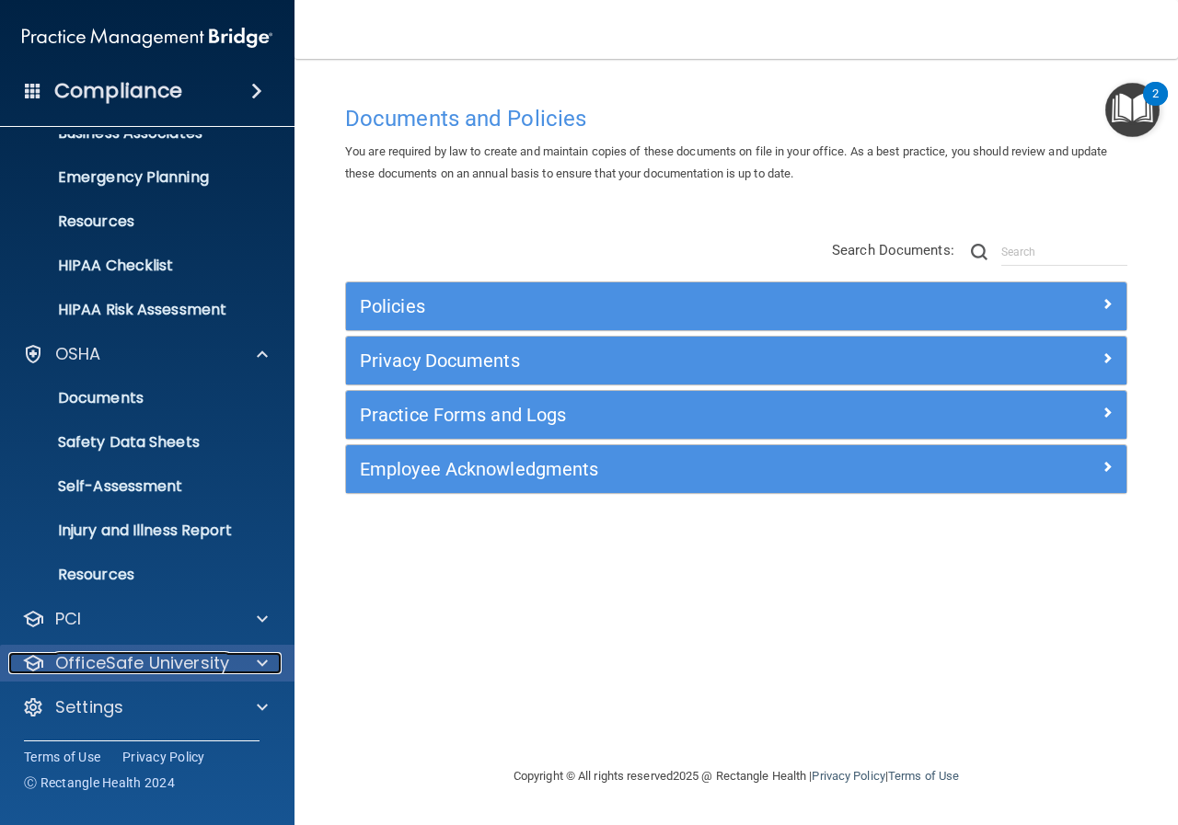
click at [190, 665] on p "OfficeSafe University" at bounding box center [142, 663] width 174 height 22
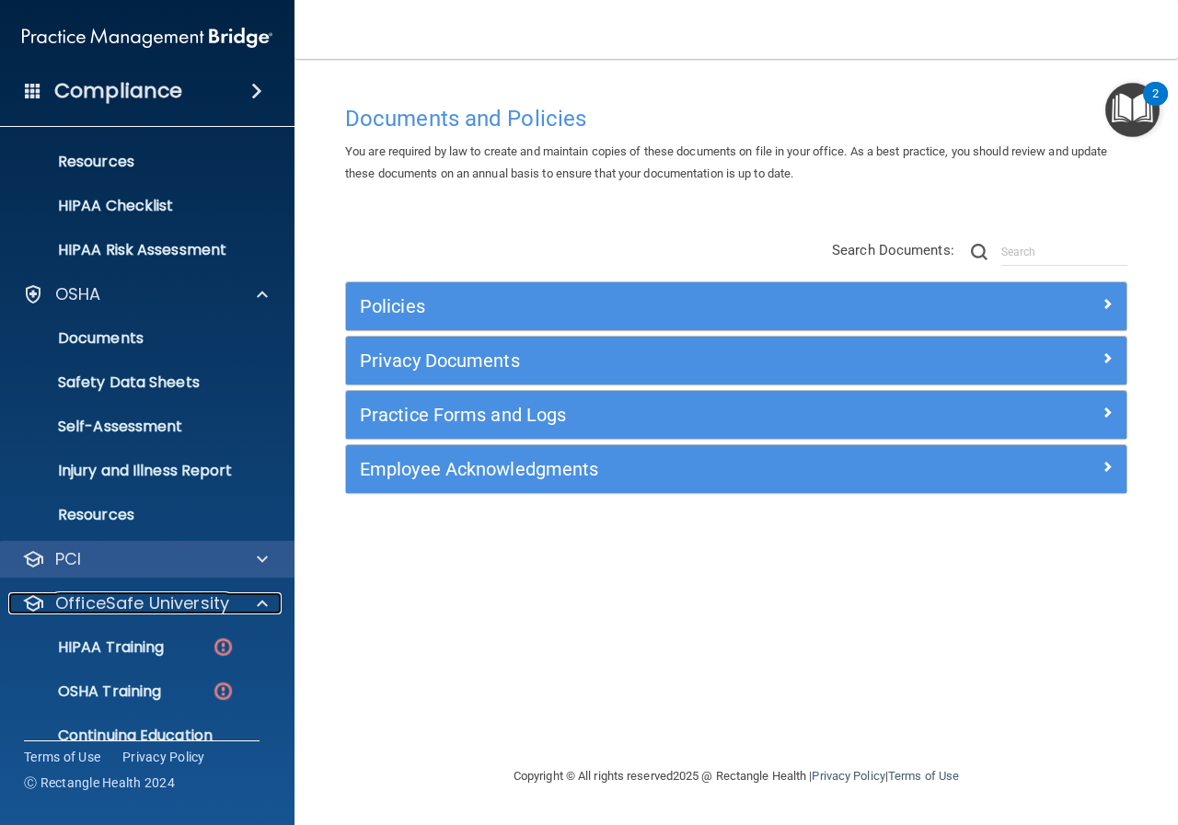
scroll to position [292, 0]
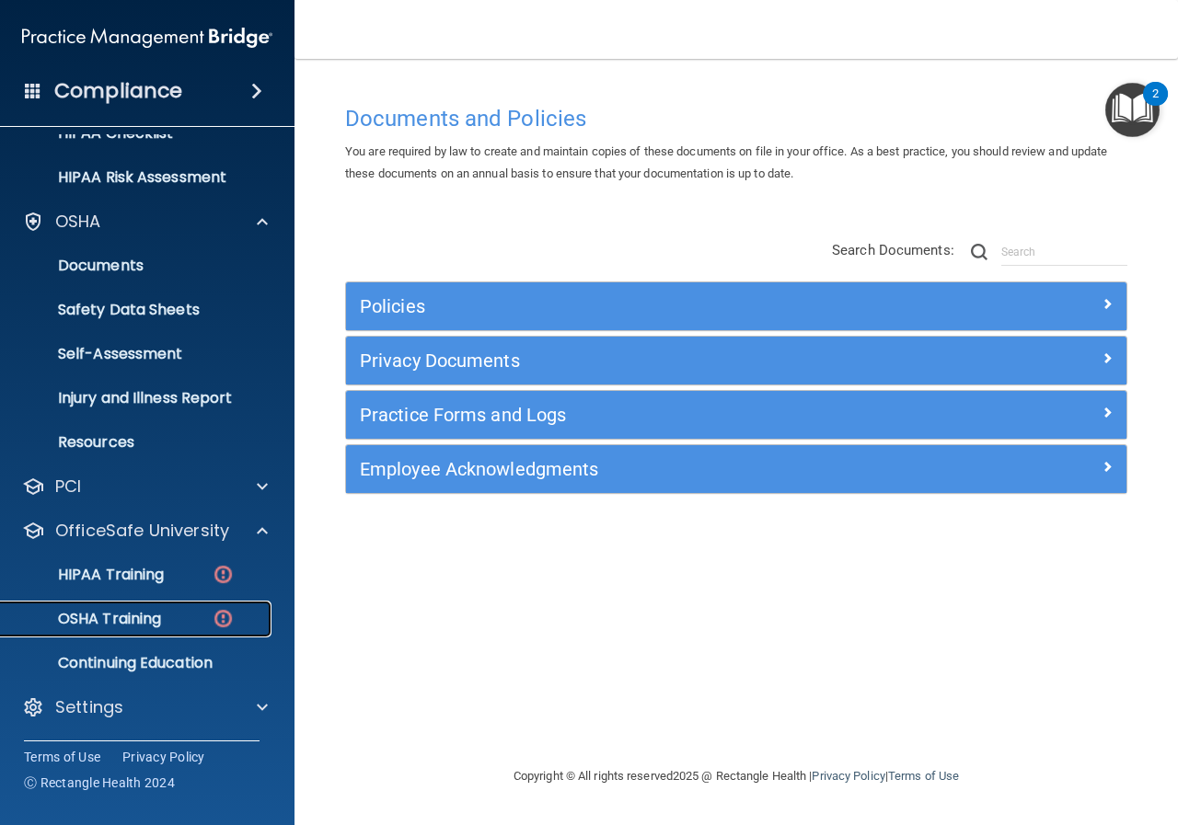
click at [116, 620] on p "OSHA Training" at bounding box center [86, 619] width 149 height 18
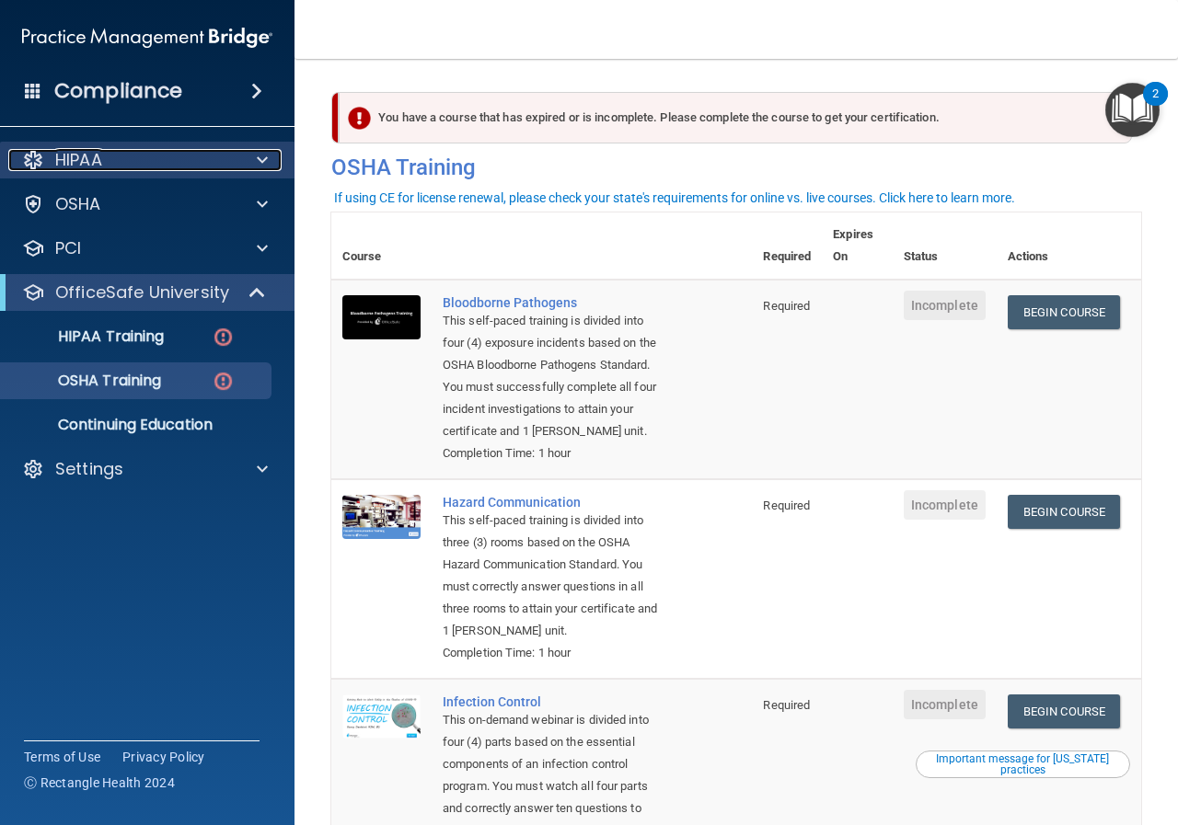
click at [141, 160] on div "HIPAA" at bounding box center [122, 160] width 228 height 22
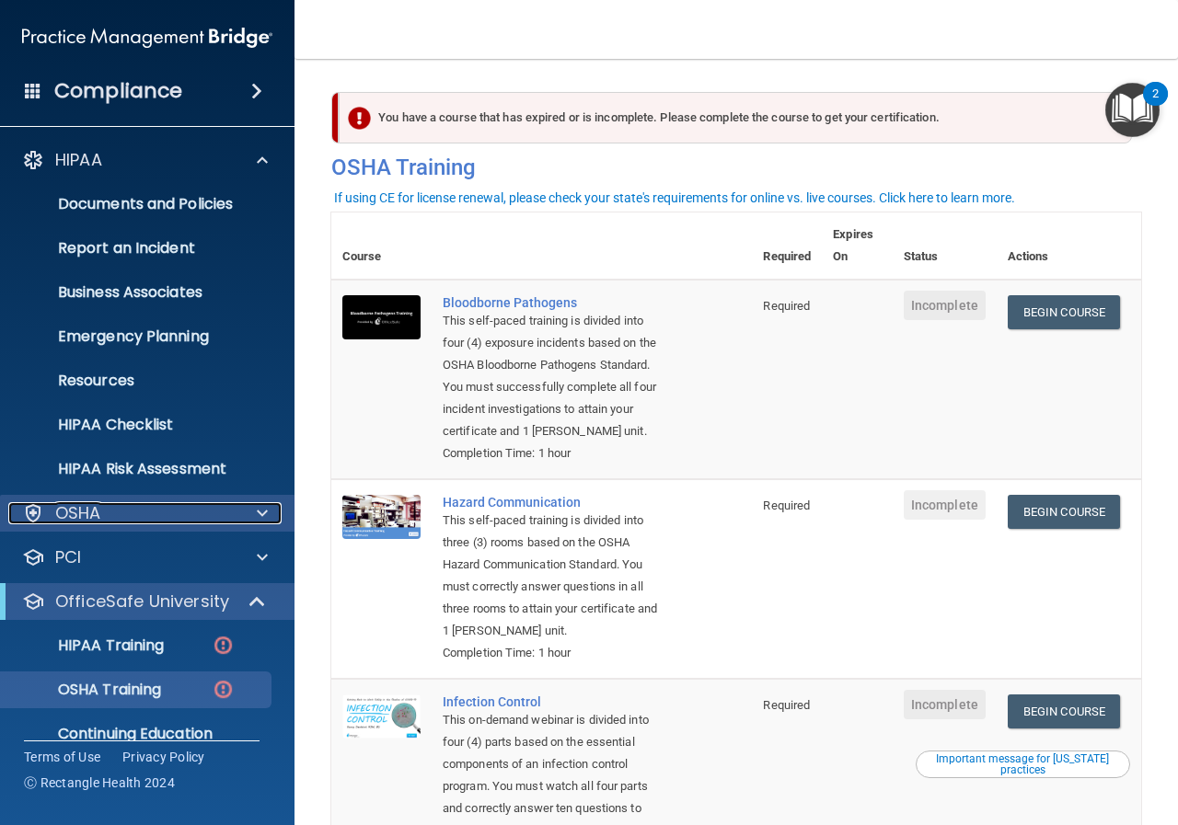
click at [210, 514] on div "OSHA" at bounding box center [122, 513] width 228 height 22
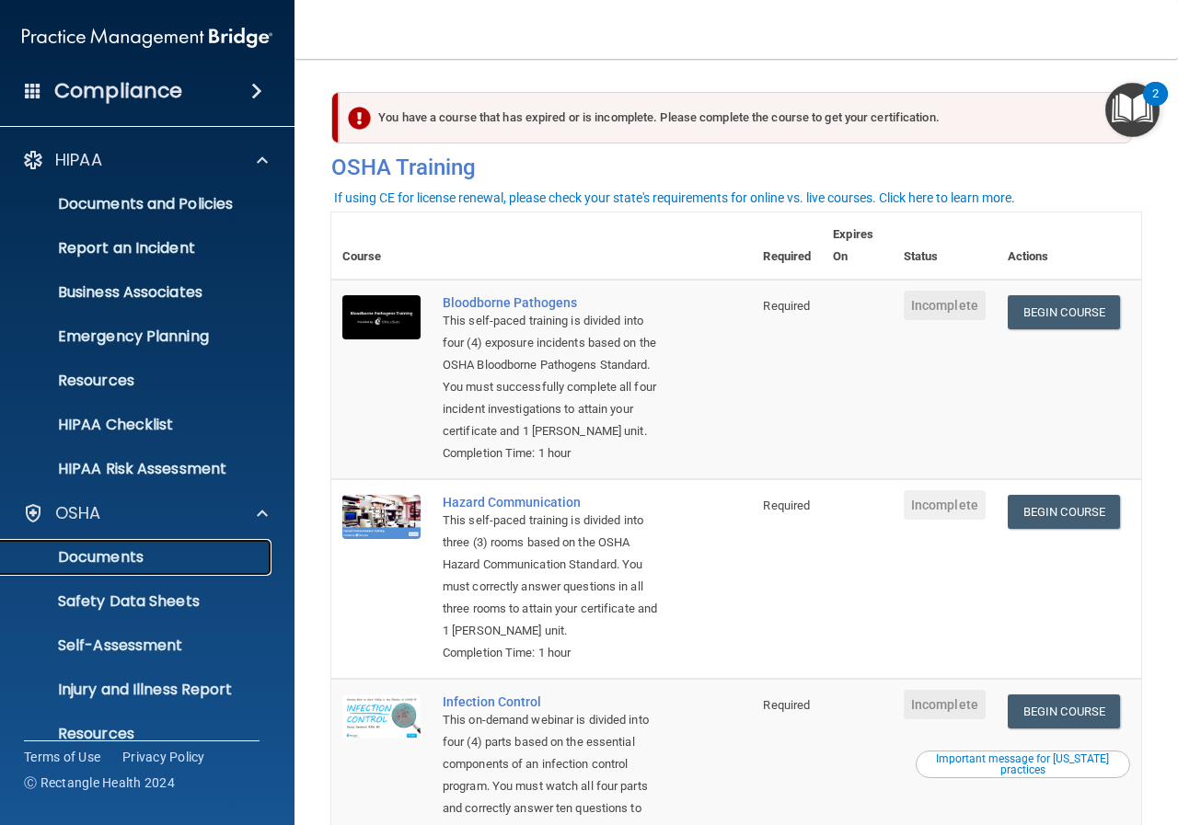
click at [201, 551] on p "Documents" at bounding box center [137, 557] width 251 height 18
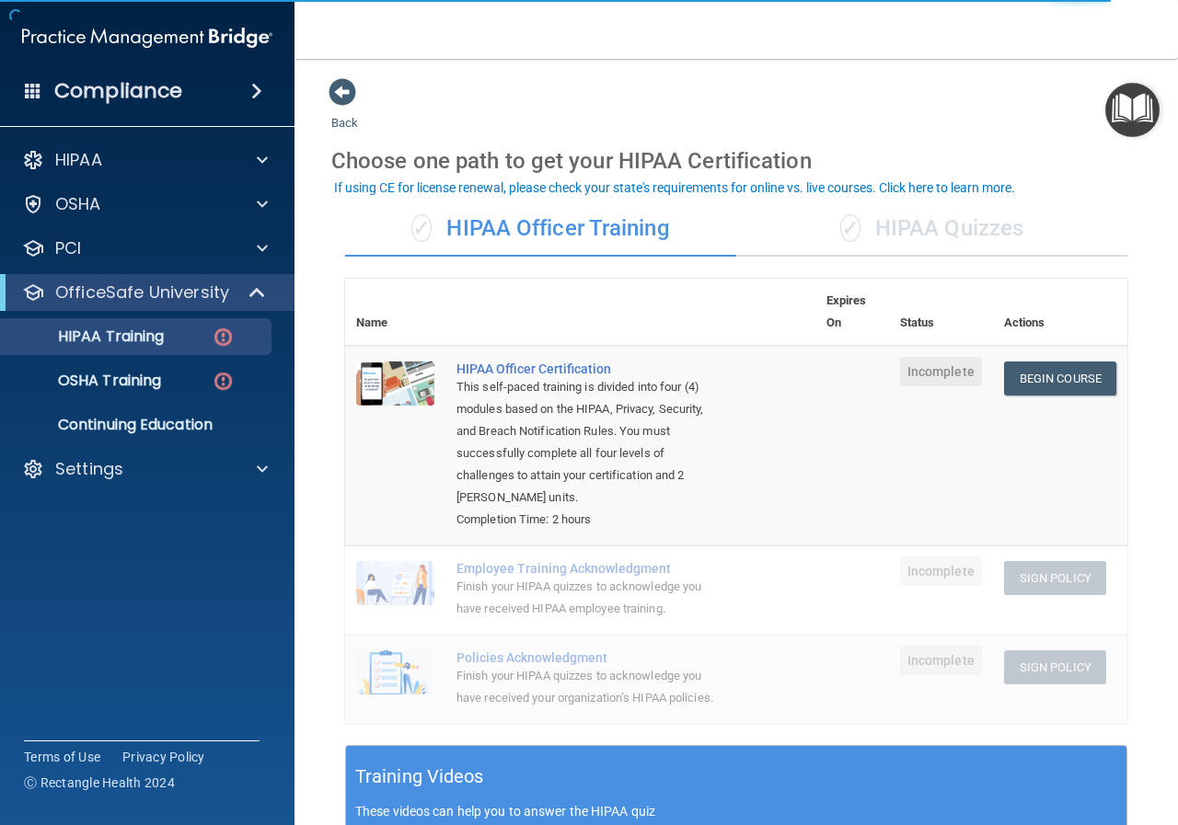
click at [917, 225] on div "✓ HIPAA Quizzes" at bounding box center [931, 229] width 391 height 55
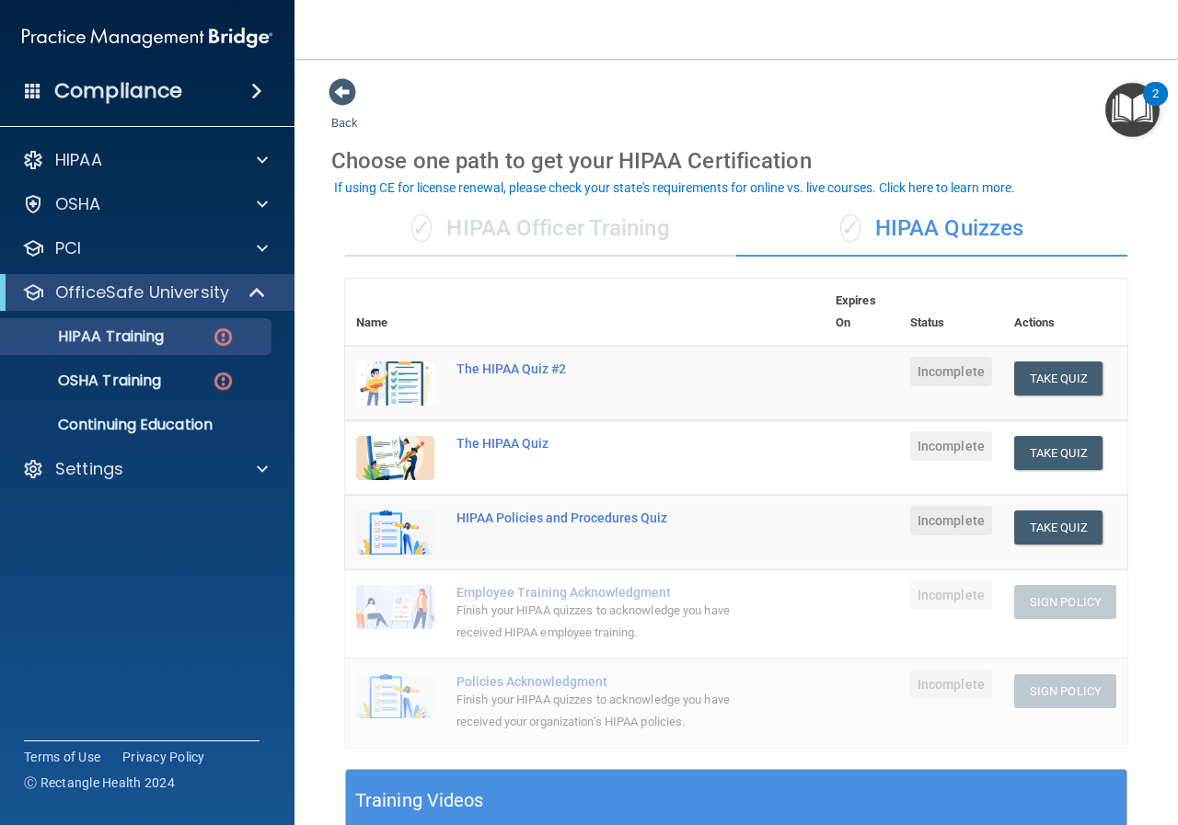
click at [535, 228] on div "✓ HIPAA Officer Training" at bounding box center [540, 229] width 391 height 55
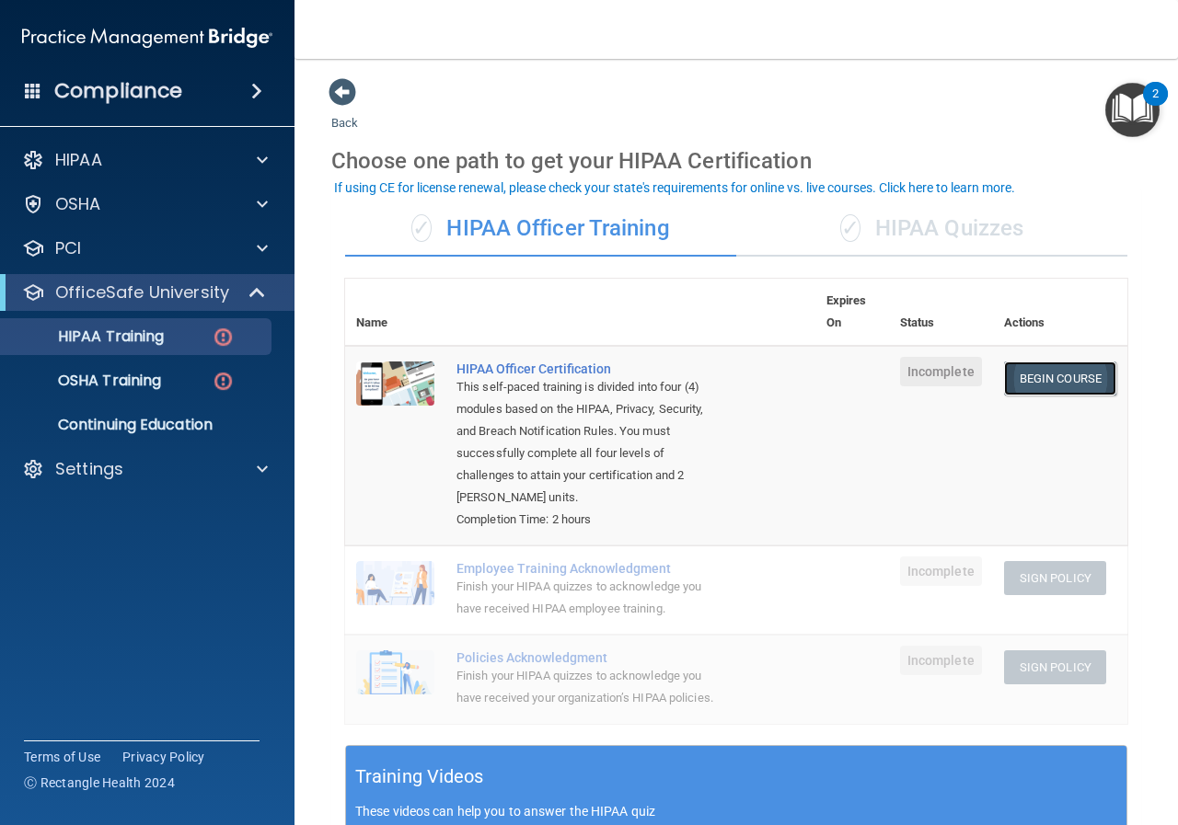
click at [1027, 375] on link "Begin Course" at bounding box center [1060, 379] width 112 height 34
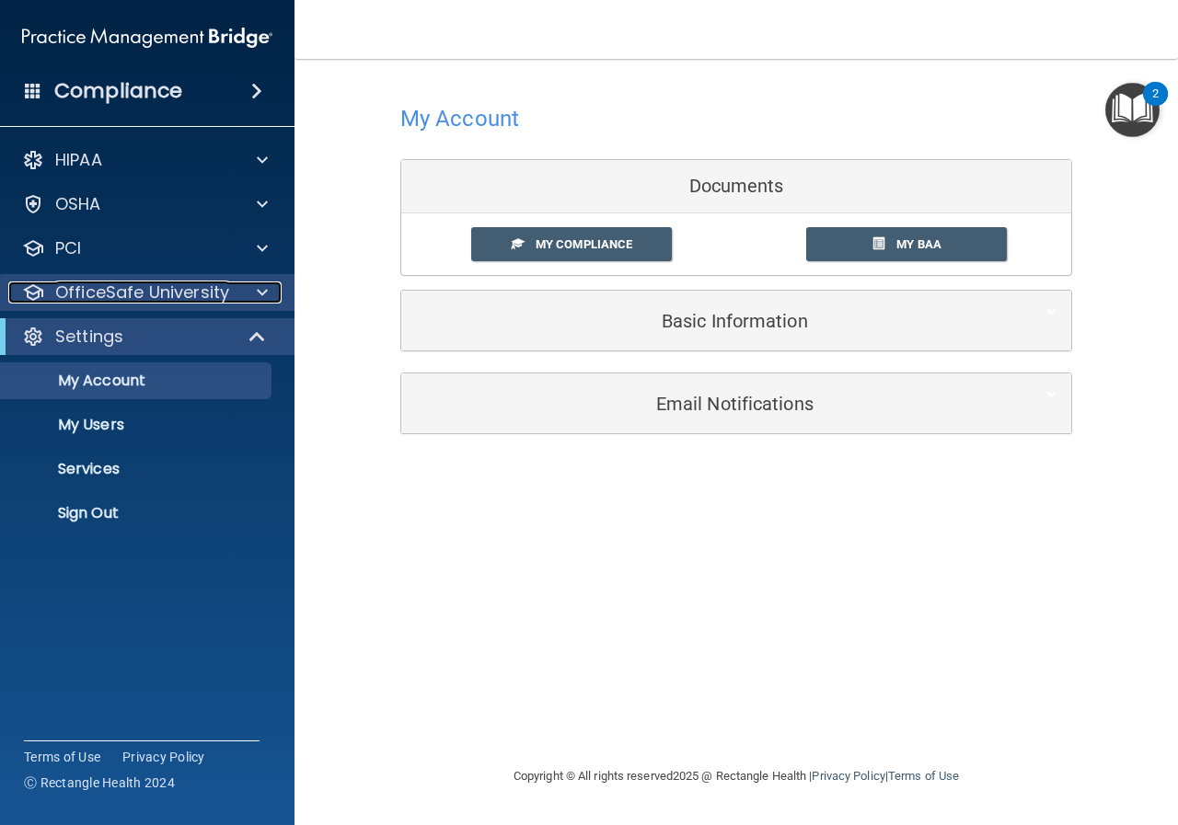
click at [140, 295] on p "OfficeSafe University" at bounding box center [142, 293] width 174 height 22
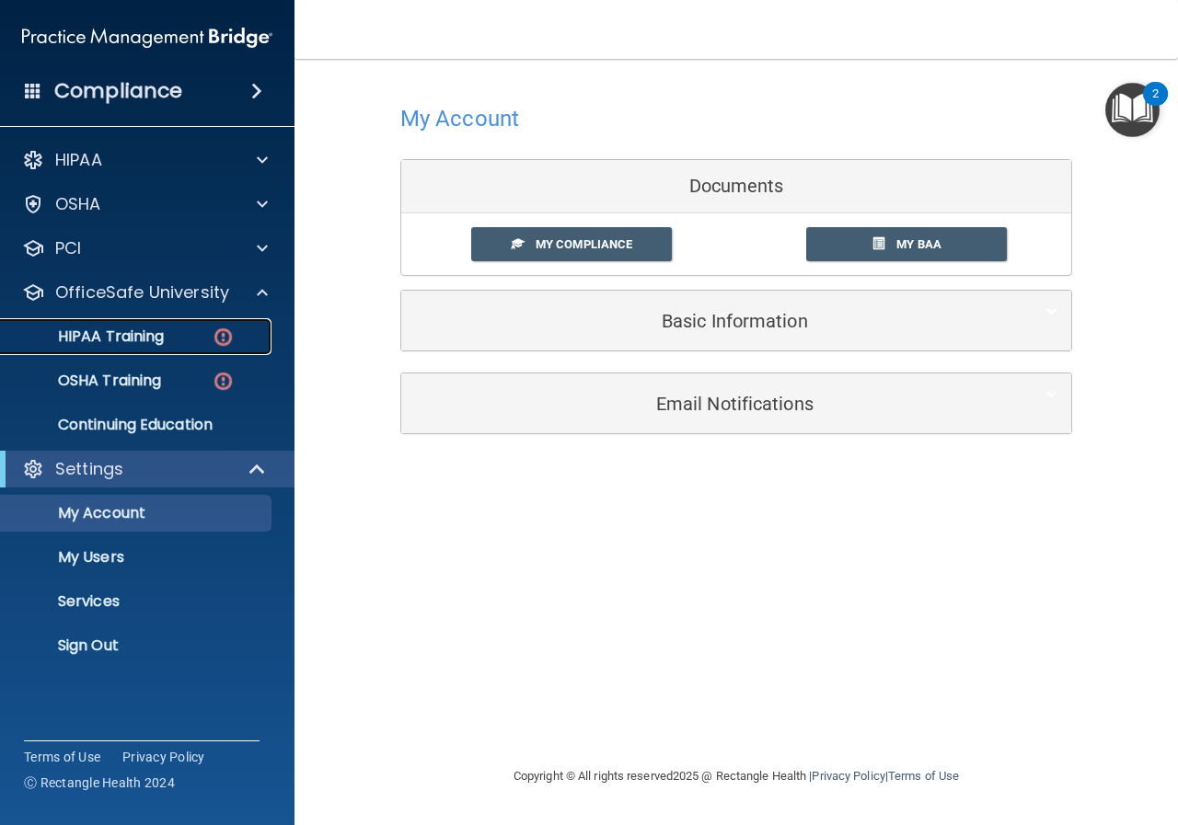
click at [138, 335] on p "HIPAA Training" at bounding box center [88, 337] width 152 height 18
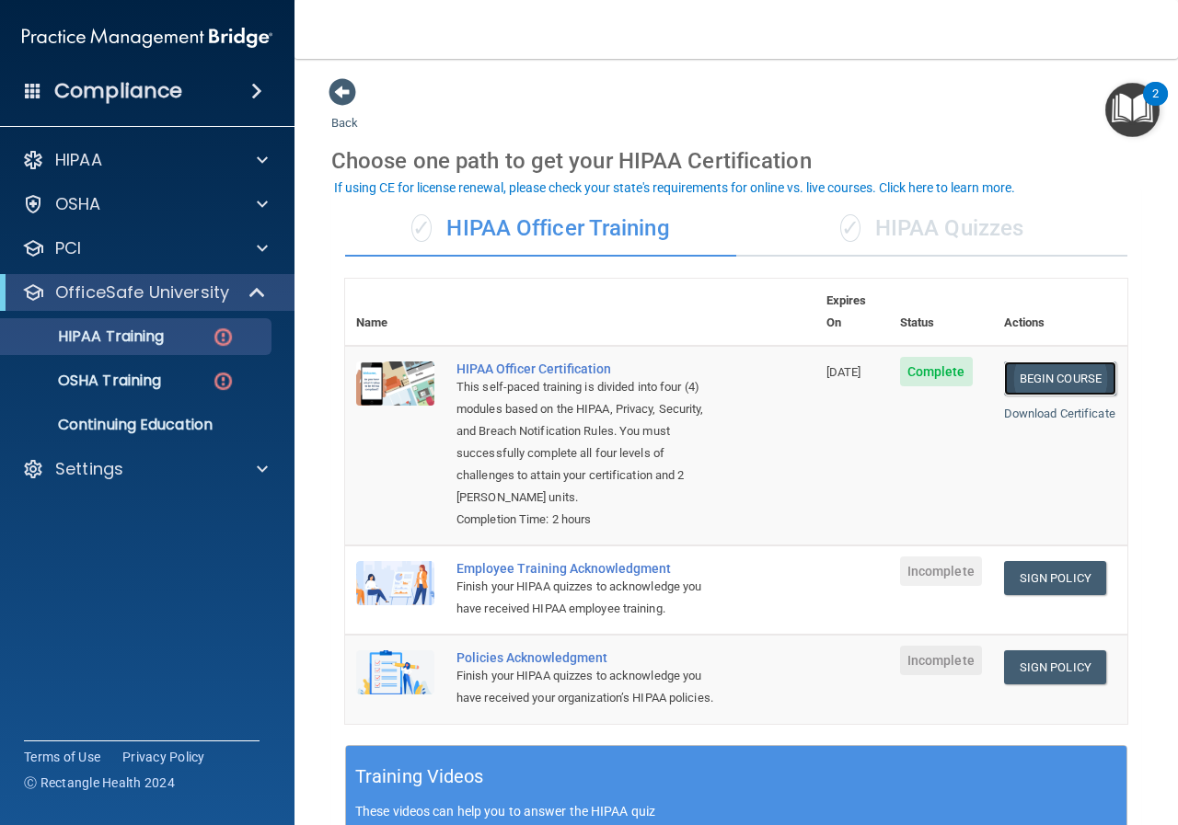
click at [1062, 362] on link "Begin Course" at bounding box center [1060, 379] width 112 height 34
click at [1048, 362] on link "Begin Course" at bounding box center [1060, 379] width 112 height 34
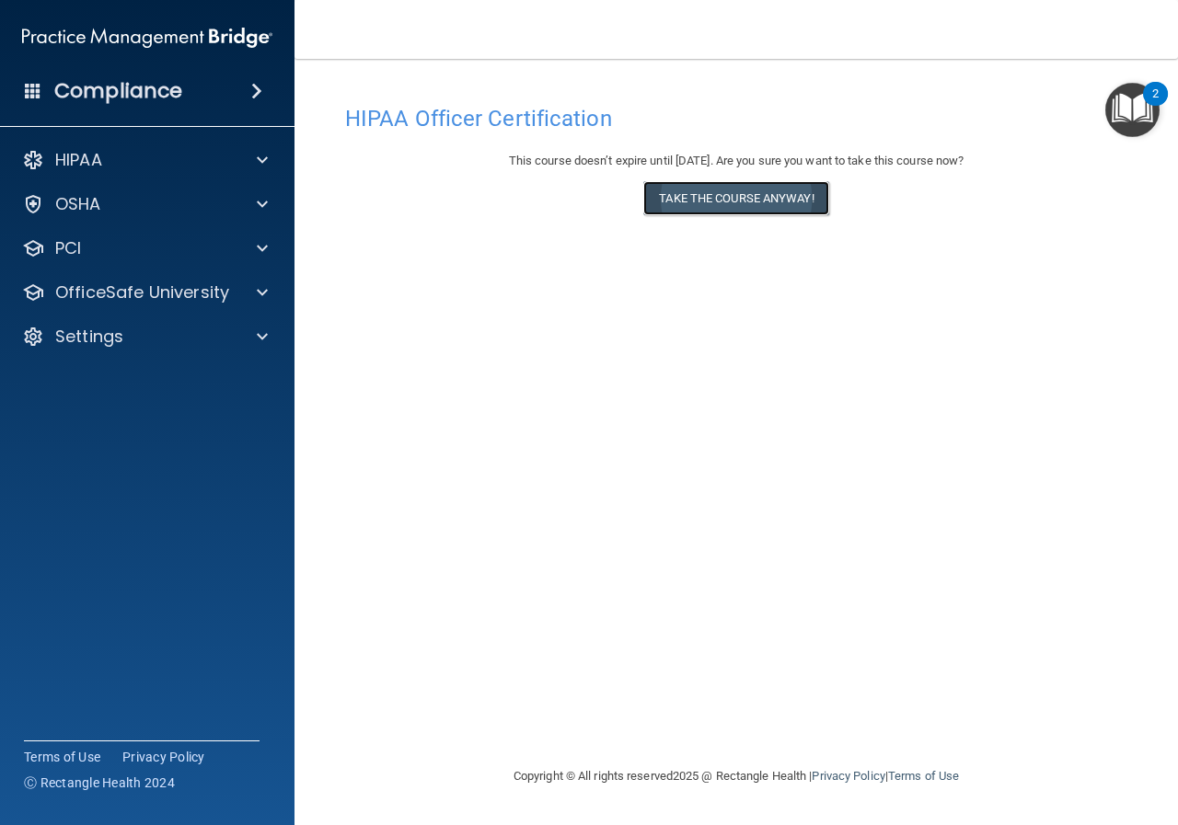
click at [755, 195] on button "Take the course anyway!" at bounding box center [735, 198] width 185 height 34
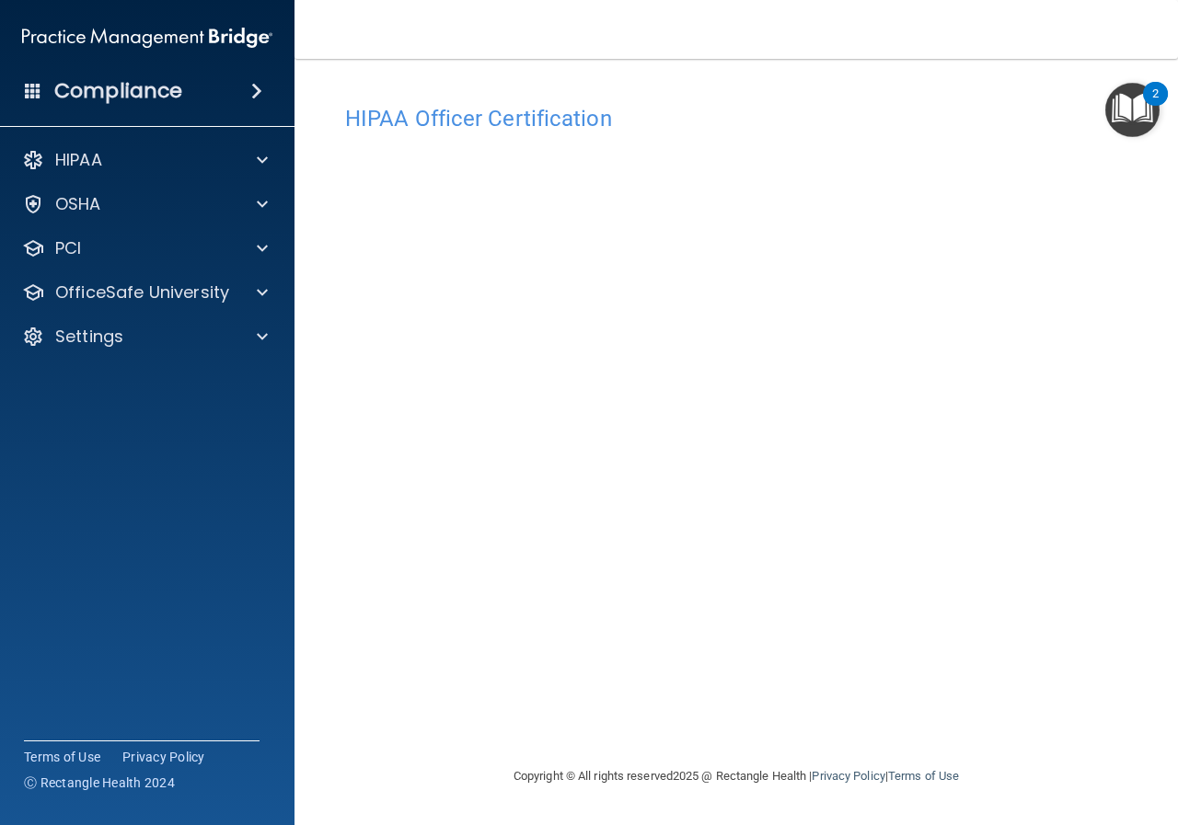
click at [318, 548] on main "HIPAA Officer Certification This course doesn’t expire until [DATE]. Are you su…" at bounding box center [735, 442] width 883 height 767
click at [162, 469] on accordion "HIPAA Documents and Policies Report an Incident Business Associates Emergency P…" at bounding box center [147, 360] width 295 height 453
click at [342, 395] on div "HIPAA Officer Certification This course doesn’t expire until 10/01/2026. Are yo…" at bounding box center [736, 431] width 810 height 670
click at [90, 156] on p "HIPAA" at bounding box center [78, 160] width 47 height 22
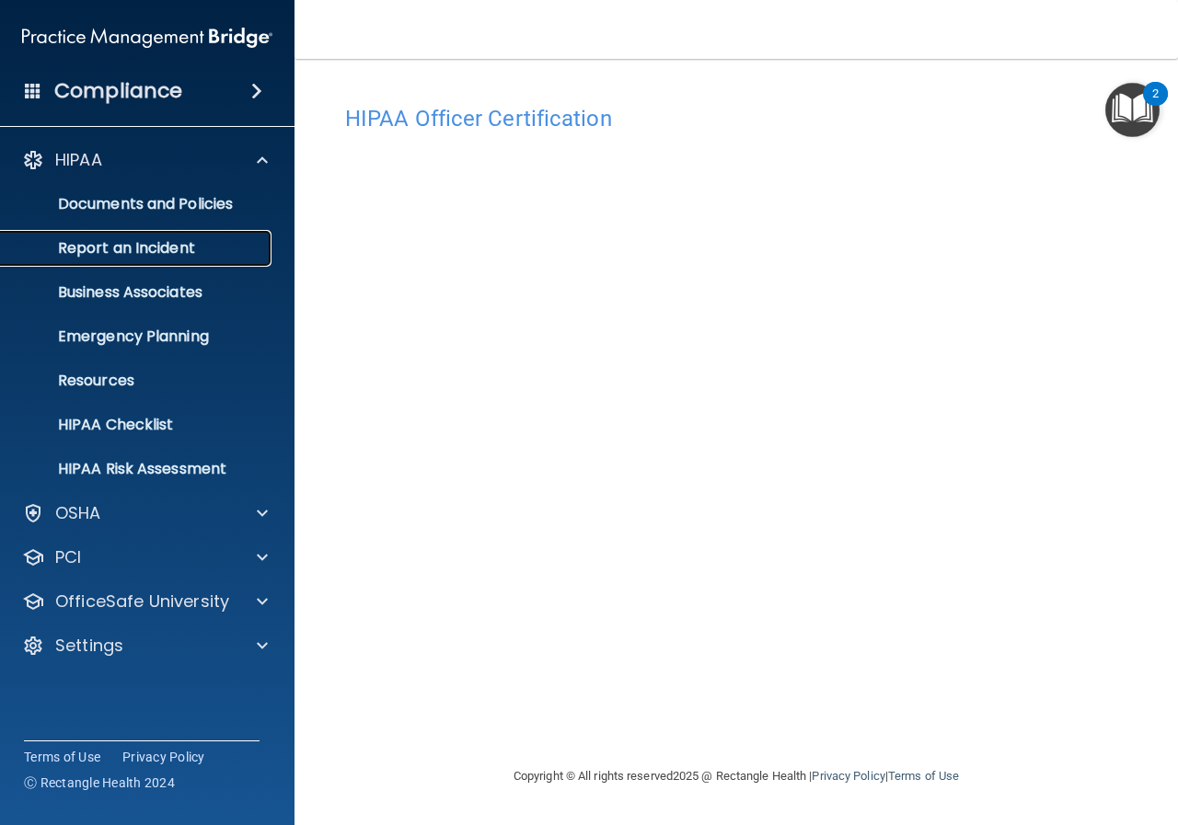
click at [133, 239] on p "Report an Incident" at bounding box center [137, 248] width 251 height 18
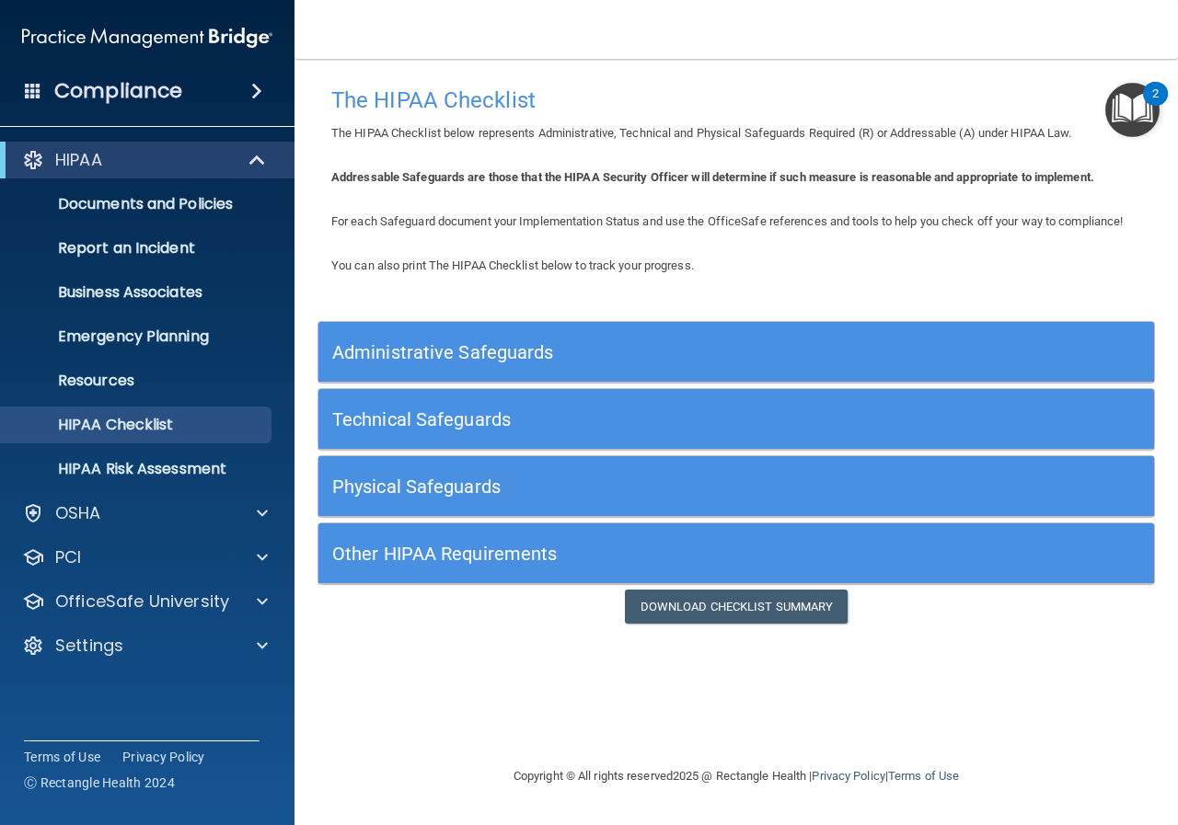
click at [494, 349] on h5 "Administrative Safeguards" at bounding box center [631, 352] width 599 height 20
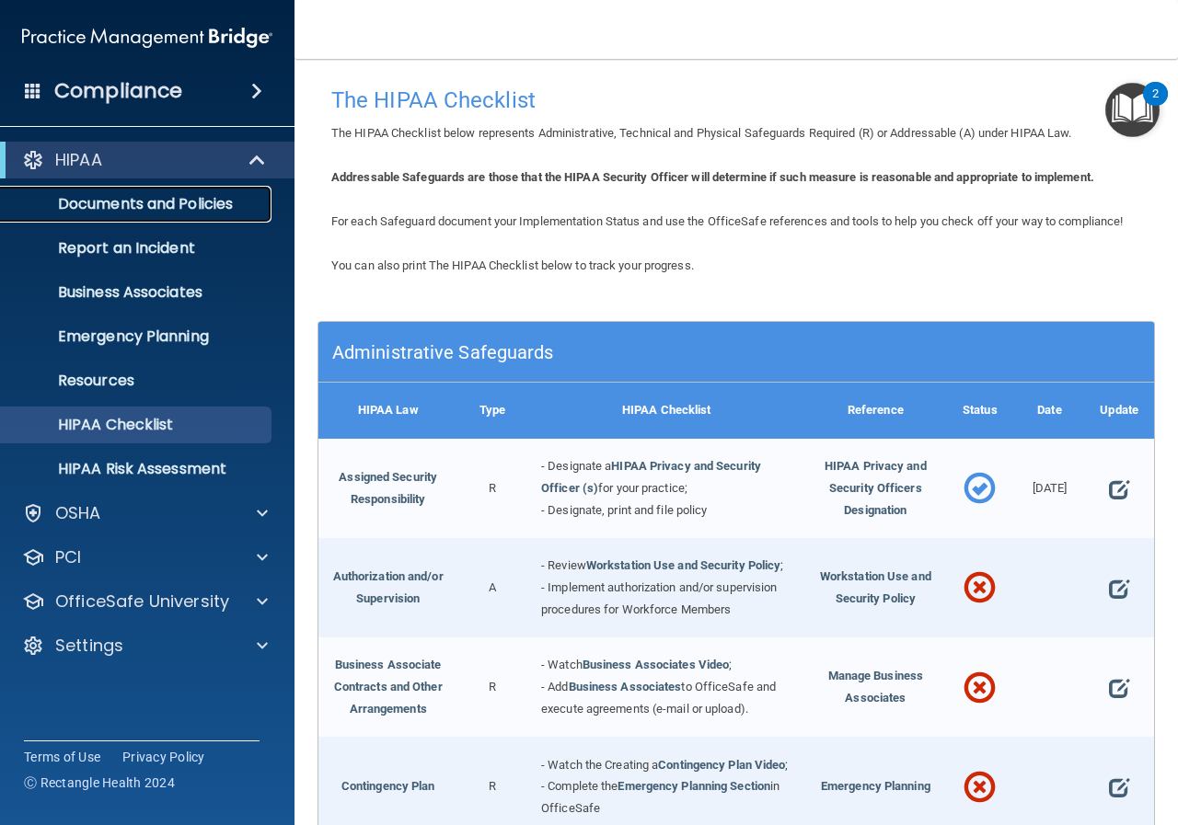
click at [132, 204] on p "Documents and Policies" at bounding box center [137, 204] width 251 height 18
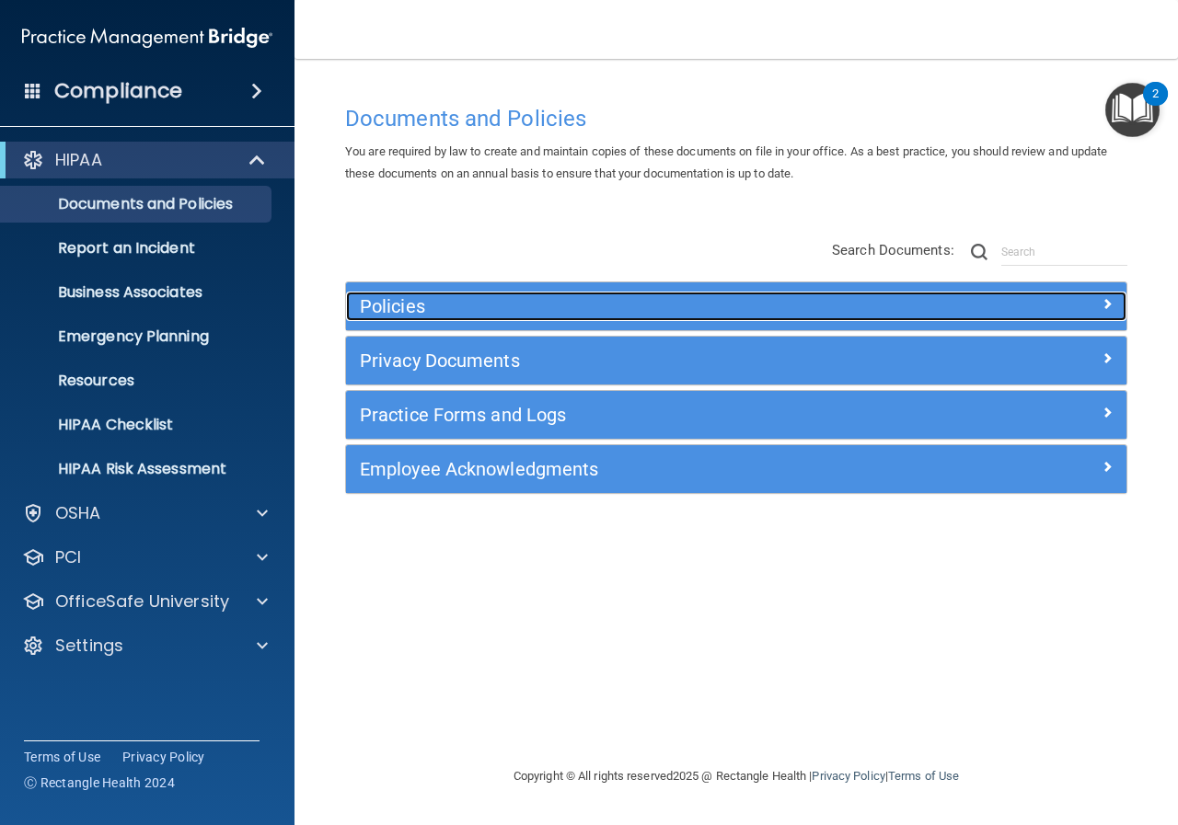
click at [438, 301] on h5 "Policies" at bounding box center [639, 306] width 558 height 20
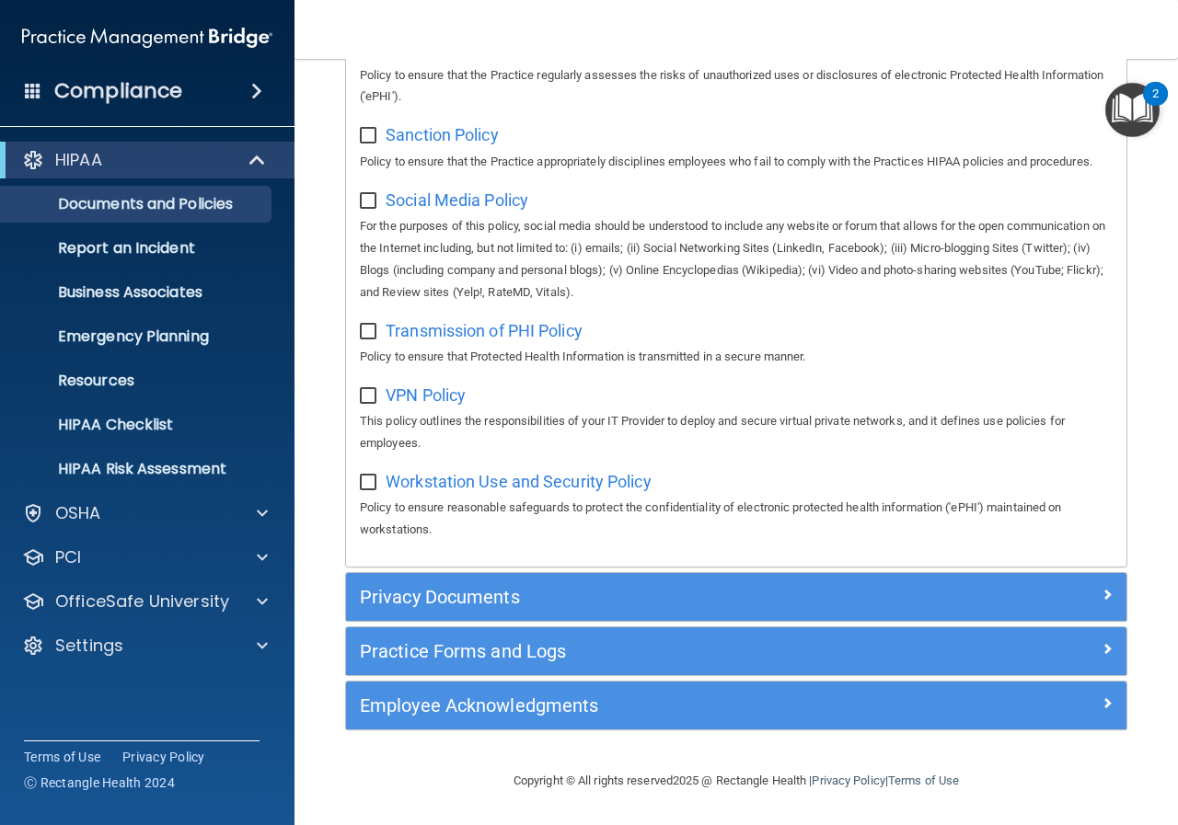
scroll to position [1529, 0]
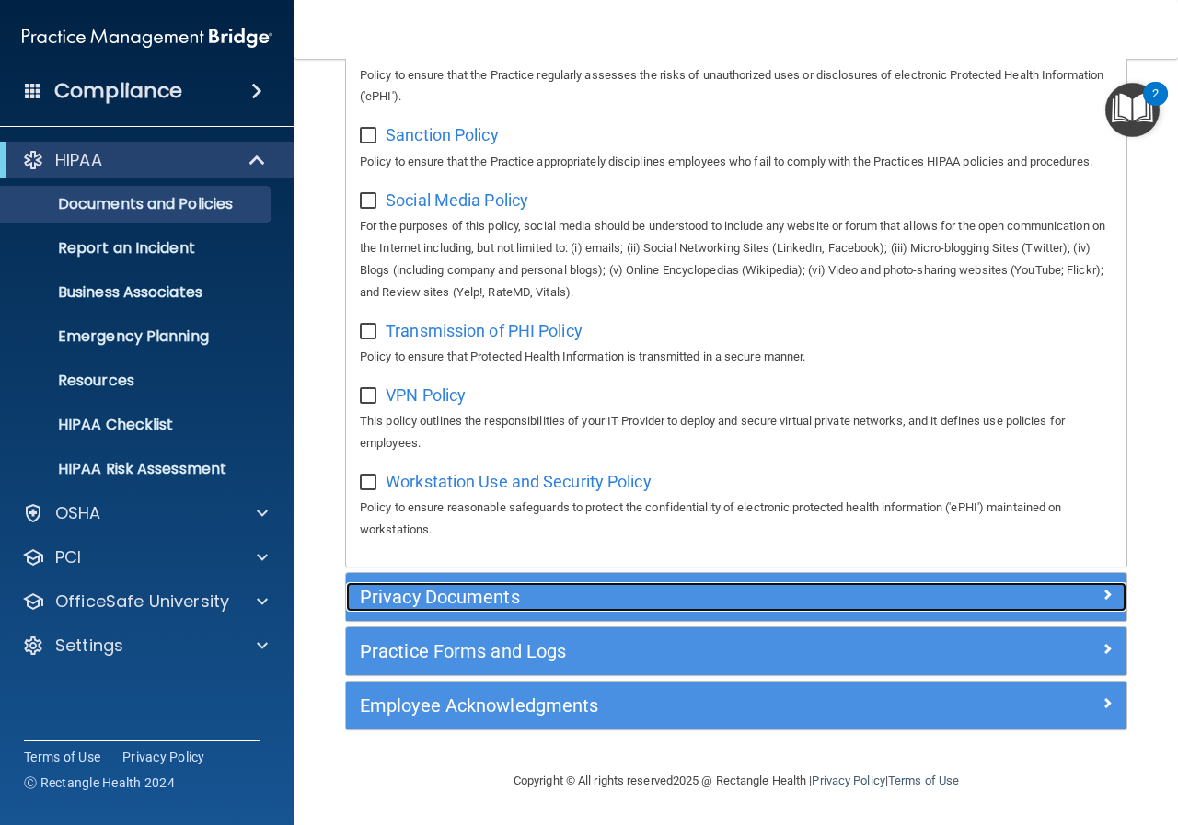
click at [458, 597] on h5 "Privacy Documents" at bounding box center [639, 597] width 558 height 20
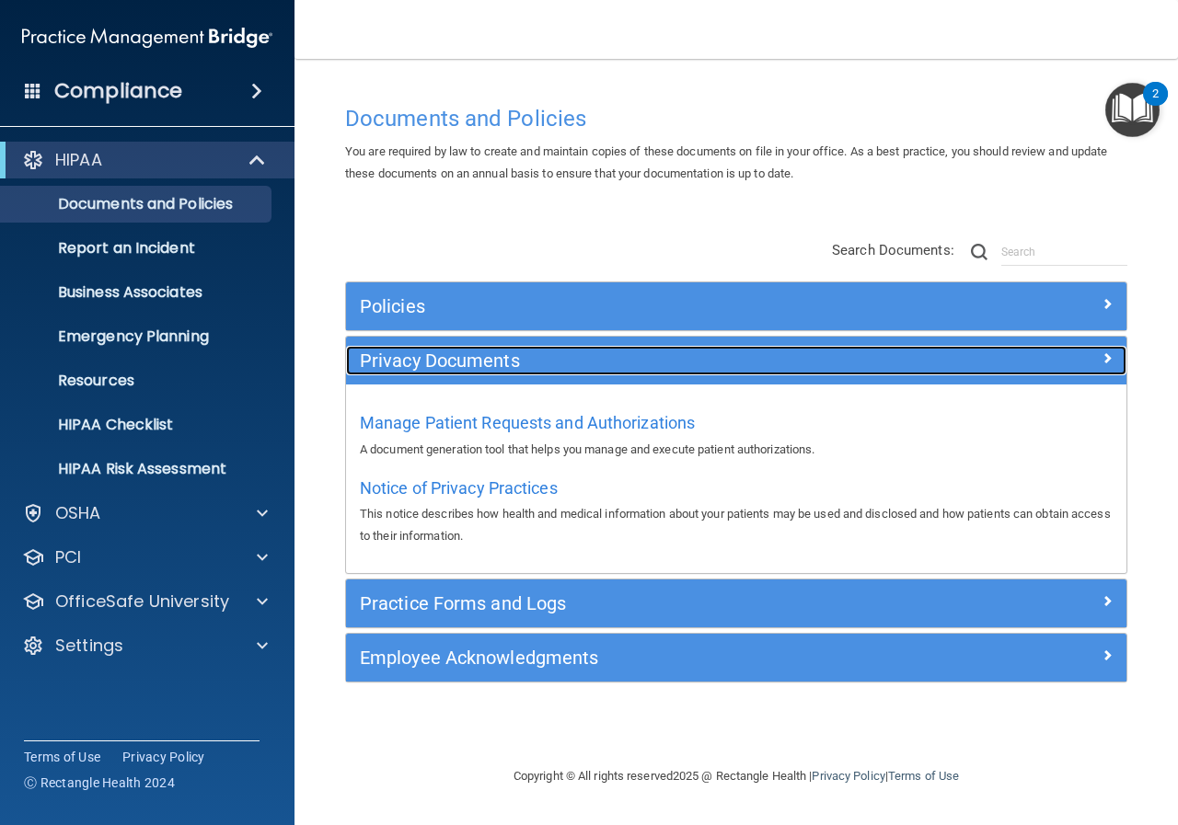
scroll to position [0, 0]
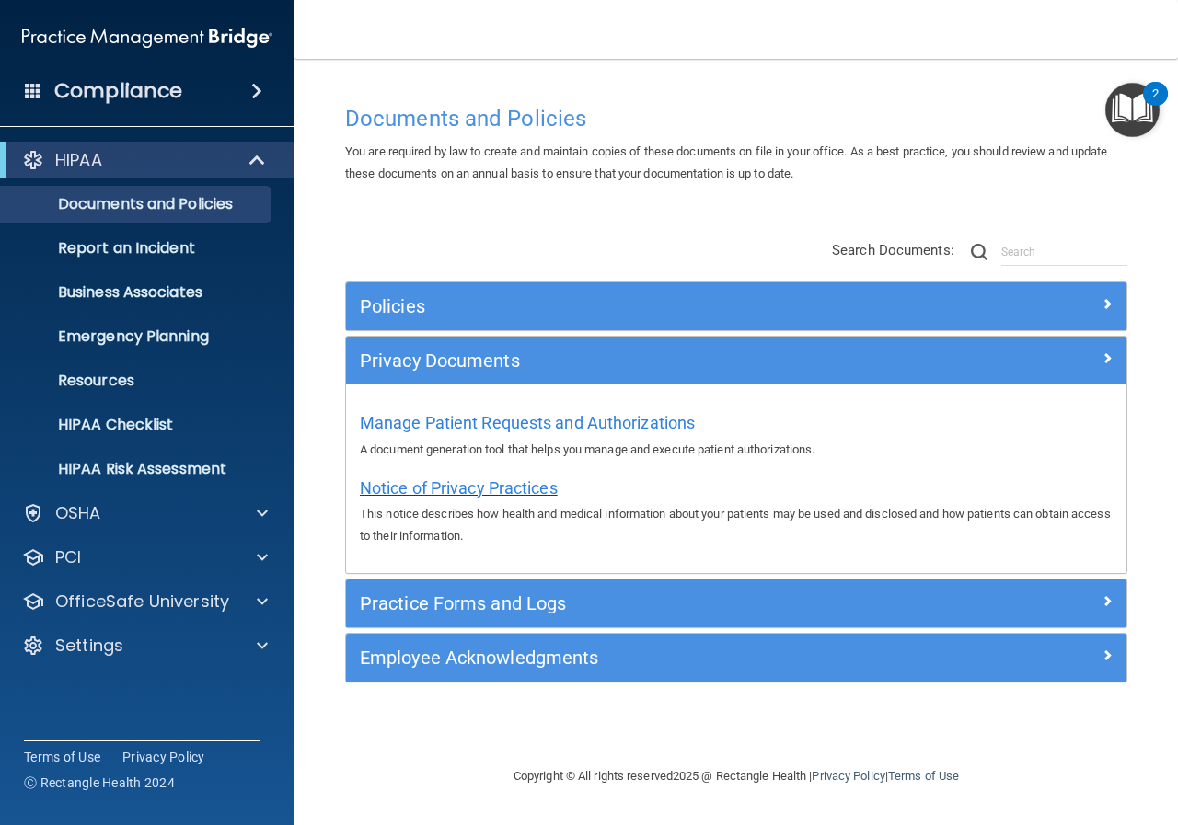
click at [489, 488] on span "Notice of Privacy Practices" at bounding box center [459, 488] width 198 height 19
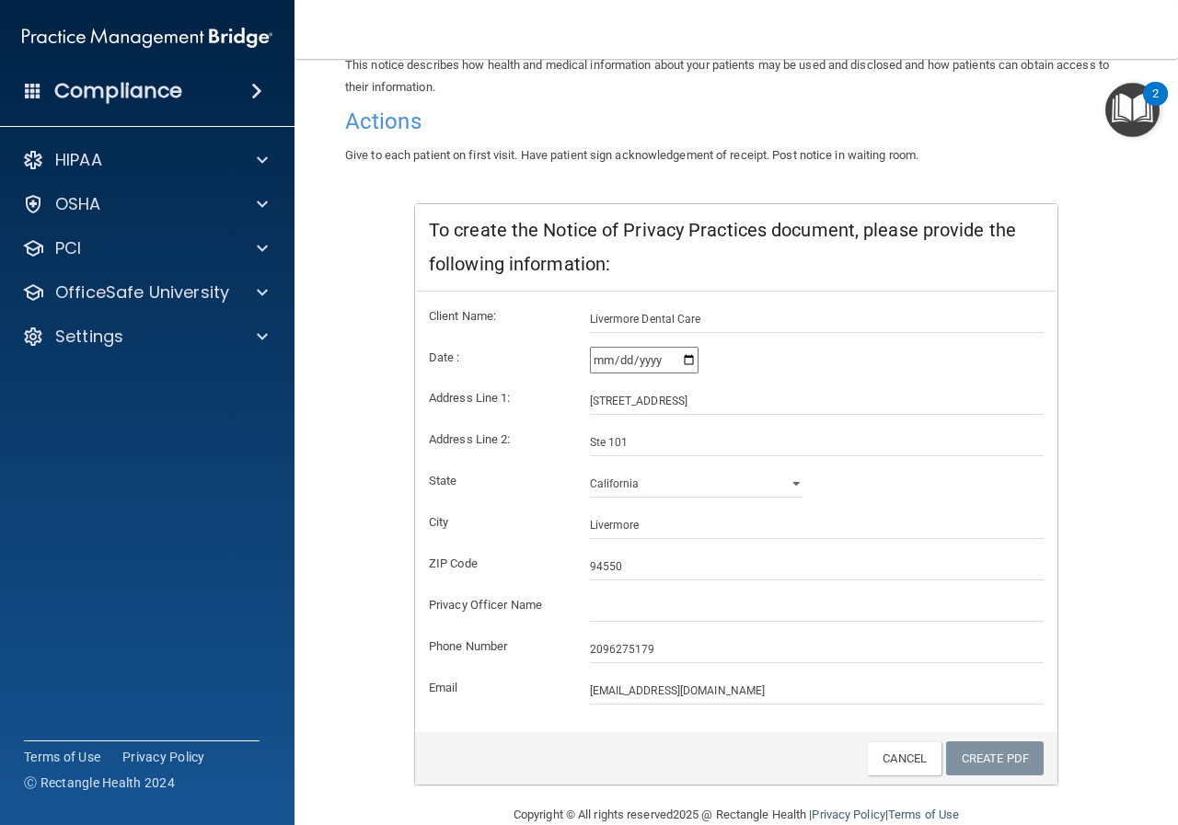
scroll to position [218, 0]
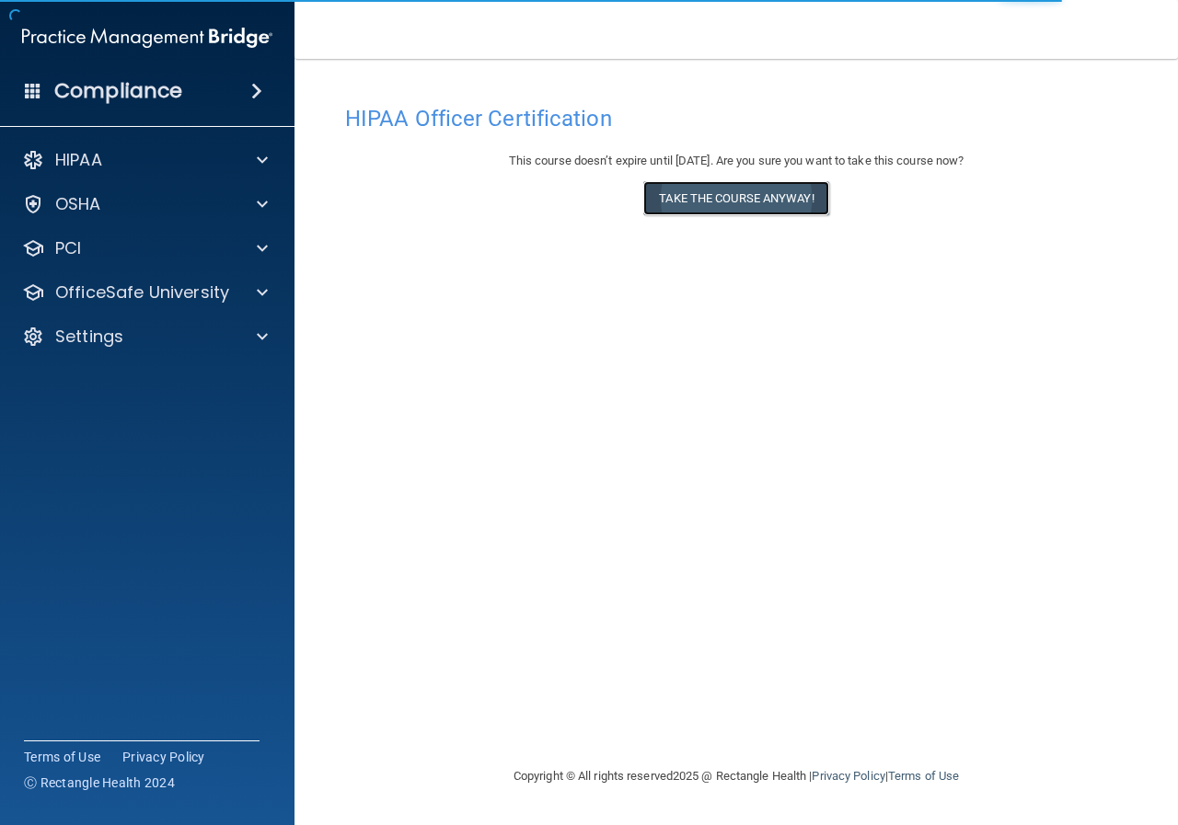
click at [765, 190] on button "Take the course anyway!" at bounding box center [735, 198] width 185 height 34
